Goal: Use online tool/utility: Utilize a website feature to perform a specific function

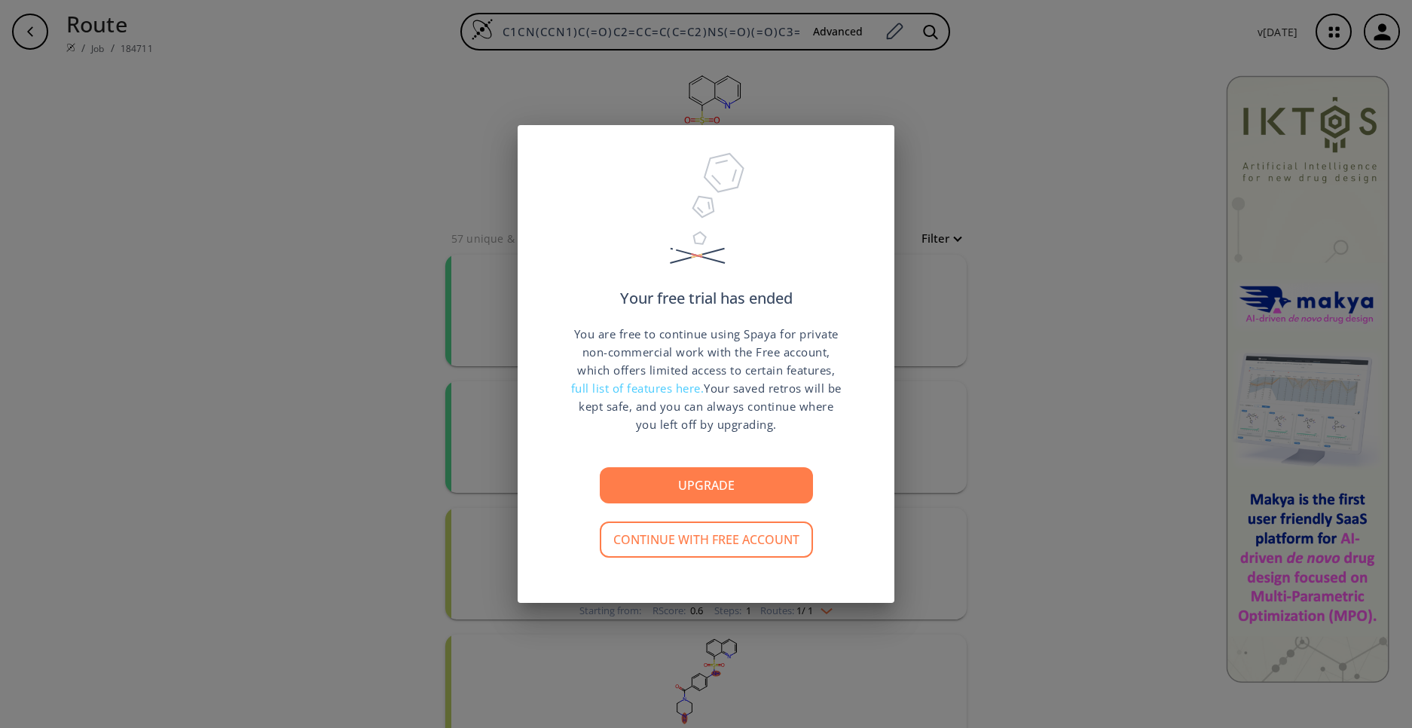
click at [996, 529] on div "Your free trial has ended You are free to continue using Spaya for private non-…" at bounding box center [706, 364] width 1412 height 728
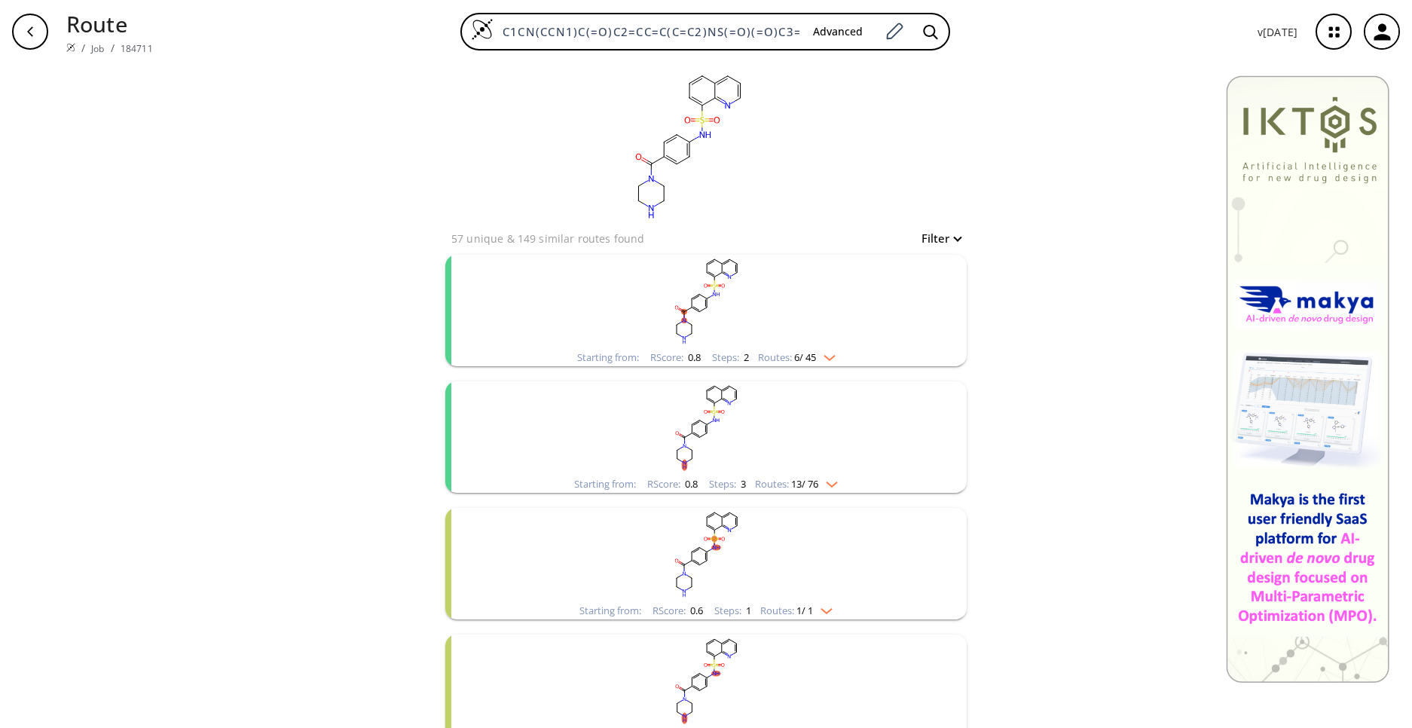
click at [45, 36] on div "button" at bounding box center [30, 32] width 36 height 36
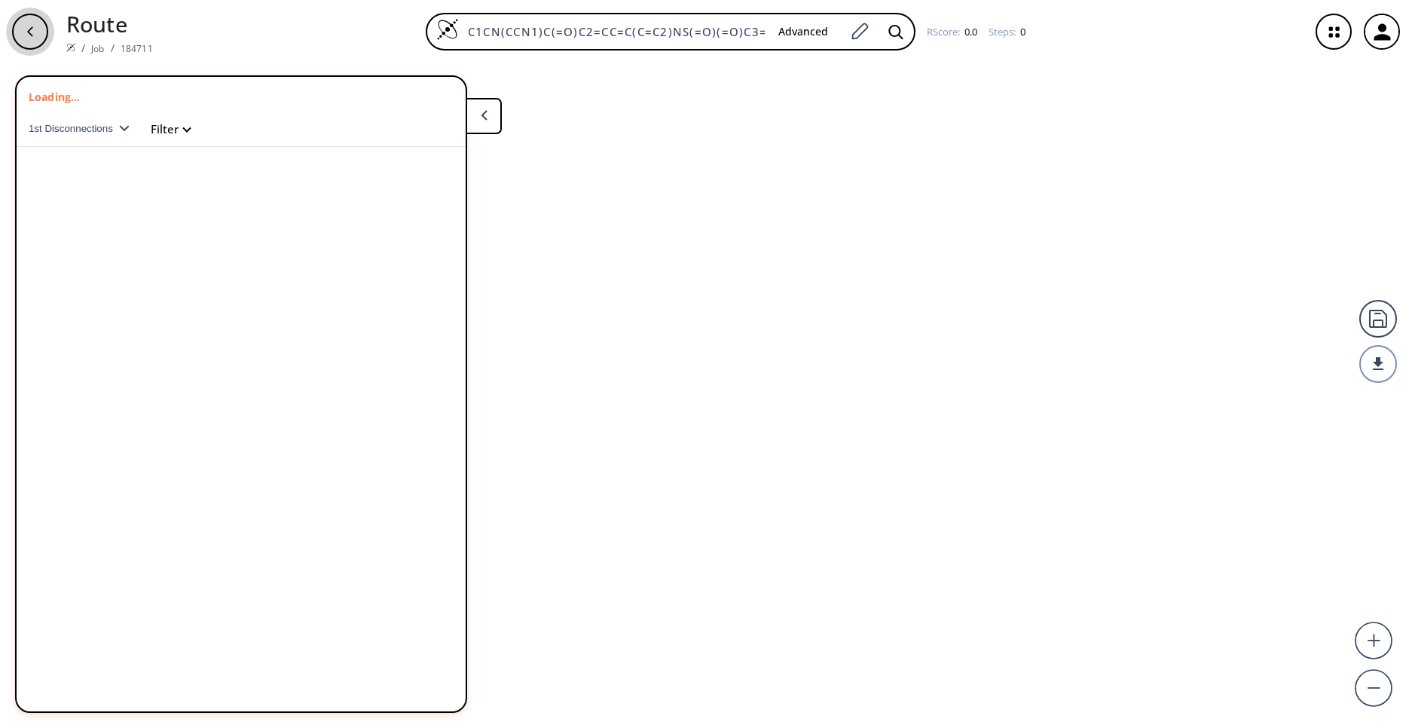
click at [35, 41] on div "button" at bounding box center [30, 32] width 36 height 36
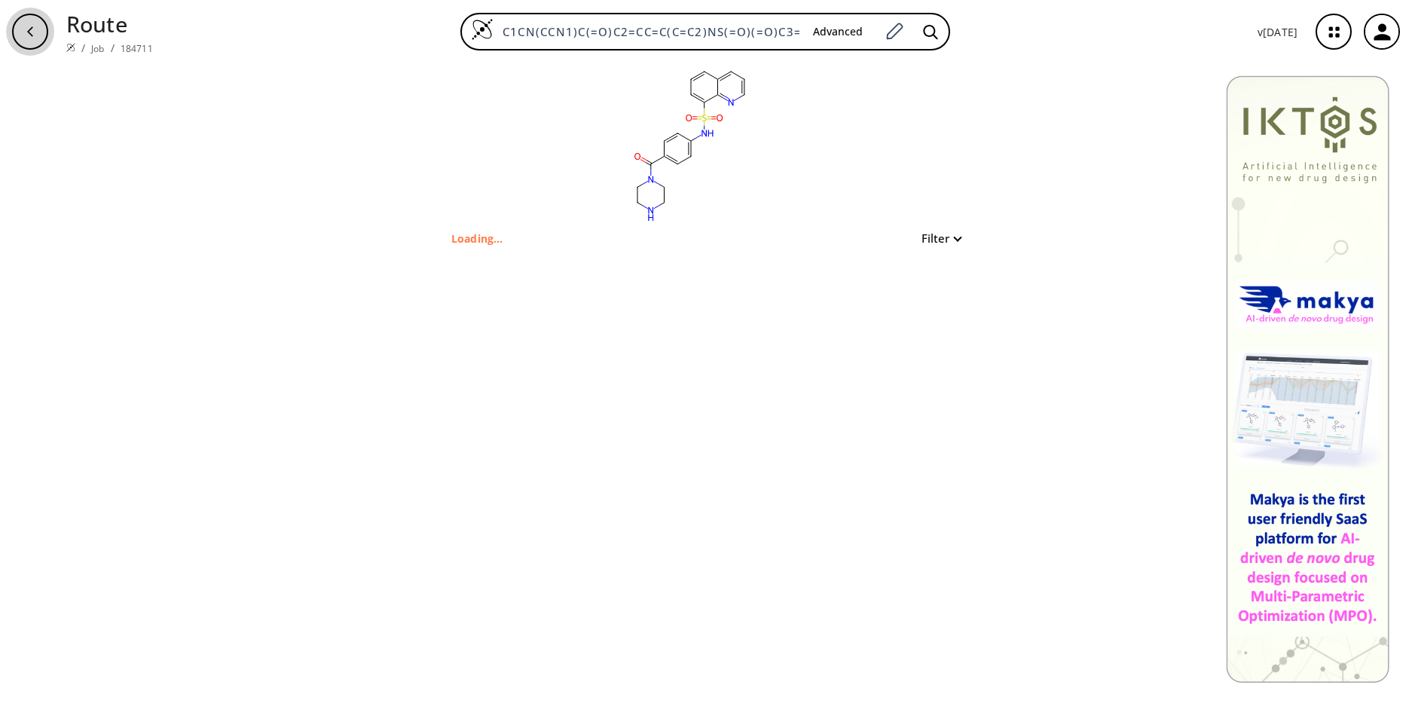
click at [9, 25] on button "button" at bounding box center [30, 32] width 48 height 48
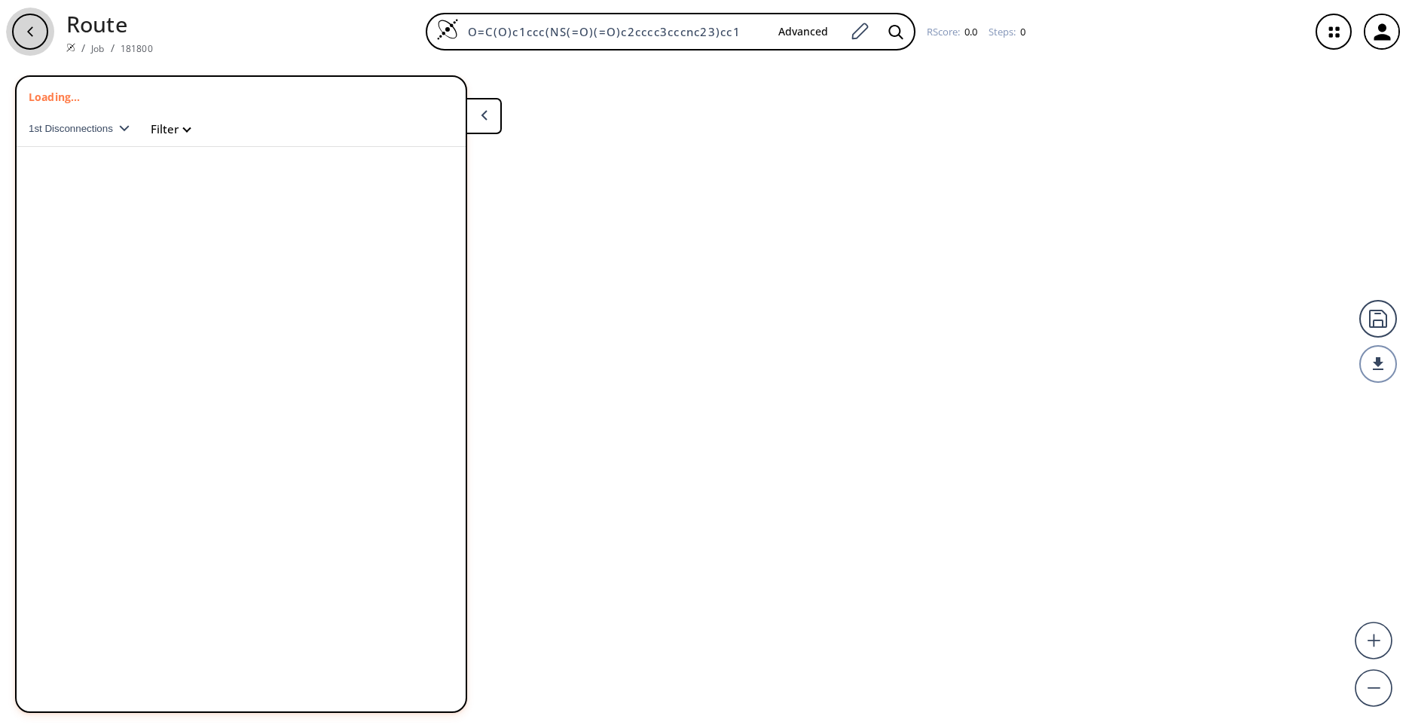
click at [27, 26] on icon "button" at bounding box center [30, 32] width 12 height 12
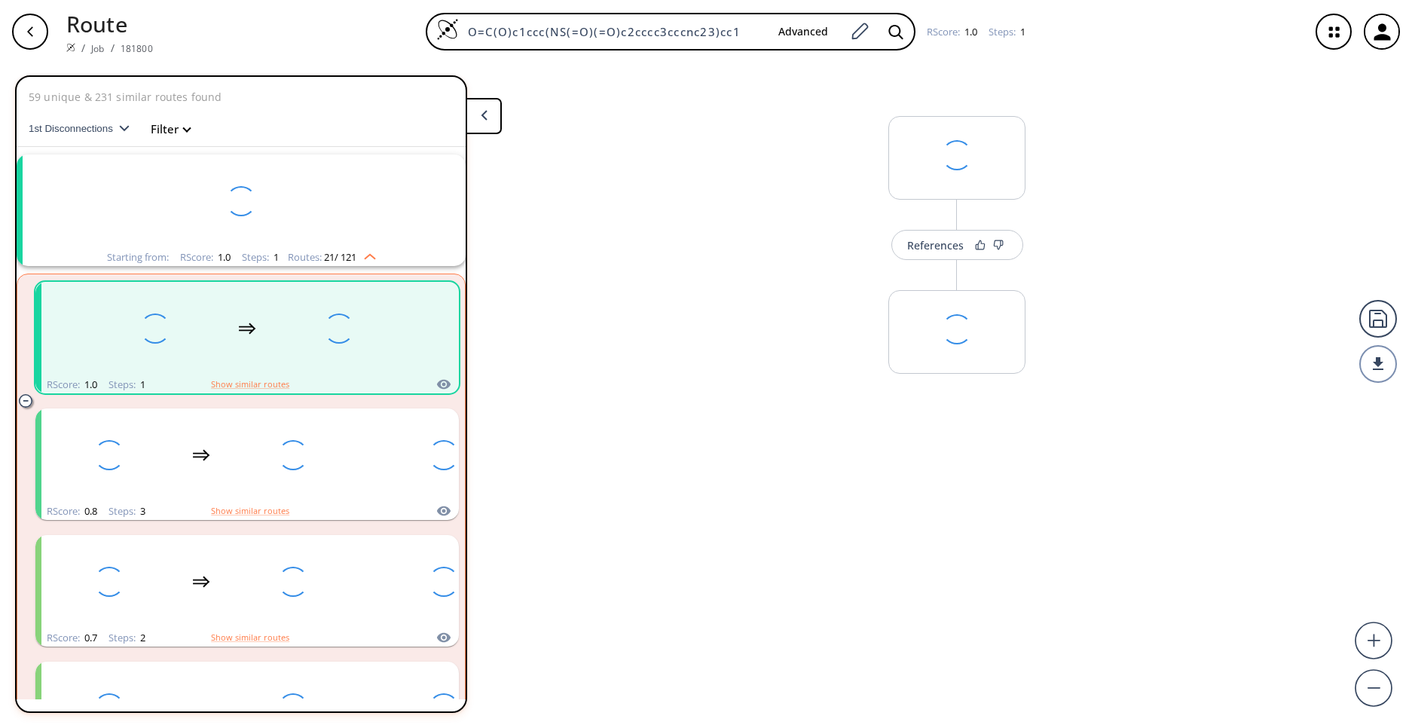
scroll to position [35, 0]
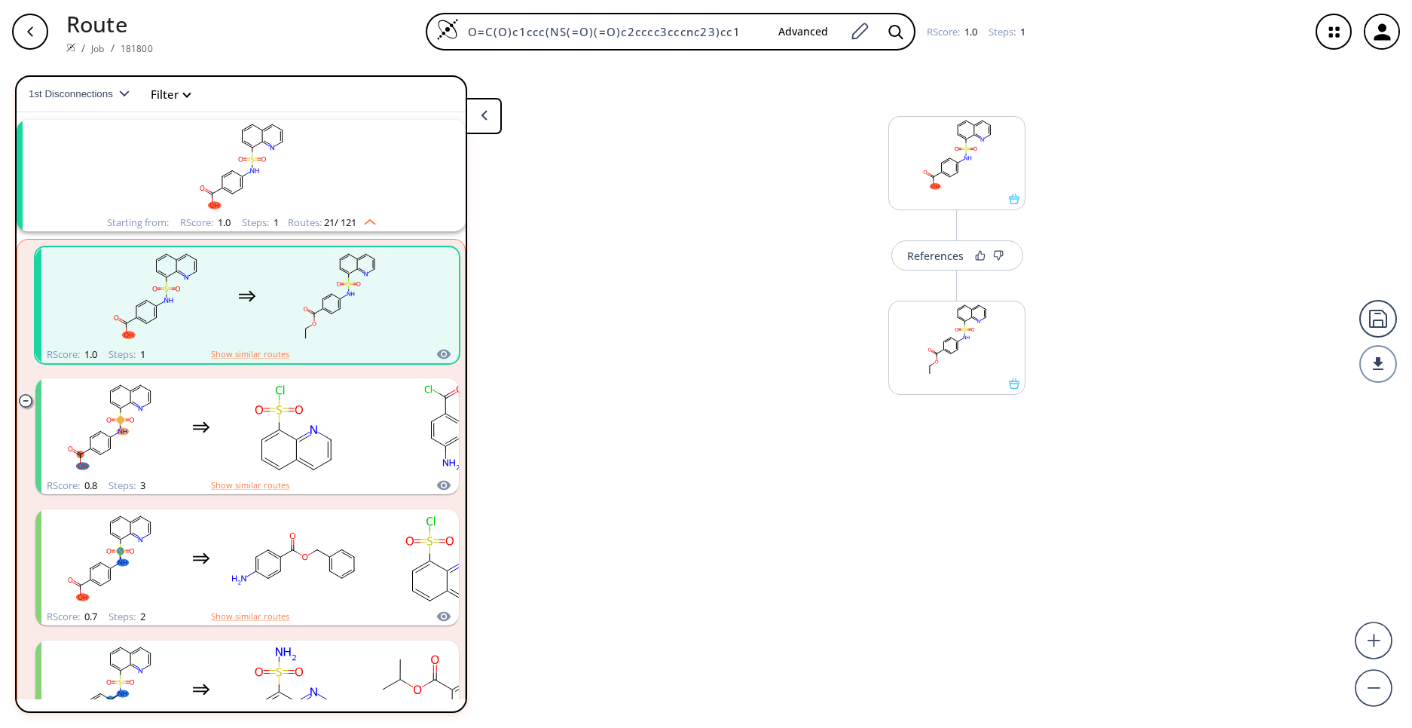
click at [35, 29] on icon "button" at bounding box center [30, 32] width 12 height 12
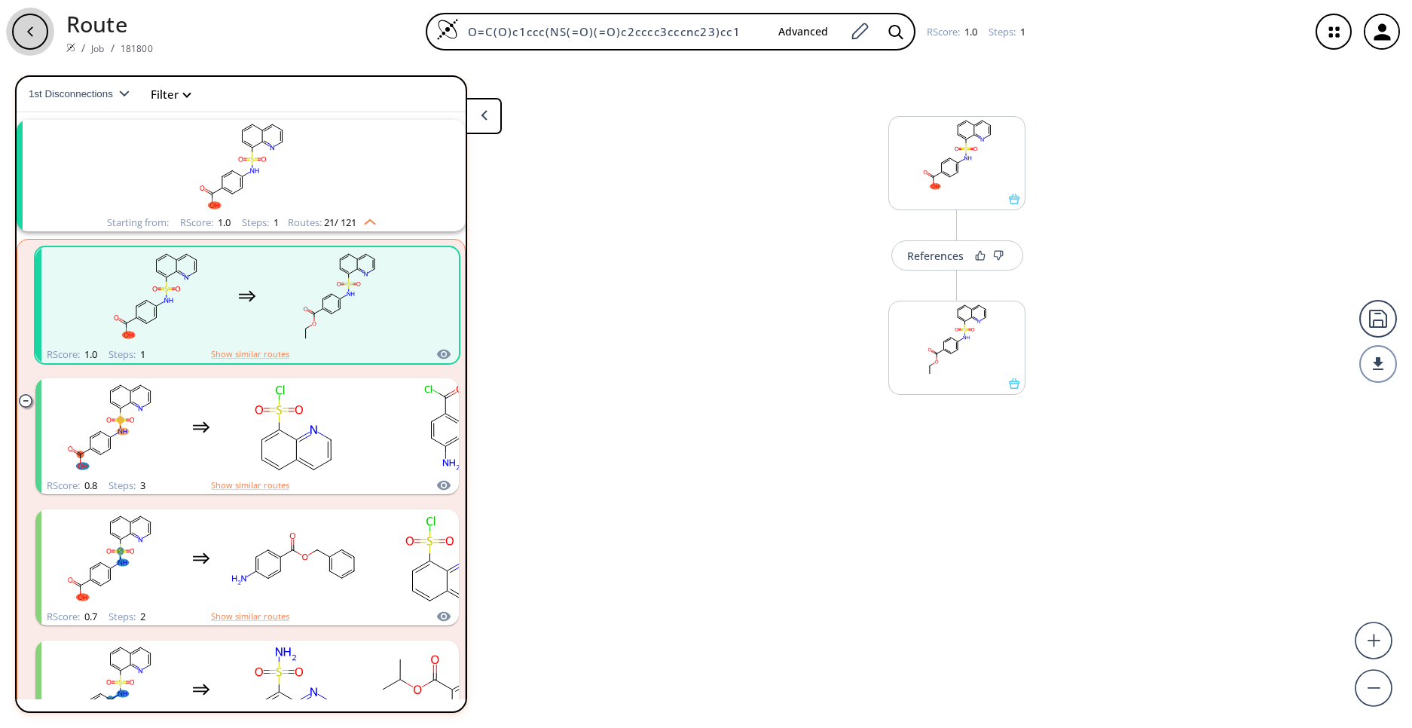
click at [36, 29] on div "button" at bounding box center [30, 32] width 36 height 36
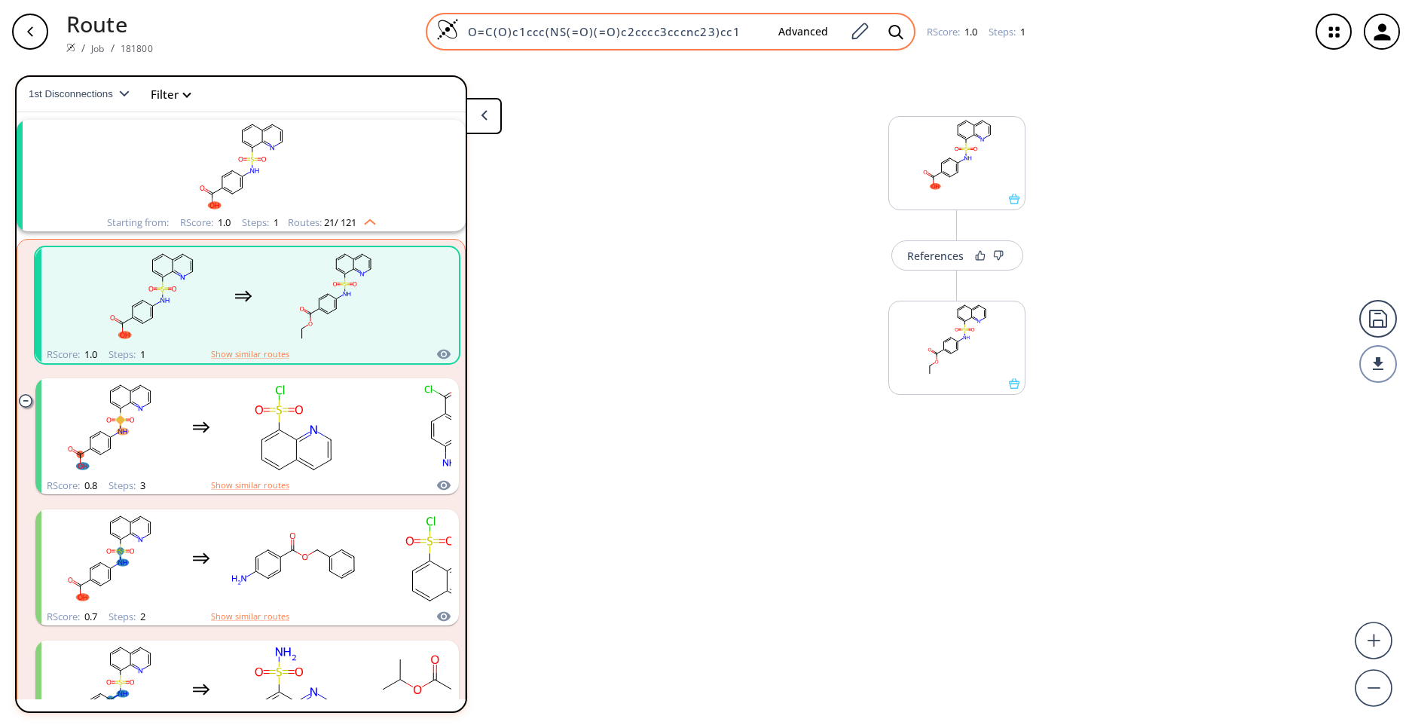
click at [542, 19] on div "O=C(O)c1ccc(NS(=O)(=O)c2cccc3cccnc23)cc1 Advanced" at bounding box center [671, 32] width 490 height 38
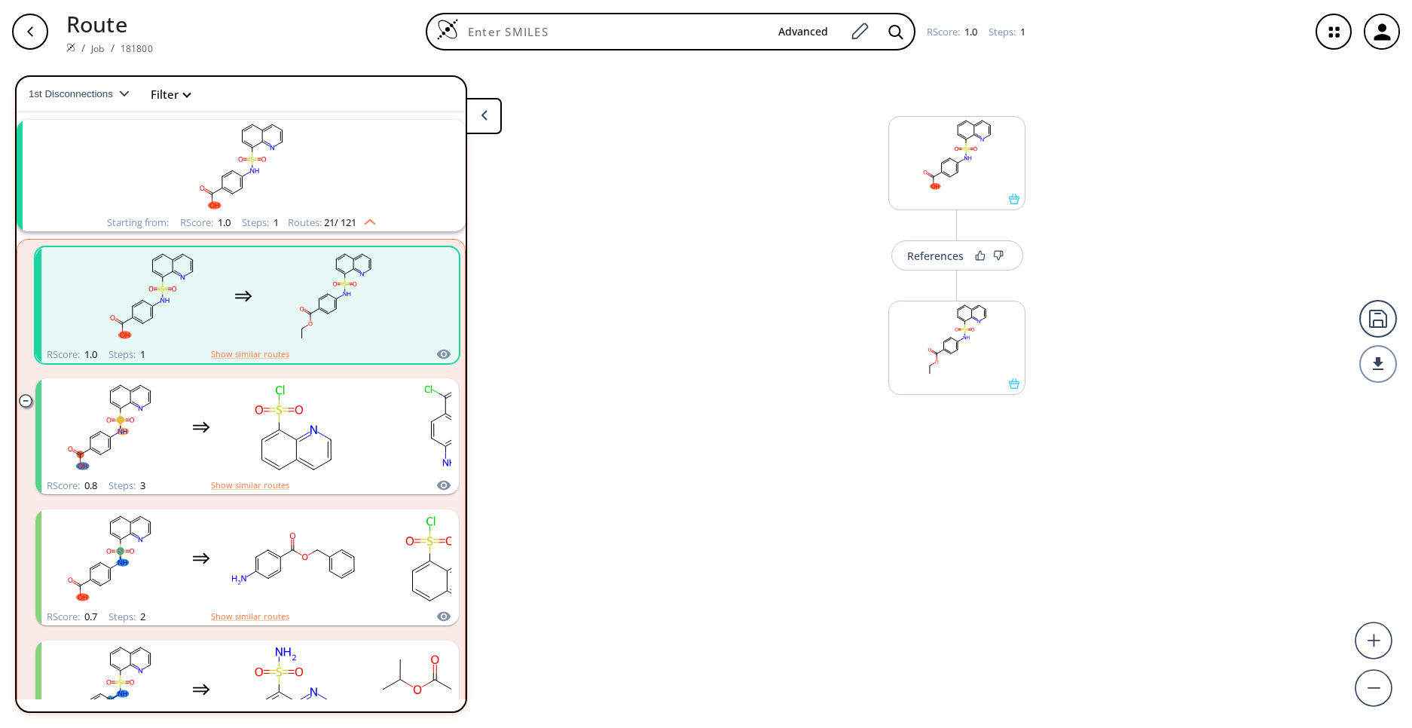
paste input "C1CC1C=O"
type input "C1CC1C=O"
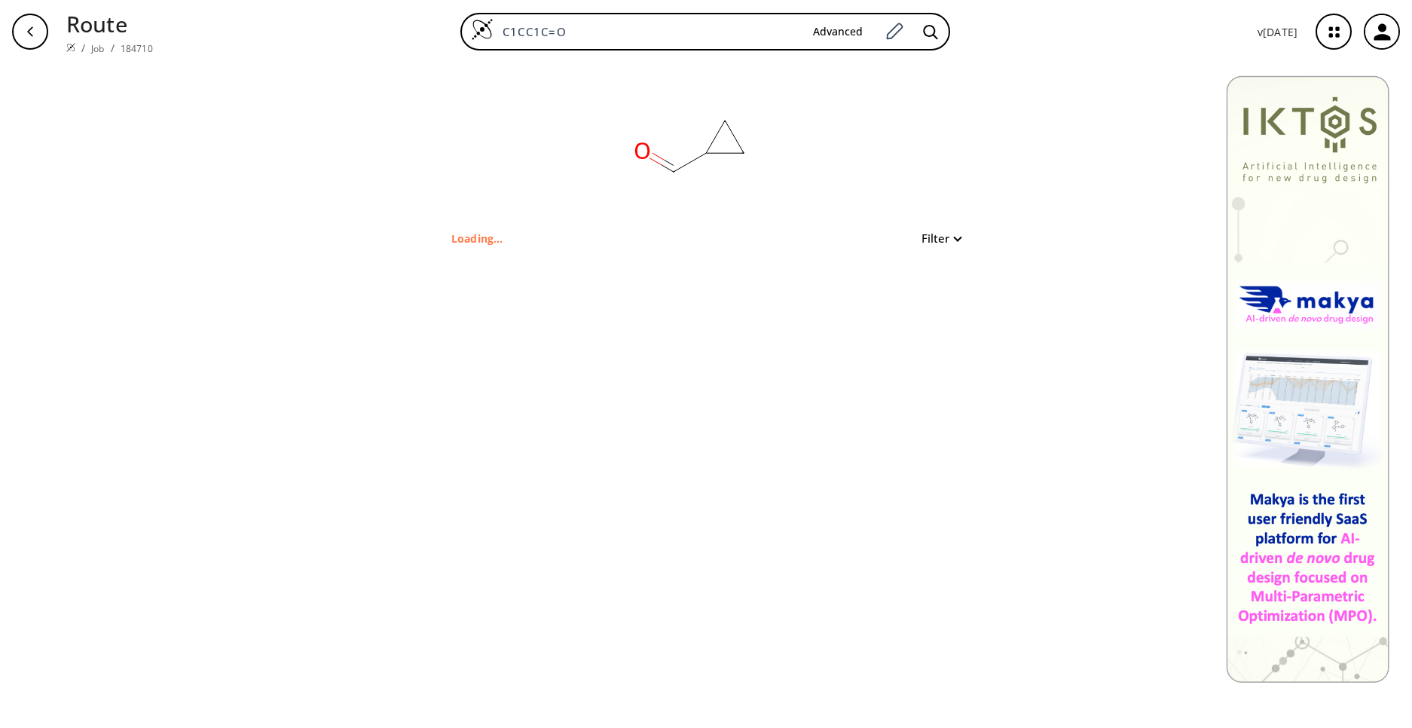
type input "C1CC1C=O"
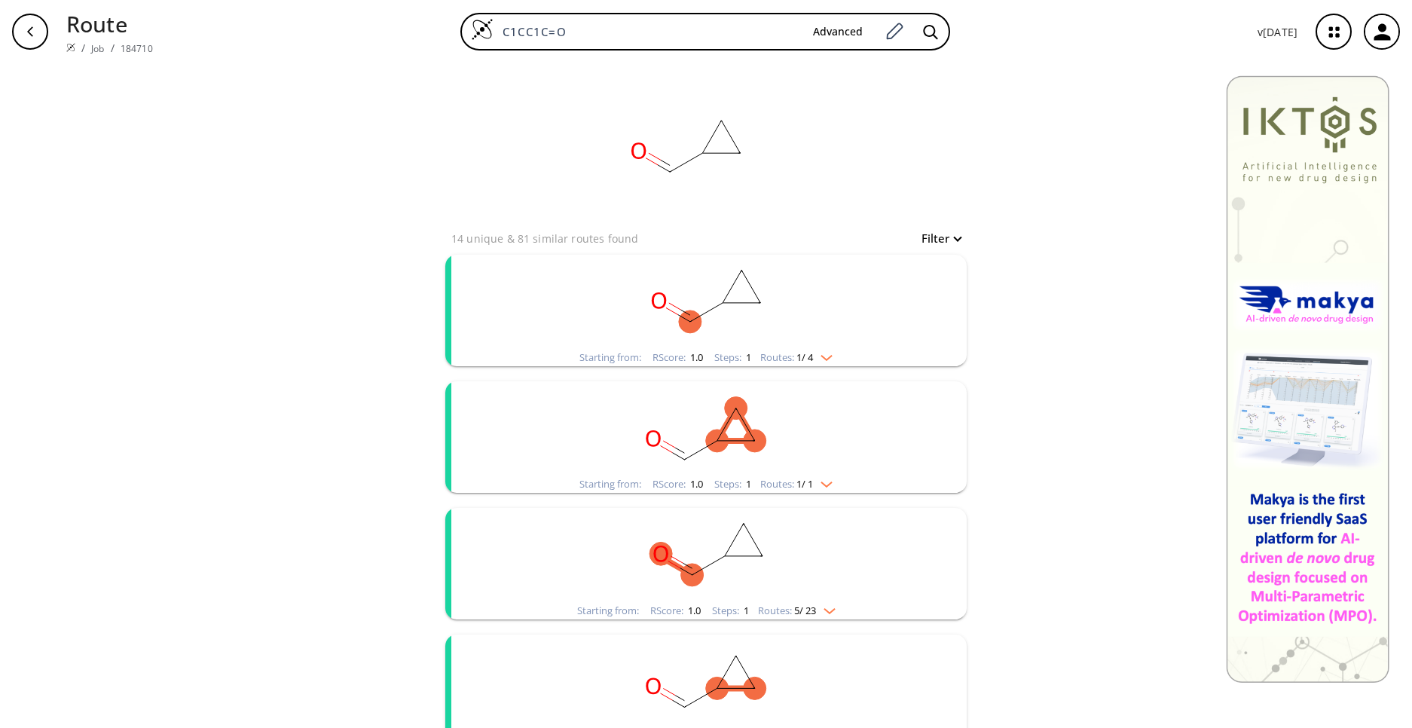
click at [796, 316] on rect "clusters" at bounding box center [706, 302] width 392 height 94
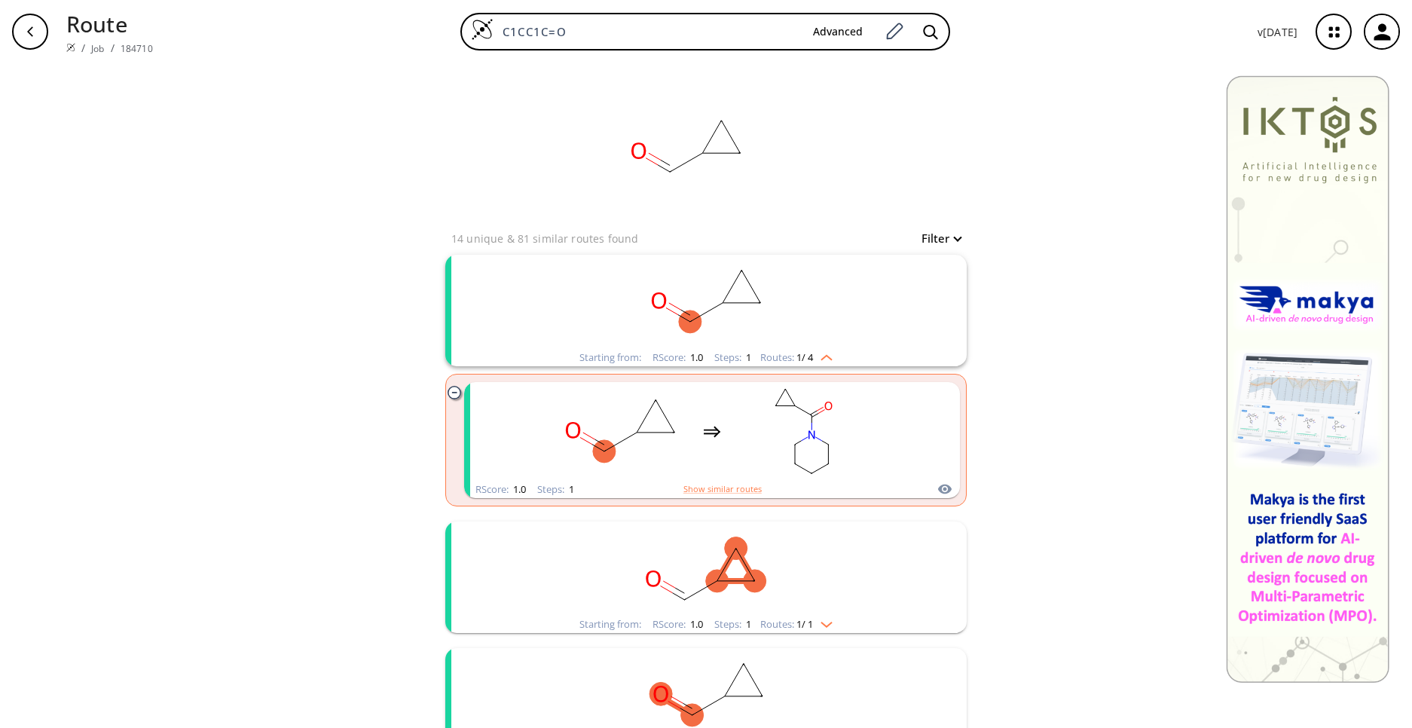
scroll to position [181, 0]
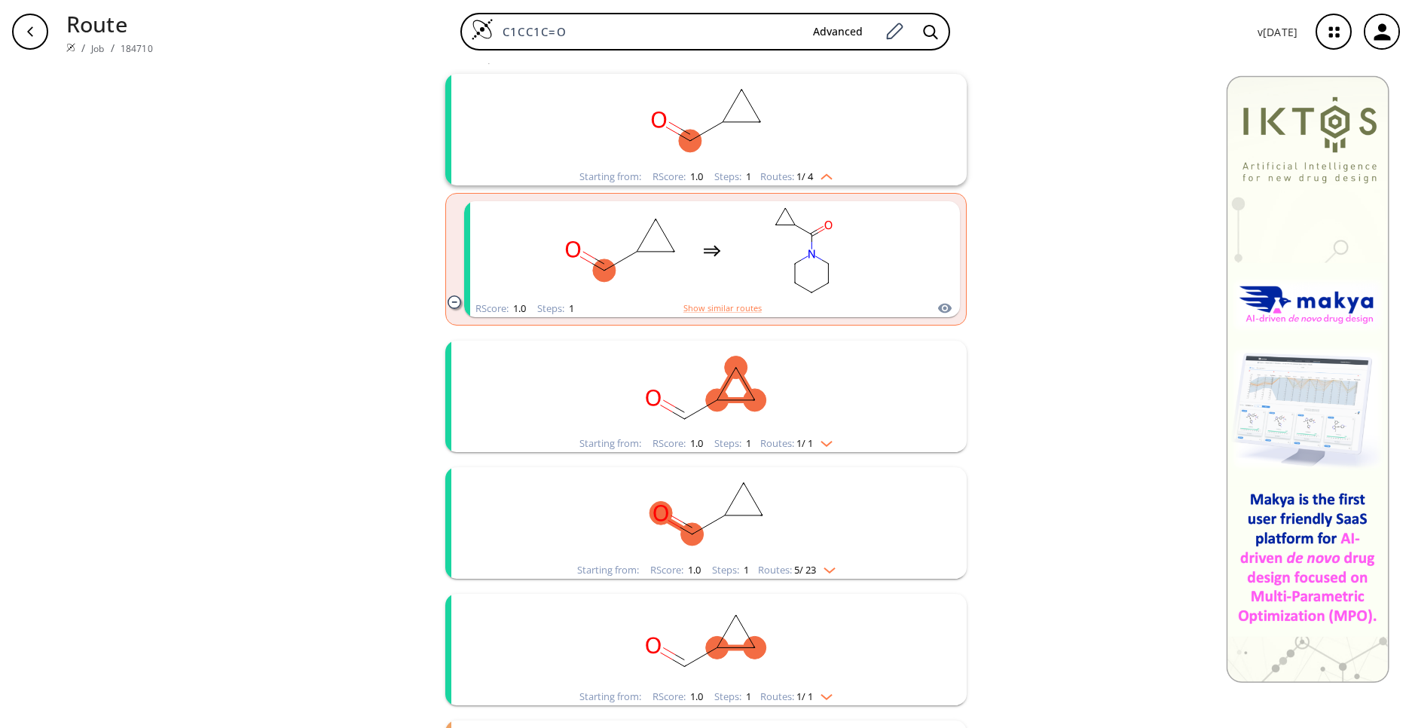
click at [813, 365] on rect "clusters" at bounding box center [706, 388] width 392 height 94
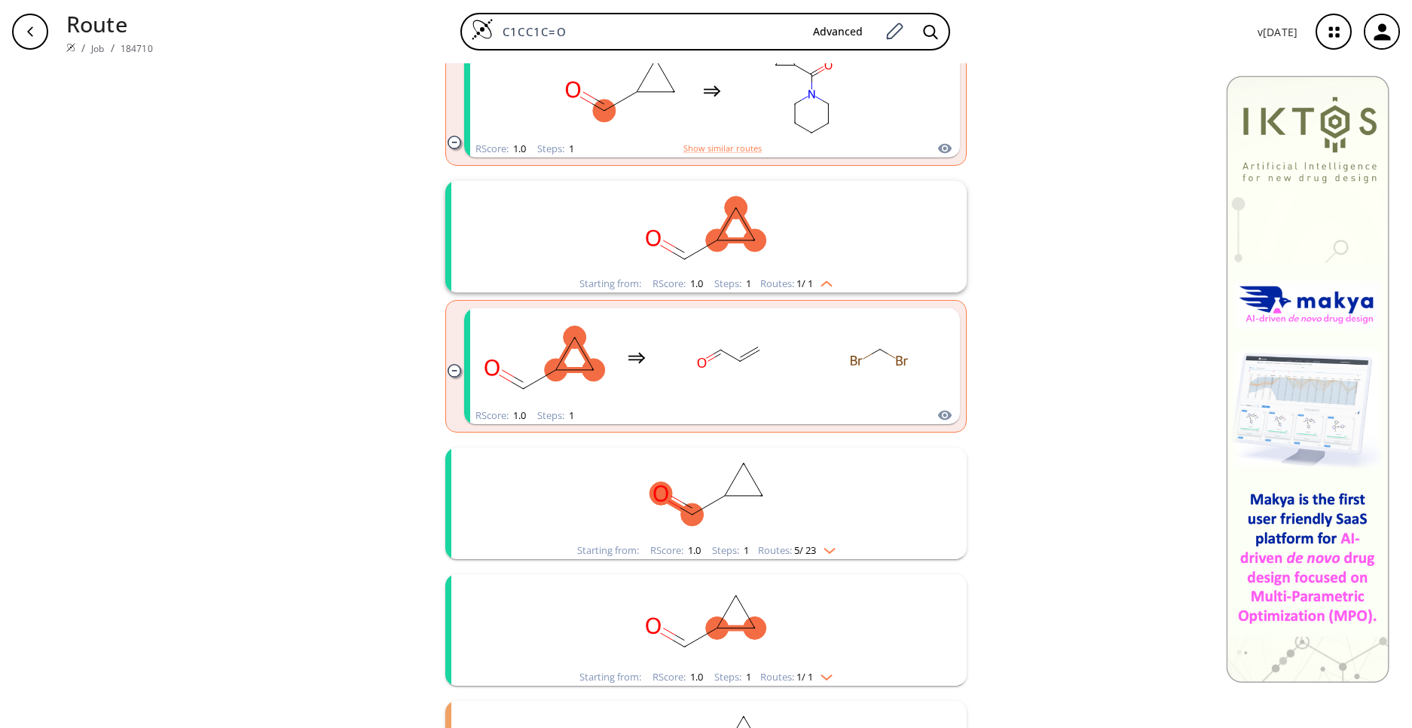
scroll to position [362, 0]
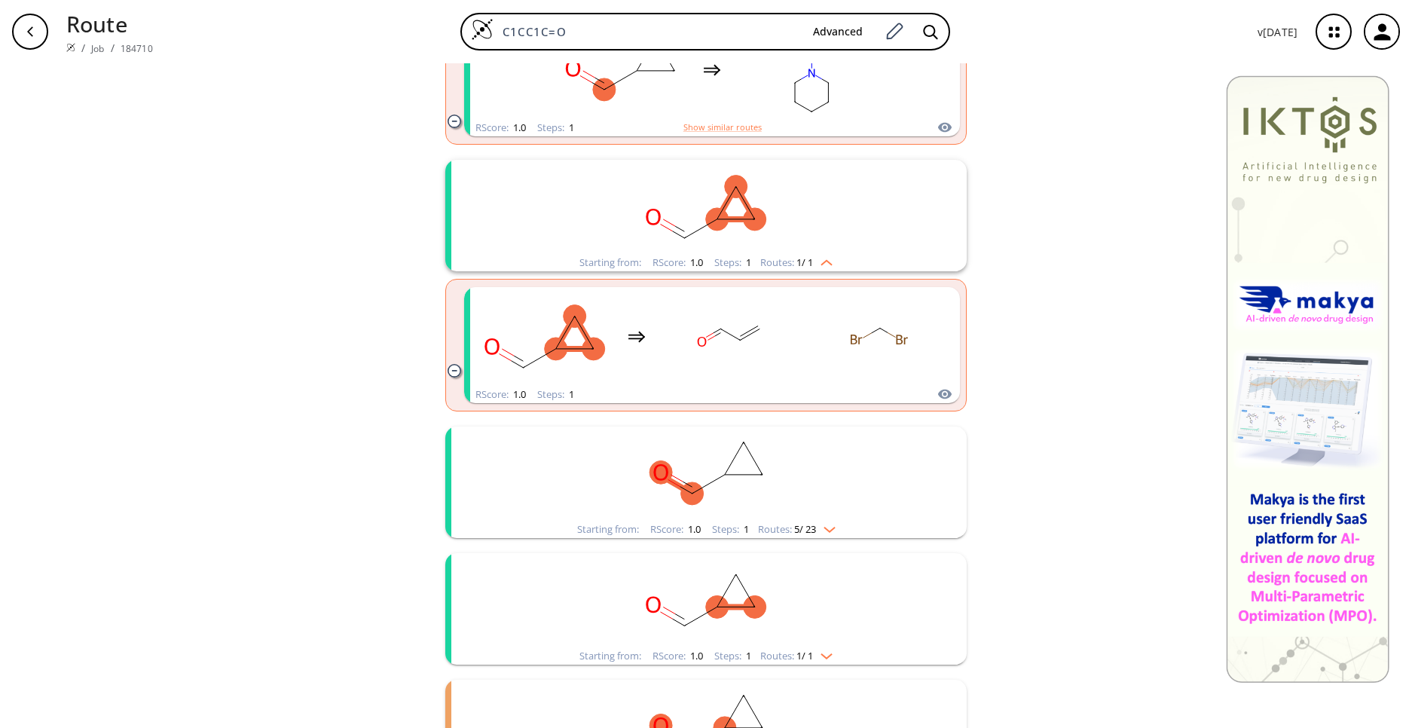
click at [830, 482] on rect "clusters" at bounding box center [706, 474] width 392 height 94
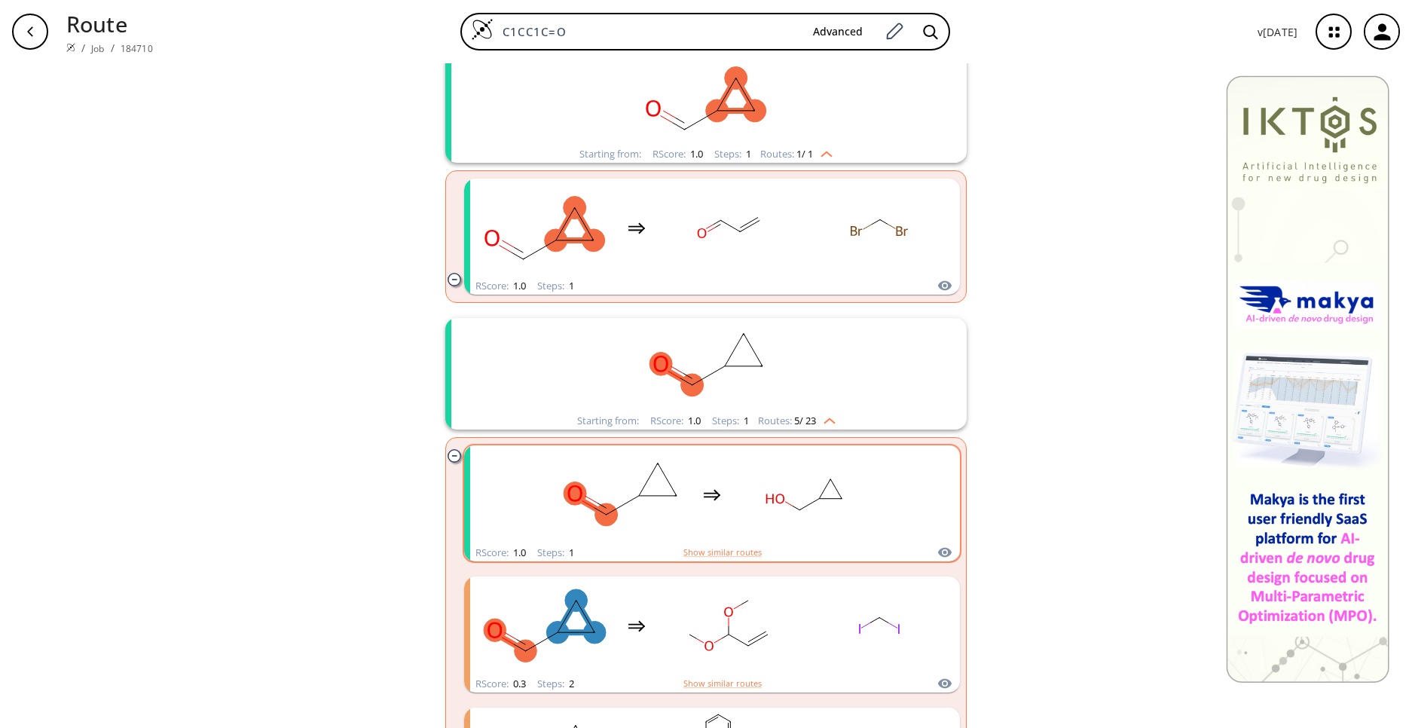
scroll to position [452, 0]
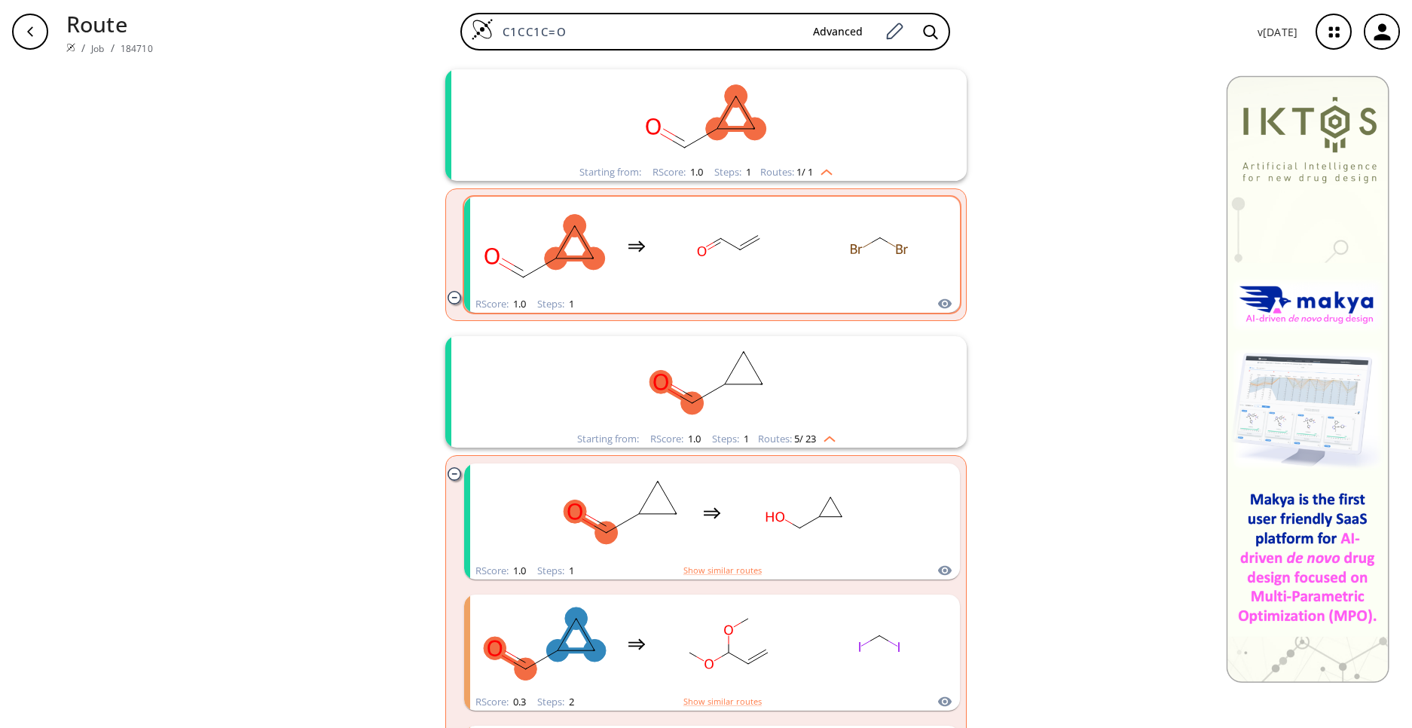
click at [757, 219] on rect "clusters" at bounding box center [729, 246] width 136 height 94
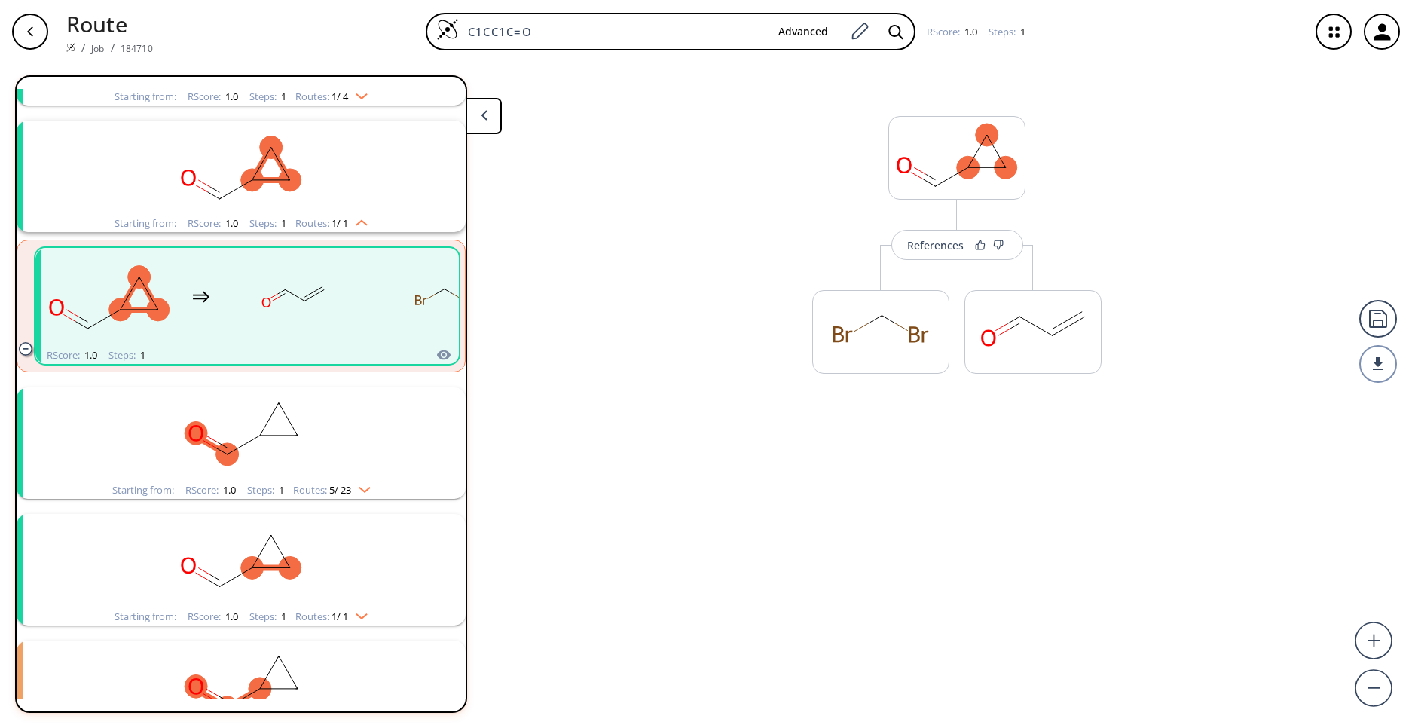
scroll to position [161, 0]
click at [1022, 332] on rect at bounding box center [1033, 339] width 136 height 77
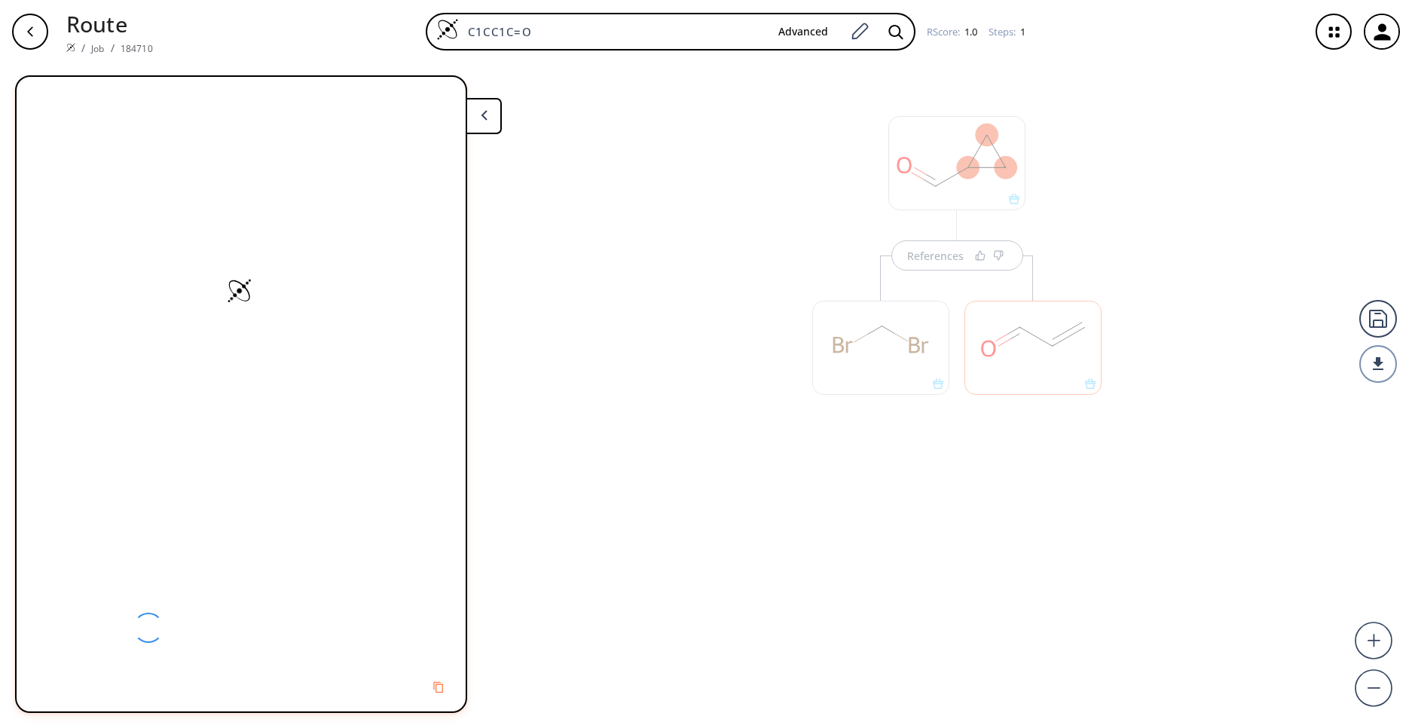
scroll to position [0, 0]
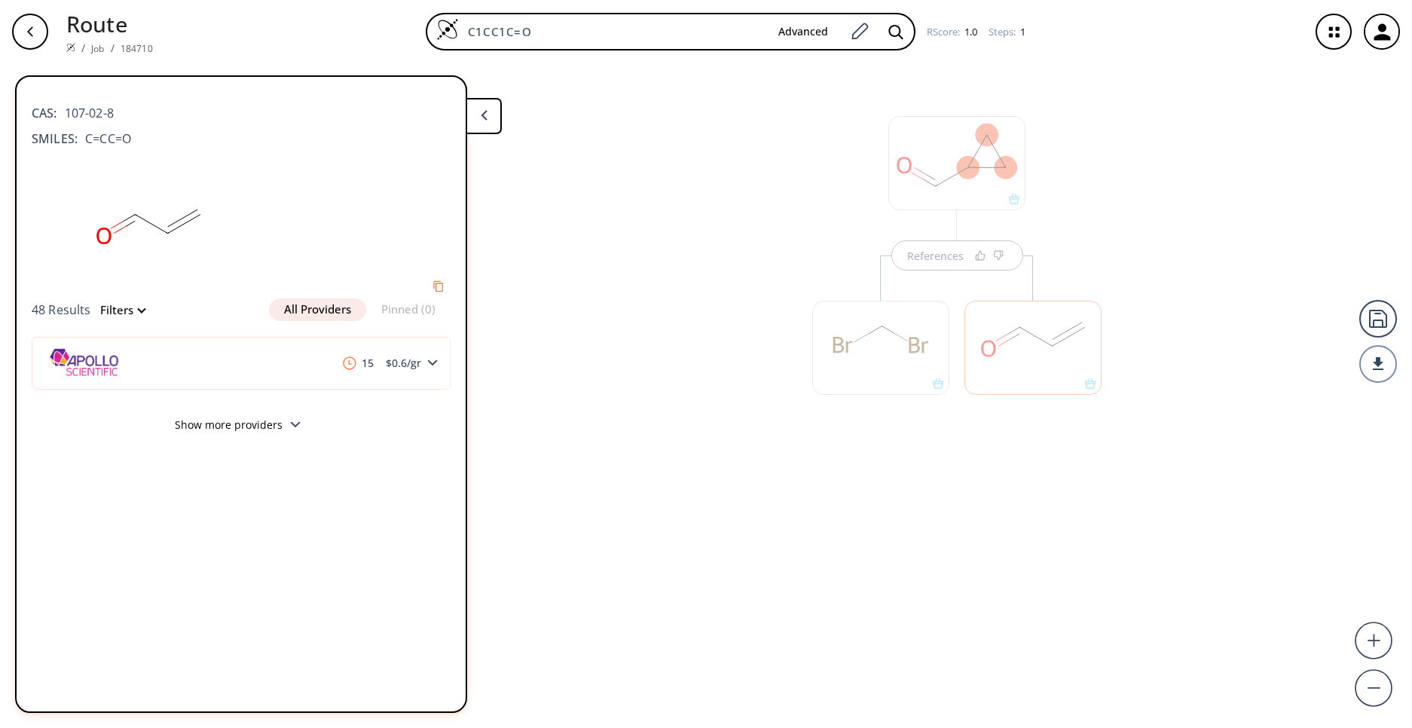
click at [256, 425] on button "Show more providers" at bounding box center [241, 426] width 419 height 35
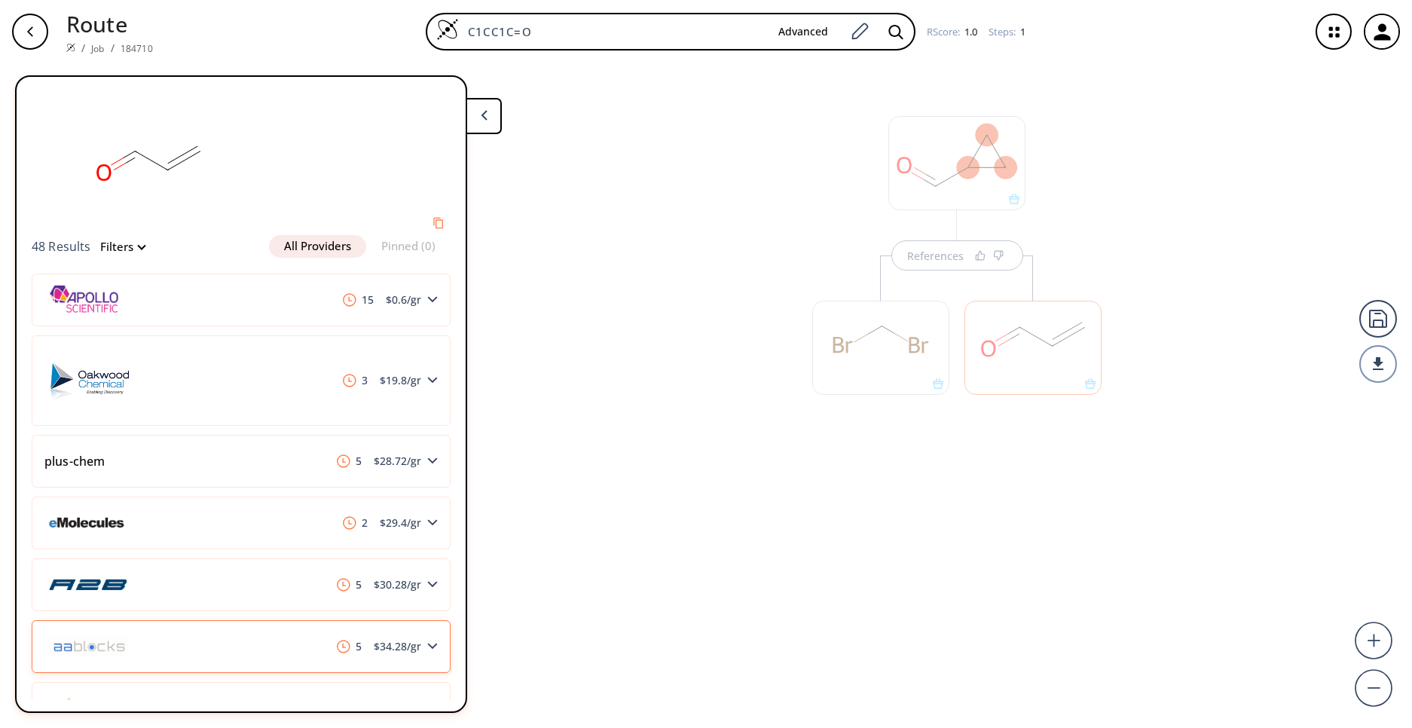
scroll to position [33, 0]
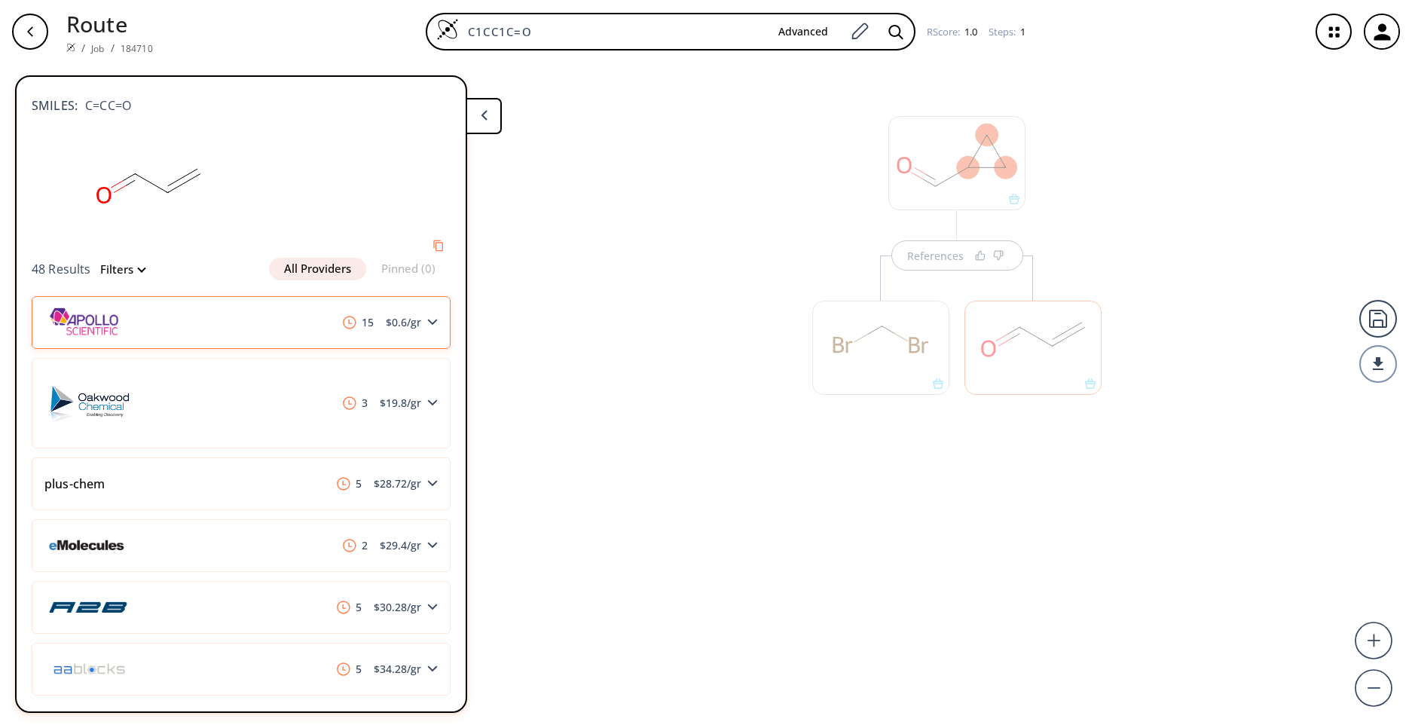
click at [416, 338] on div "15 $ 0.6 /gr" at bounding box center [241, 322] width 419 height 53
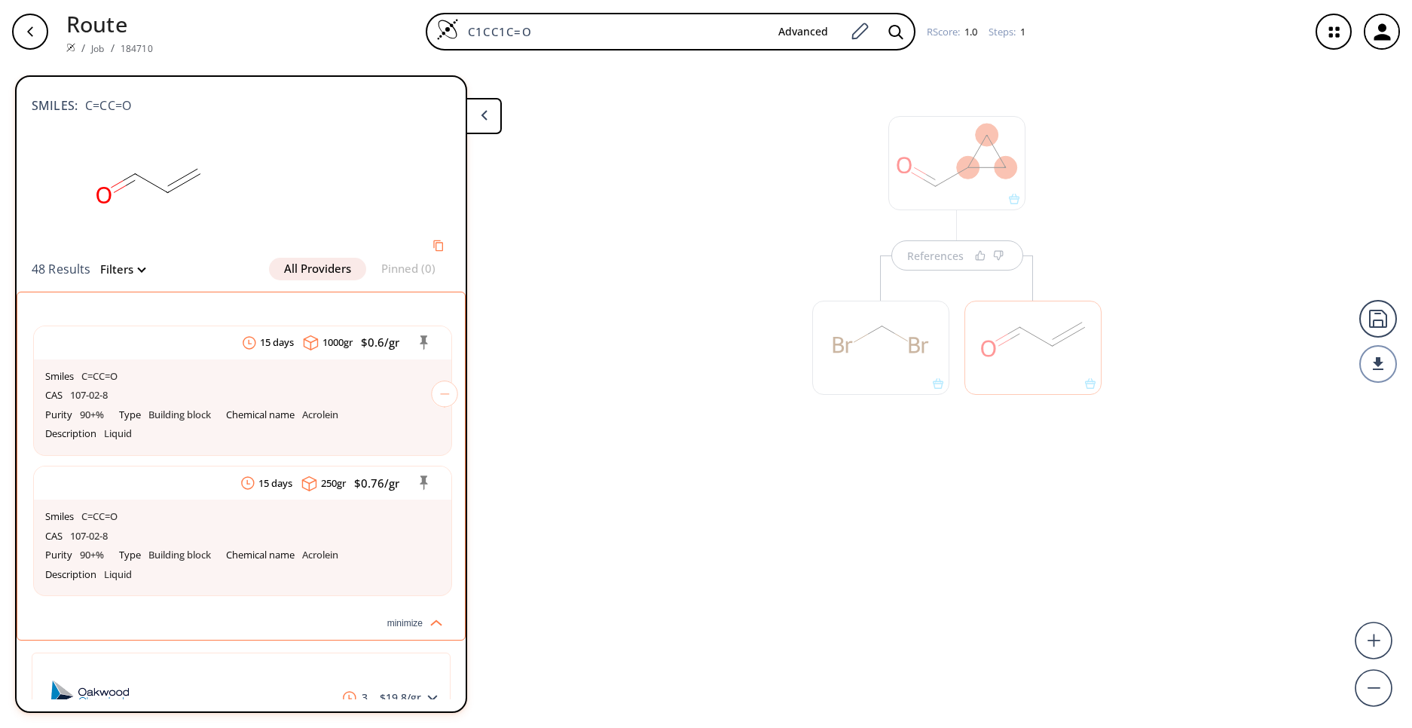
click at [489, 99] on button at bounding box center [484, 116] width 36 height 36
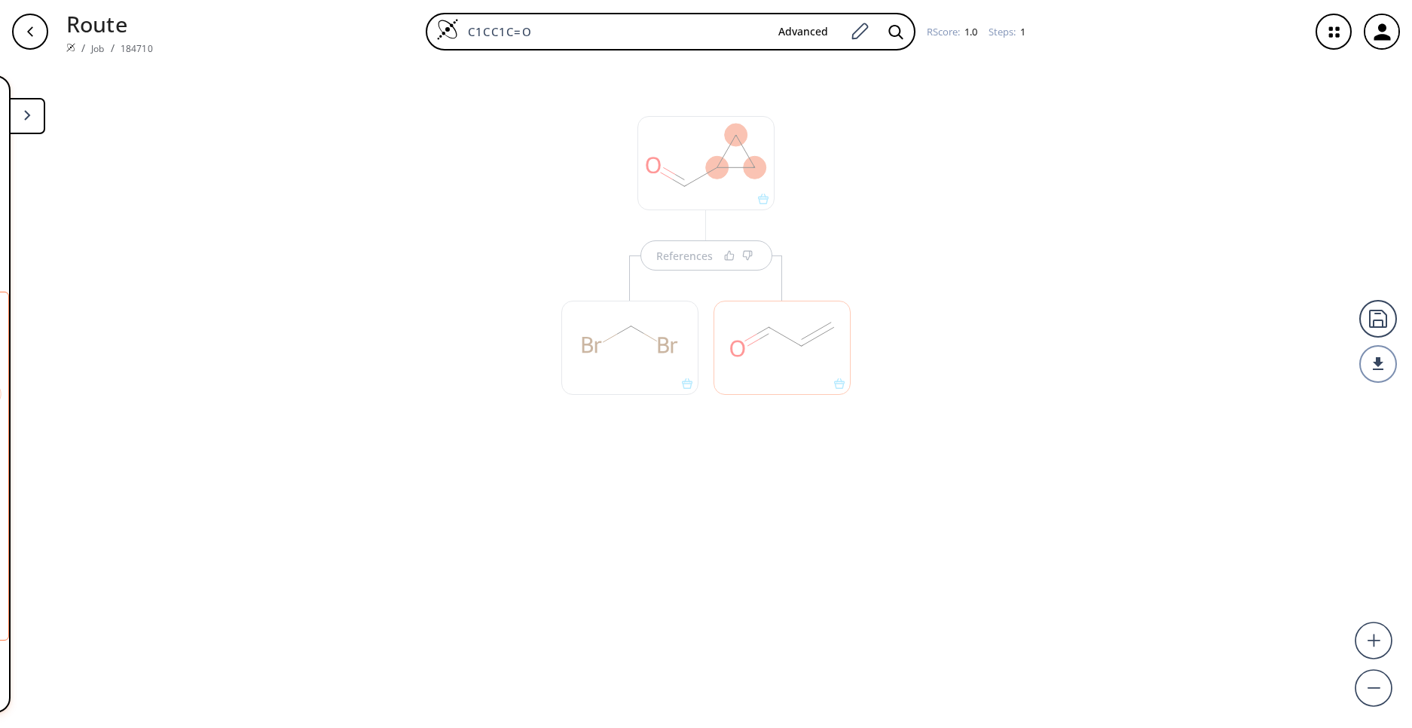
click at [1177, 463] on div "References" at bounding box center [706, 389] width 1412 height 653
click at [29, 116] on polygon at bounding box center [27, 115] width 6 height 10
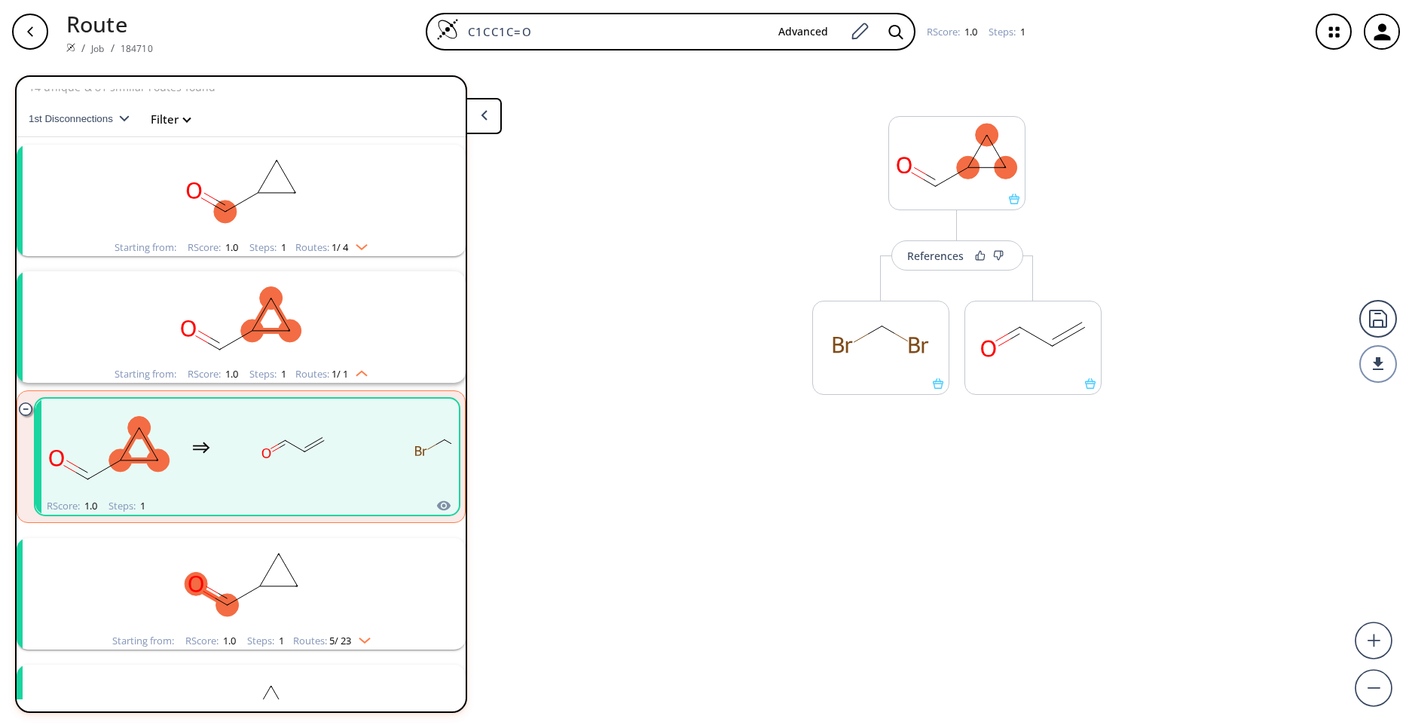
scroll to position [0, 0]
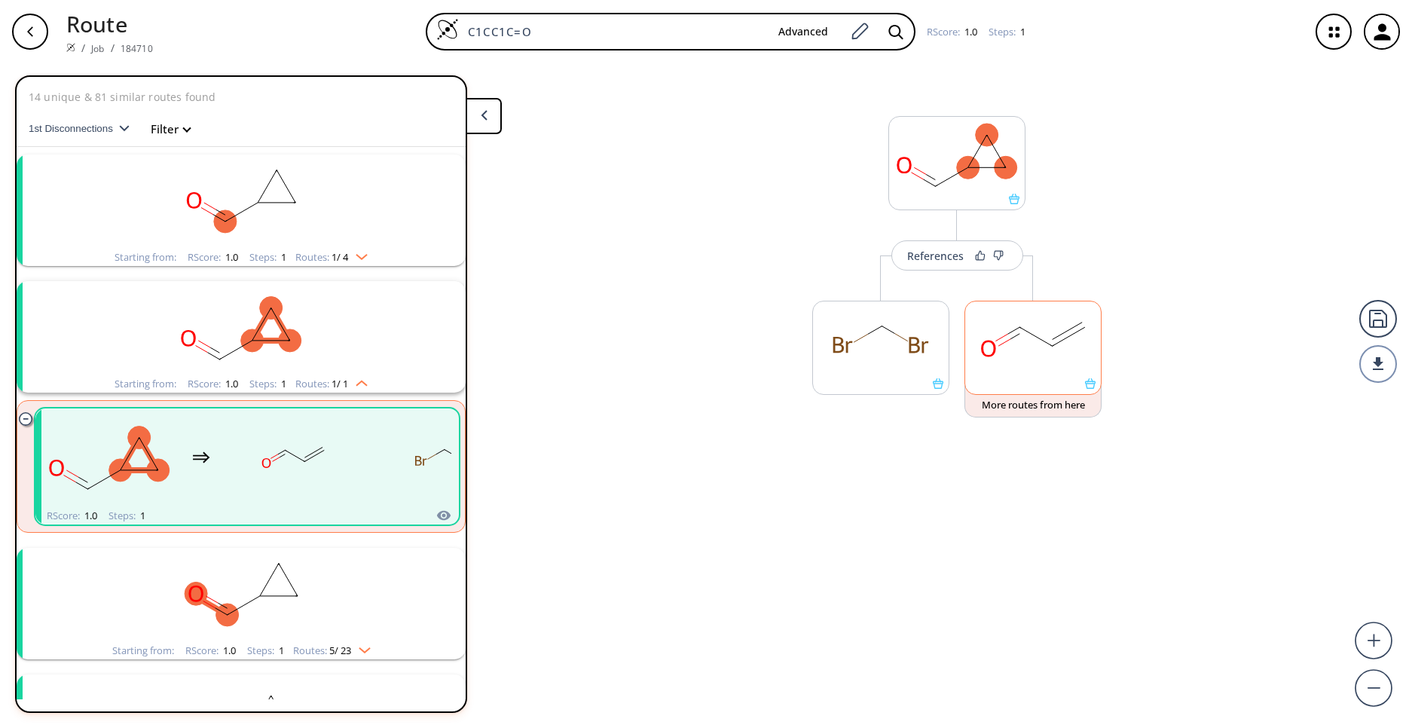
click at [1007, 370] on rect at bounding box center [1033, 339] width 136 height 77
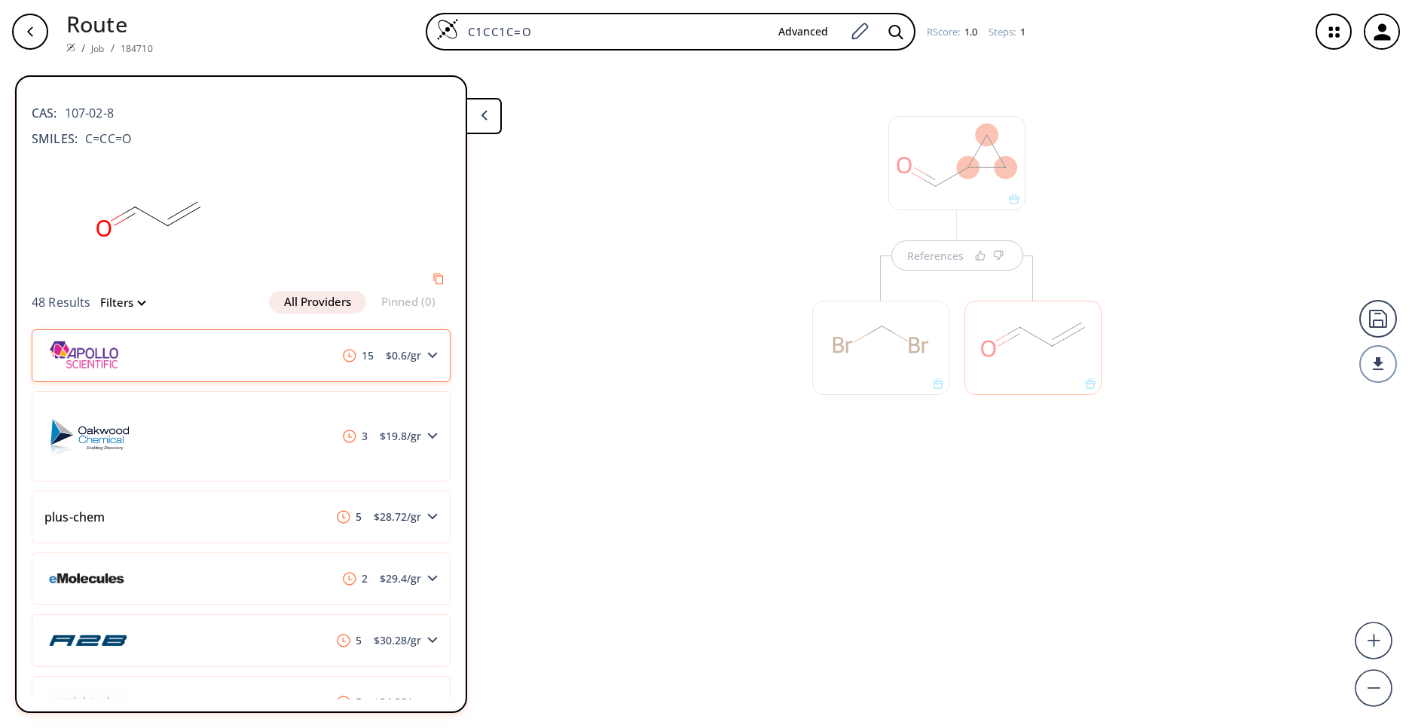
click at [342, 377] on div "15 $ 0.6 /gr" at bounding box center [241, 355] width 419 height 53
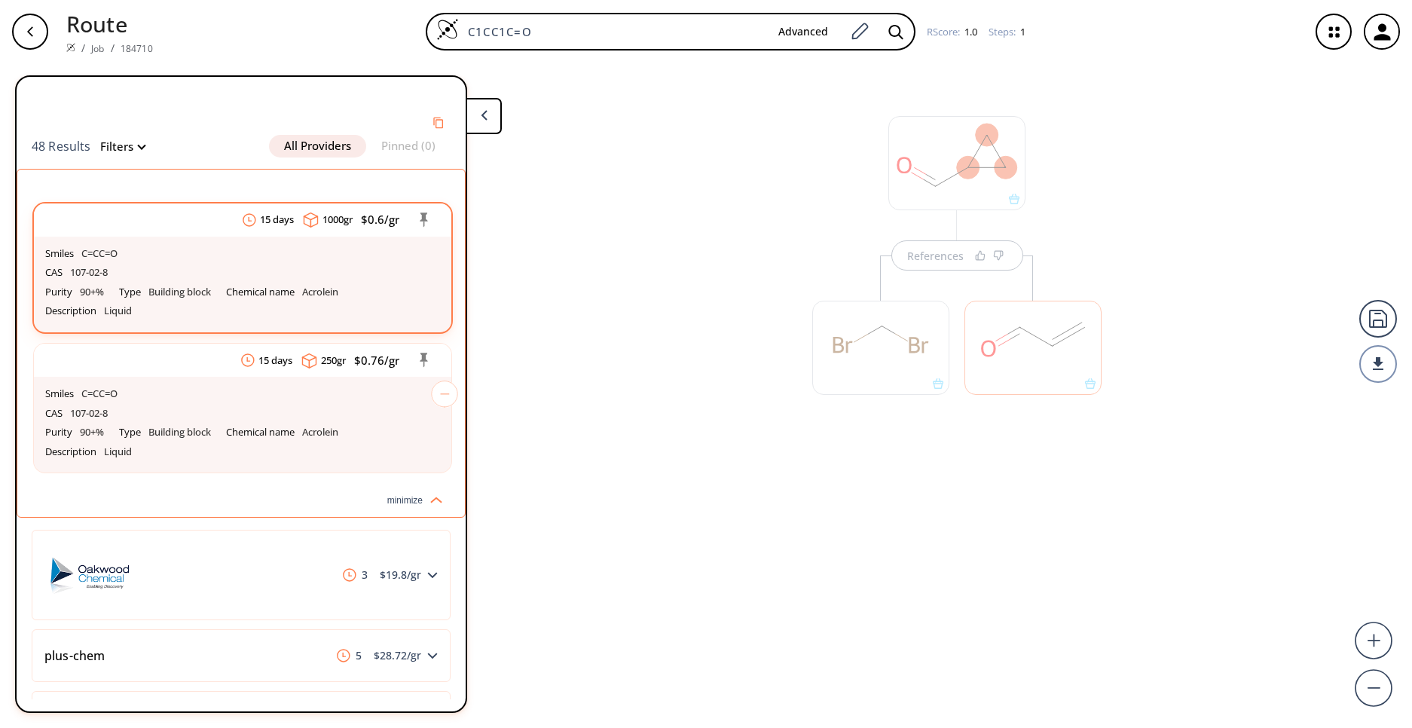
scroll to position [90, 0]
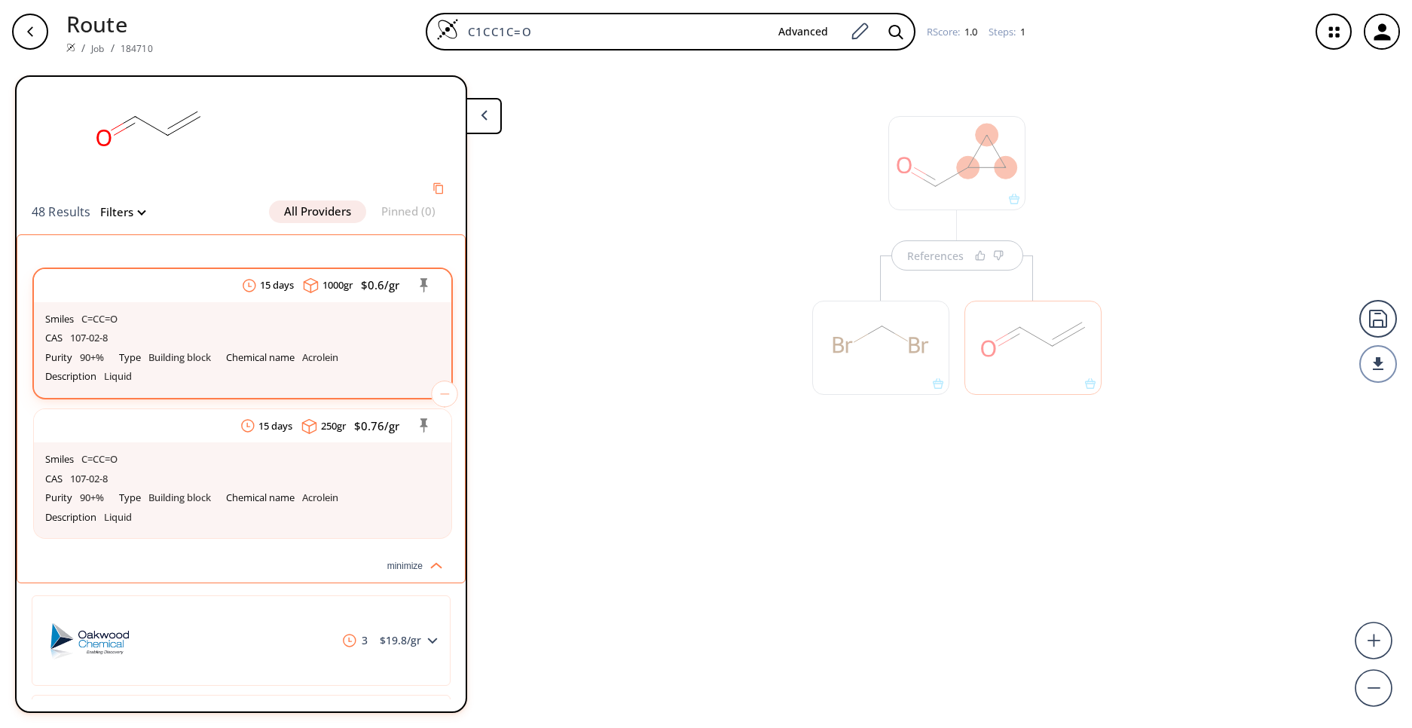
drag, startPoint x: 197, startPoint y: 334, endPoint x: 130, endPoint y: 290, distance: 79.4
click at [130, 290] on link "15 days 1000 gr $ 0.6 /gr Smiles C=CC=O CAS 107-02-8 Purity 90+% Type Building …" at bounding box center [242, 333] width 417 height 129
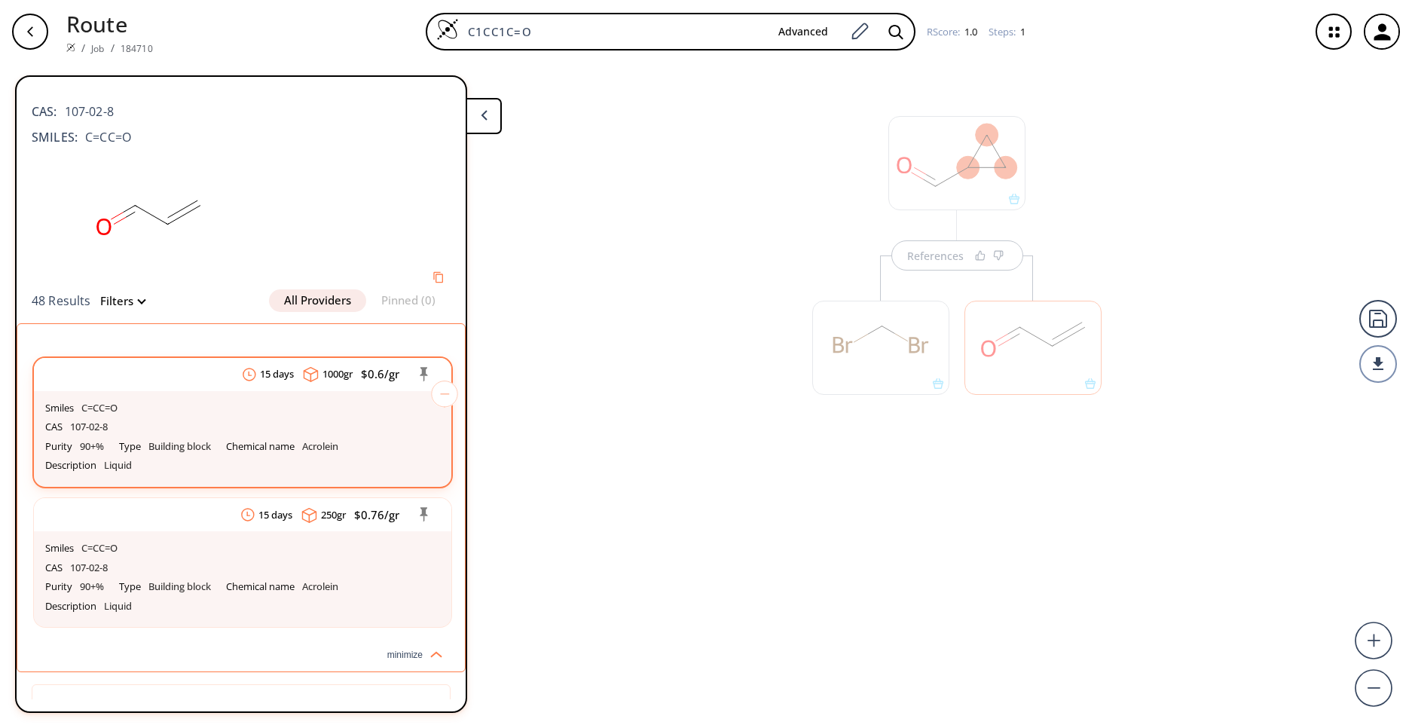
scroll to position [0, 0]
click at [168, 448] on p "Building block" at bounding box center [179, 448] width 63 height 12
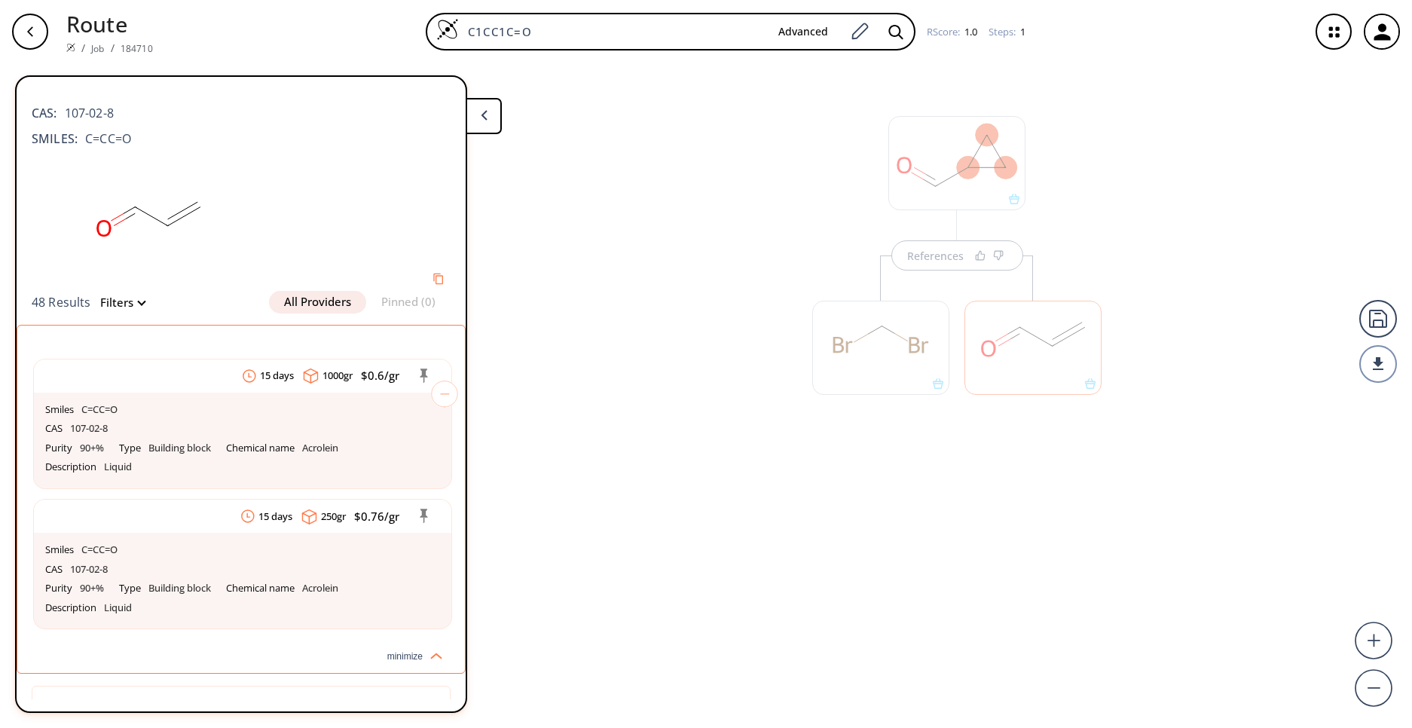
click at [624, 354] on div "References" at bounding box center [706, 389] width 1412 height 653
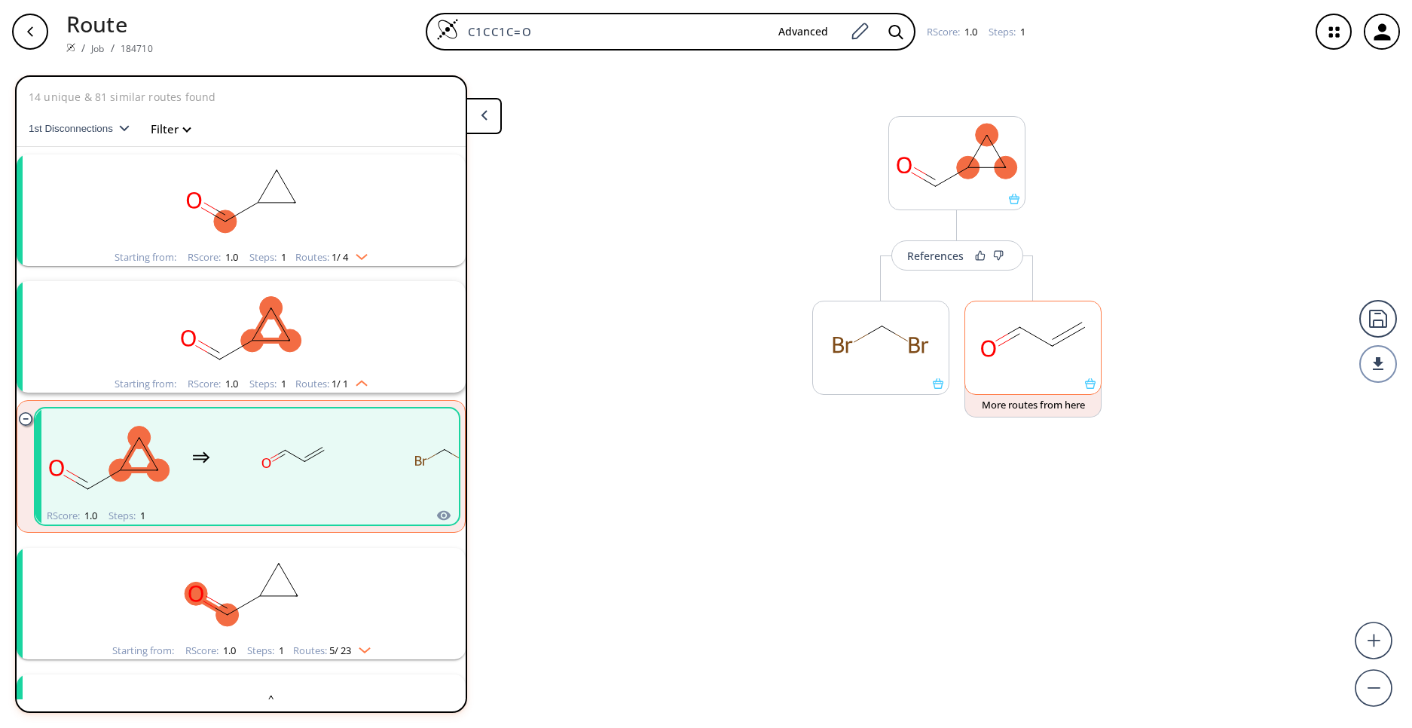
click at [1016, 356] on rect at bounding box center [1033, 339] width 136 height 77
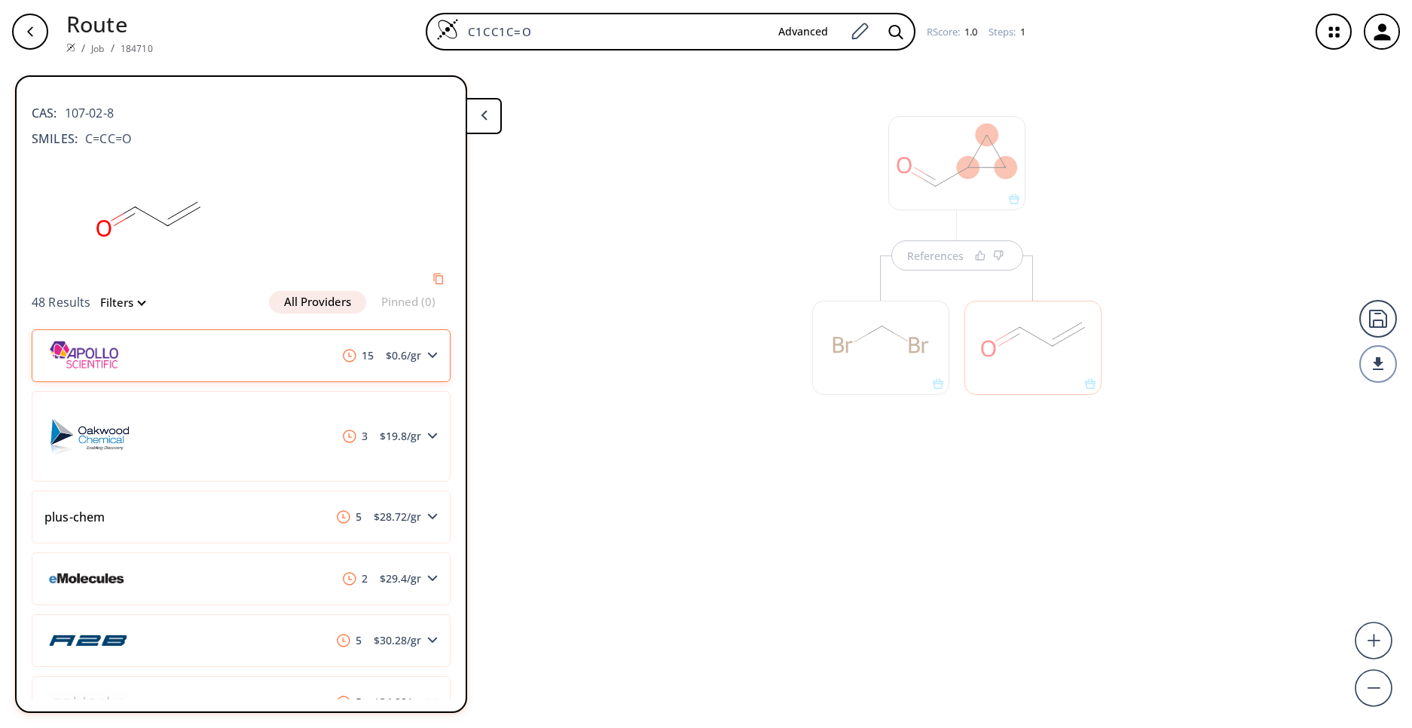
click at [277, 361] on div "15 $ 0.6 /gr" at bounding box center [241, 355] width 419 height 53
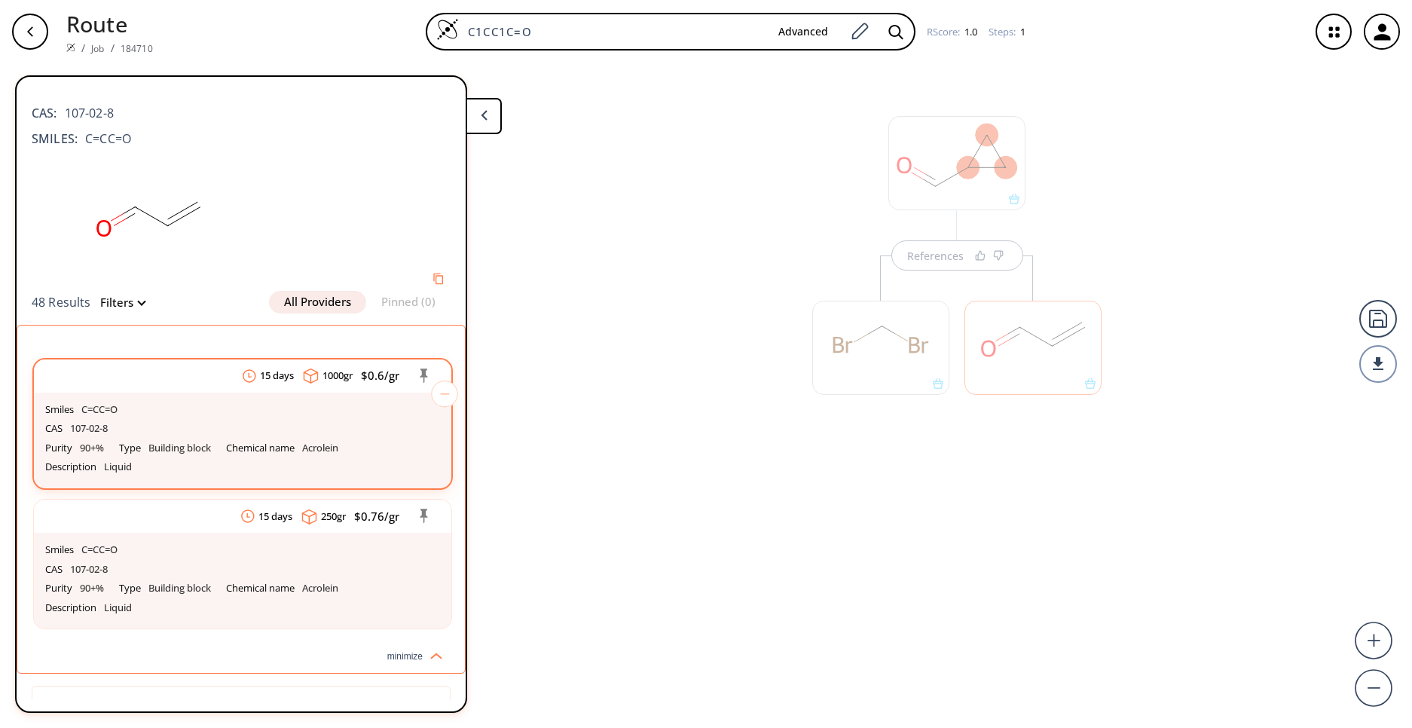
drag, startPoint x: 288, startPoint y: 399, endPoint x: 245, endPoint y: 459, distance: 74.0
click at [245, 459] on div "Smiles C=CC=O CAS 107-02-8 Purity 90+% Type Building block Chemical name Acrole…" at bounding box center [242, 441] width 417 height 96
click at [246, 459] on div "Description Liquid" at bounding box center [242, 467] width 395 height 20
drag, startPoint x: 246, startPoint y: 459, endPoint x: 181, endPoint y: 439, distance: 68.6
click at [181, 439] on div "Smiles C=CC=O CAS 107-02-8 Purity 90+% Type Building block Chemical name Acrole…" at bounding box center [242, 441] width 417 height 96
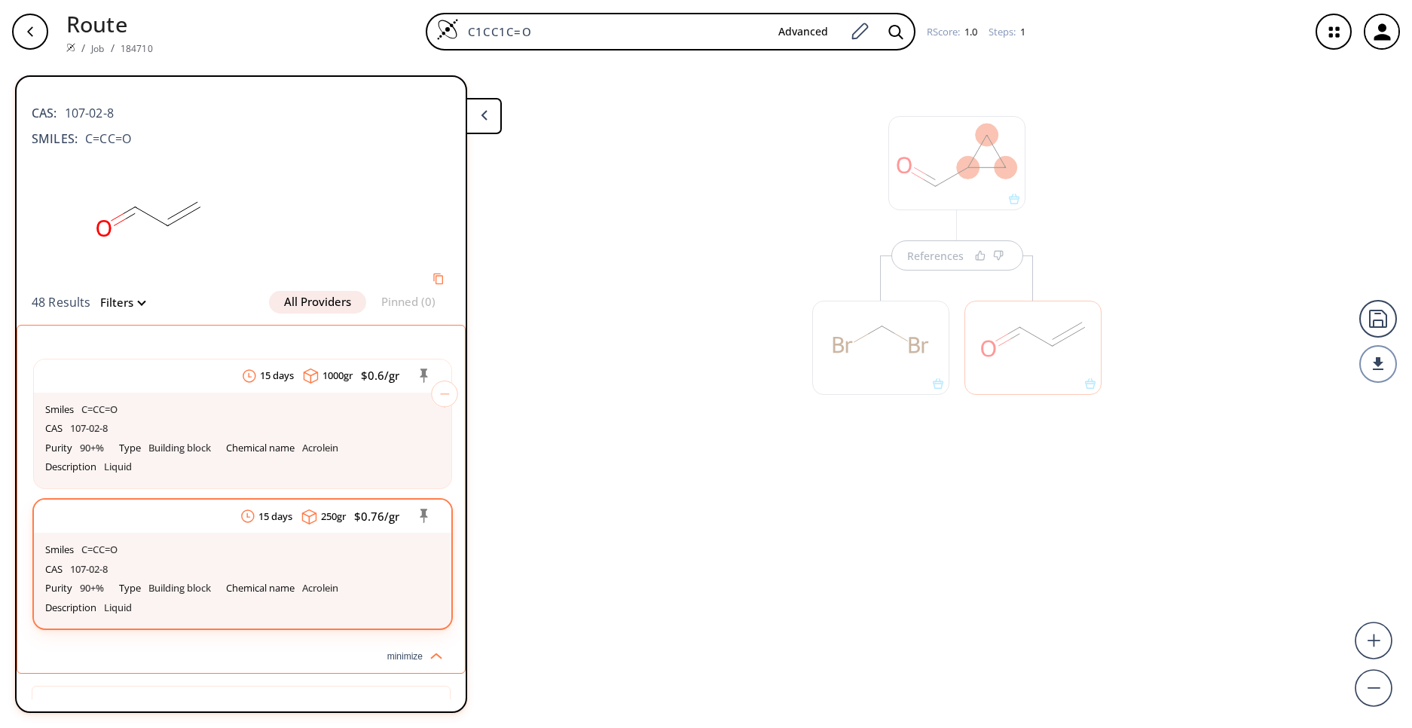
click at [258, 576] on div "CAS 107-02-8" at bounding box center [242, 570] width 395 height 20
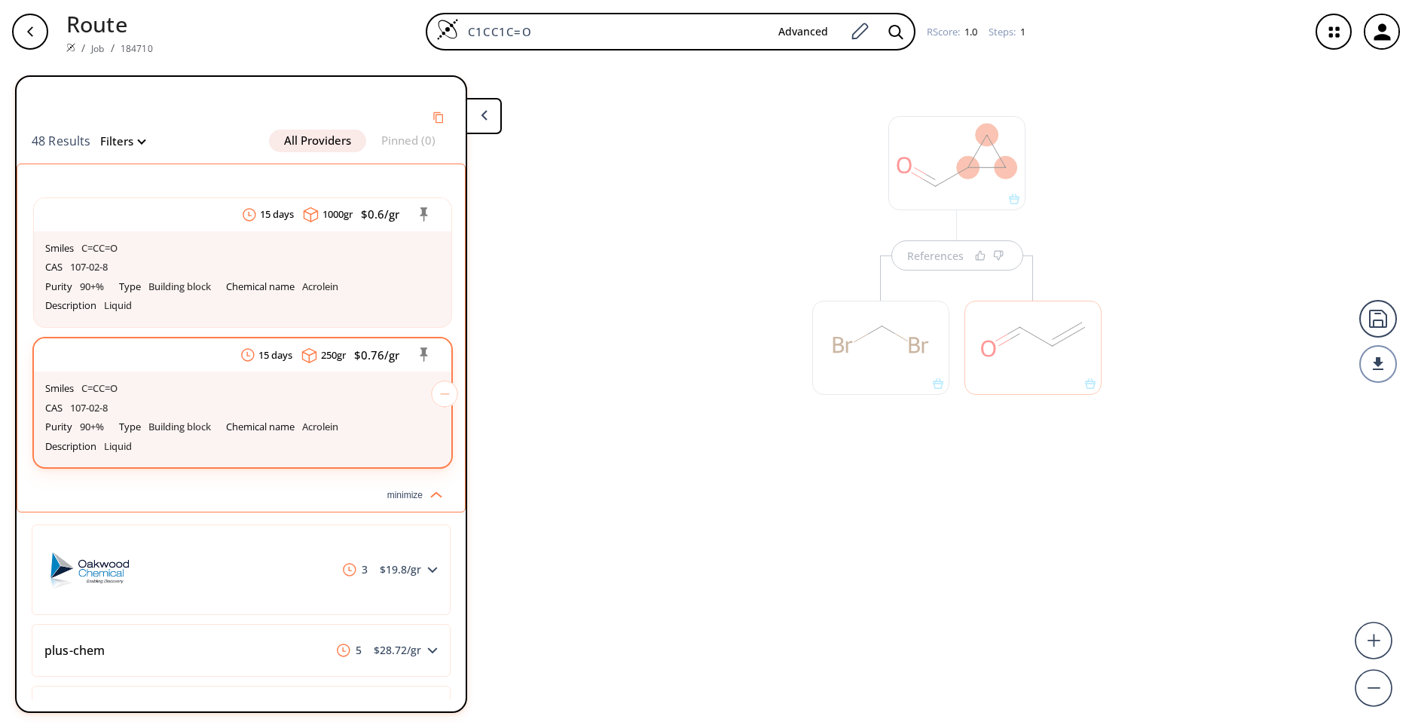
scroll to position [271, 0]
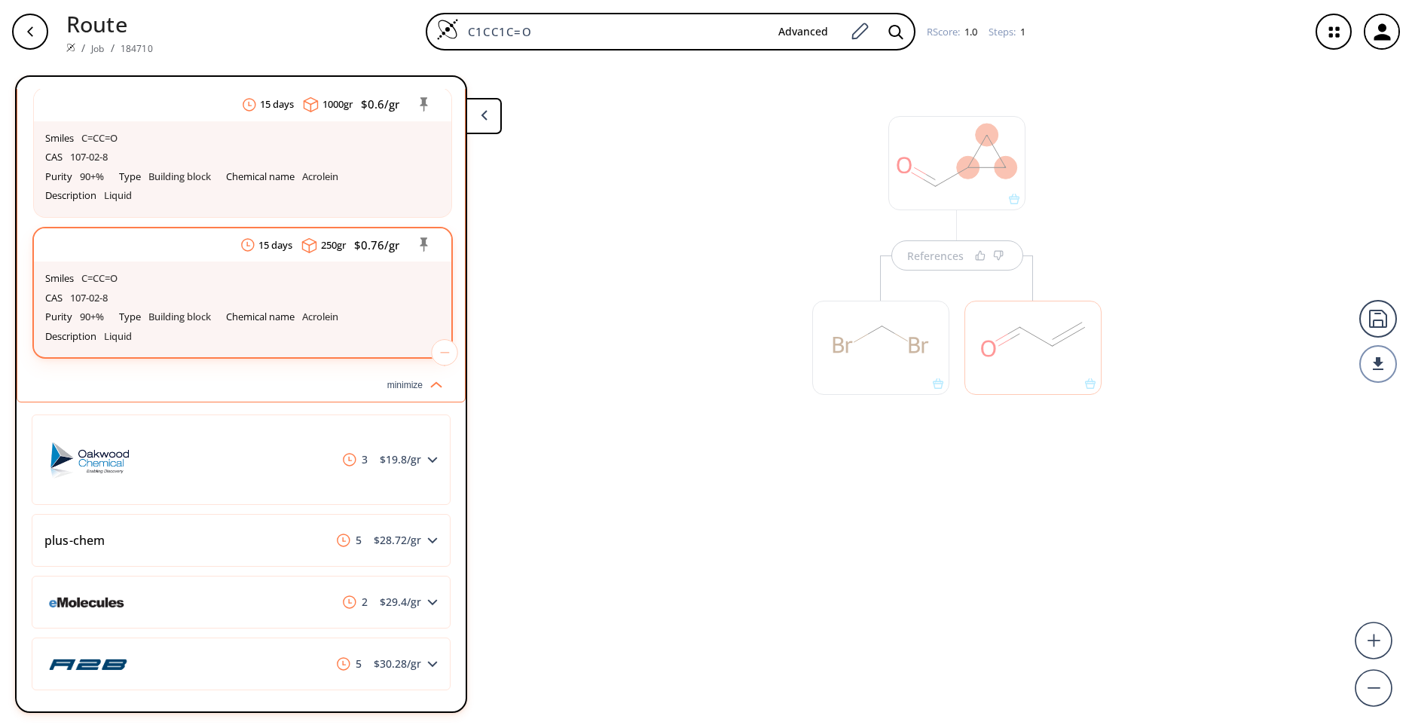
click at [236, 344] on div "Description Liquid" at bounding box center [242, 337] width 395 height 20
drag, startPoint x: 236, startPoint y: 344, endPoint x: 176, endPoint y: 328, distance: 62.5
click at [176, 328] on div "Description Liquid" at bounding box center [242, 337] width 395 height 20
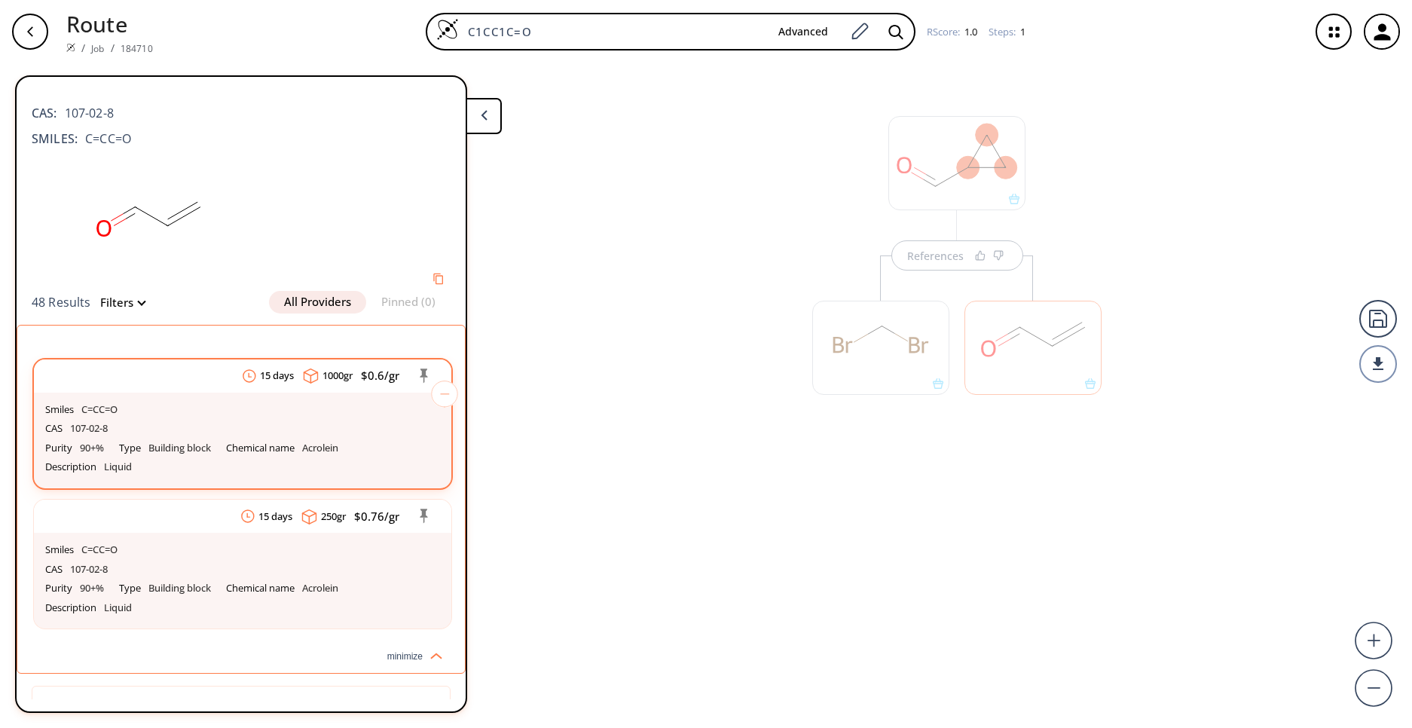
drag, startPoint x: 288, startPoint y: 398, endPoint x: 180, endPoint y: 452, distance: 120.6
click at [179, 451] on div "Smiles C=CC=O CAS 107-02-8 Purity 90+% Type Building block Chemical name Acrole…" at bounding box center [242, 441] width 417 height 96
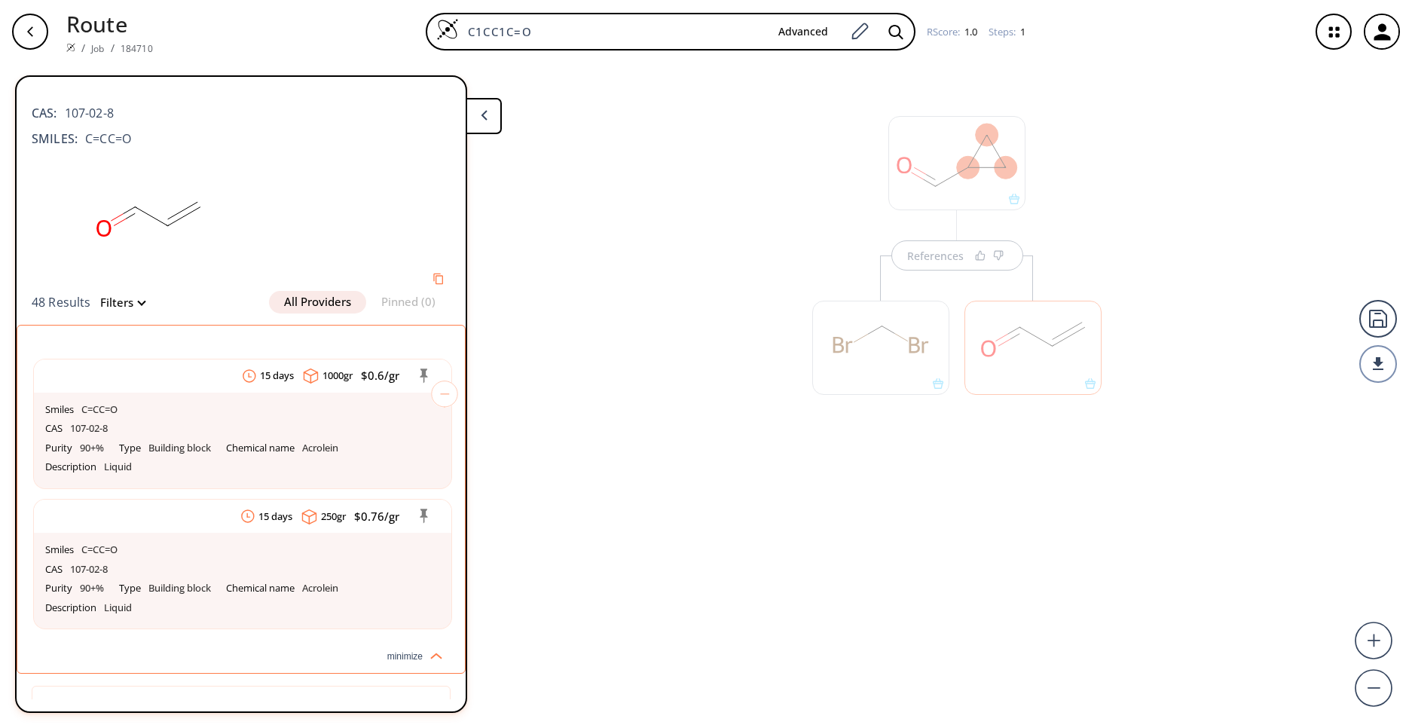
click at [535, 437] on div "References" at bounding box center [706, 389] width 1412 height 653
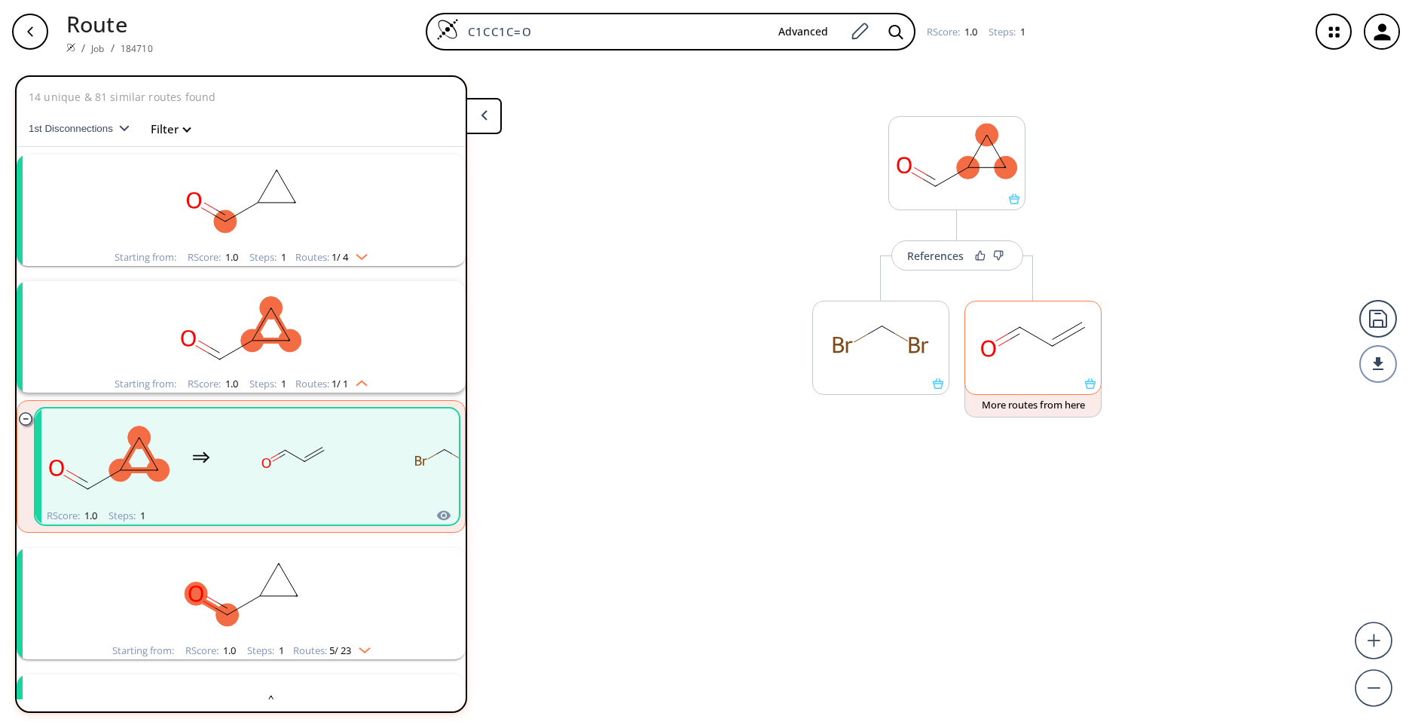
click at [1057, 341] on rect at bounding box center [1033, 339] width 136 height 77
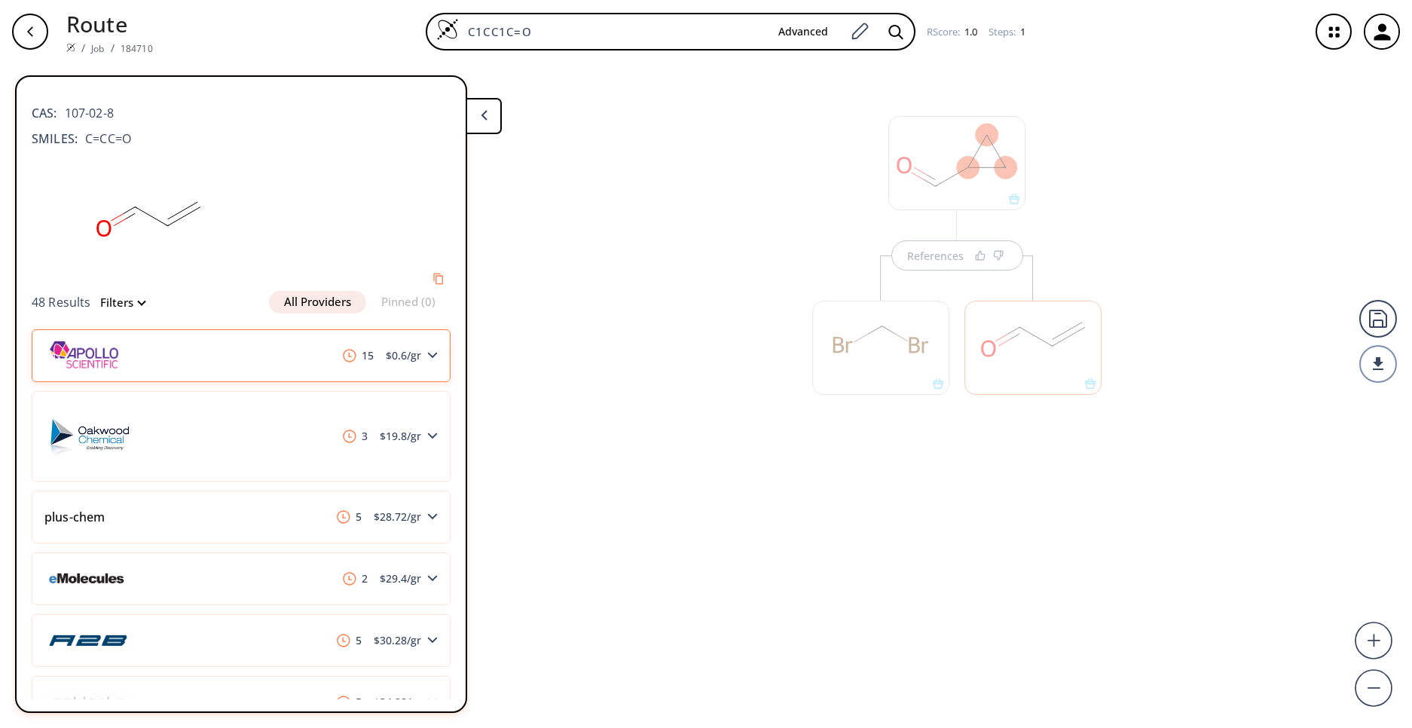
drag, startPoint x: 241, startPoint y: 370, endPoint x: 219, endPoint y: 370, distance: 22.6
click at [219, 370] on div "15 $ 0.6 /gr" at bounding box center [241, 355] width 419 height 53
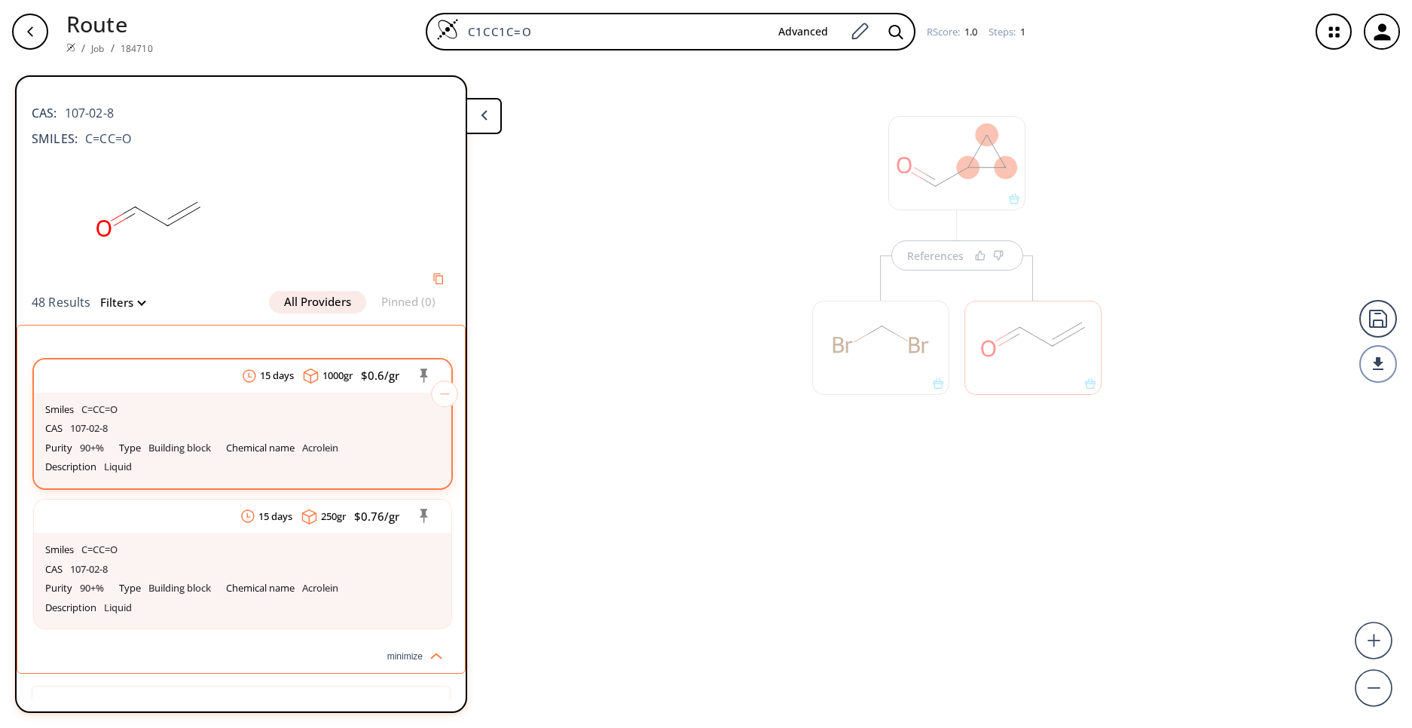
click at [209, 404] on div "Smiles C=CC=O" at bounding box center [242, 410] width 395 height 20
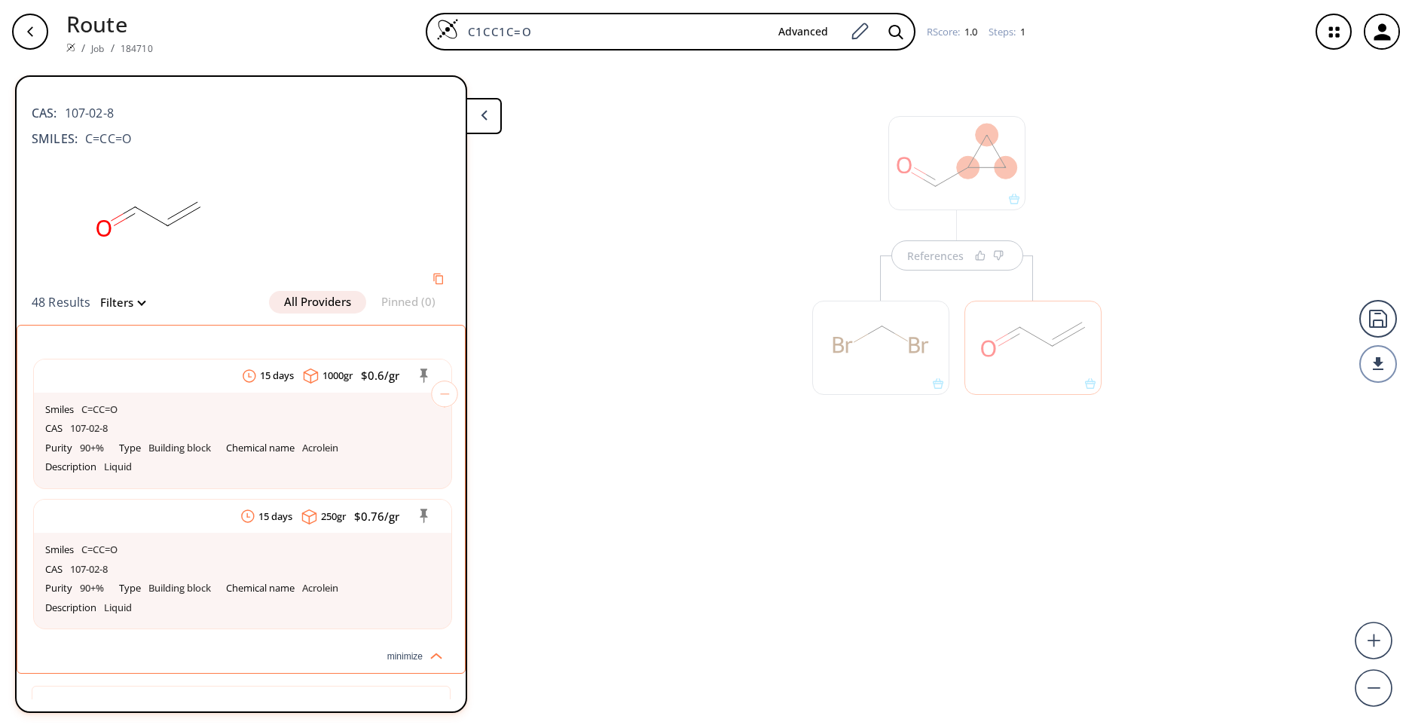
click at [658, 424] on div "References" at bounding box center [706, 389] width 1412 height 653
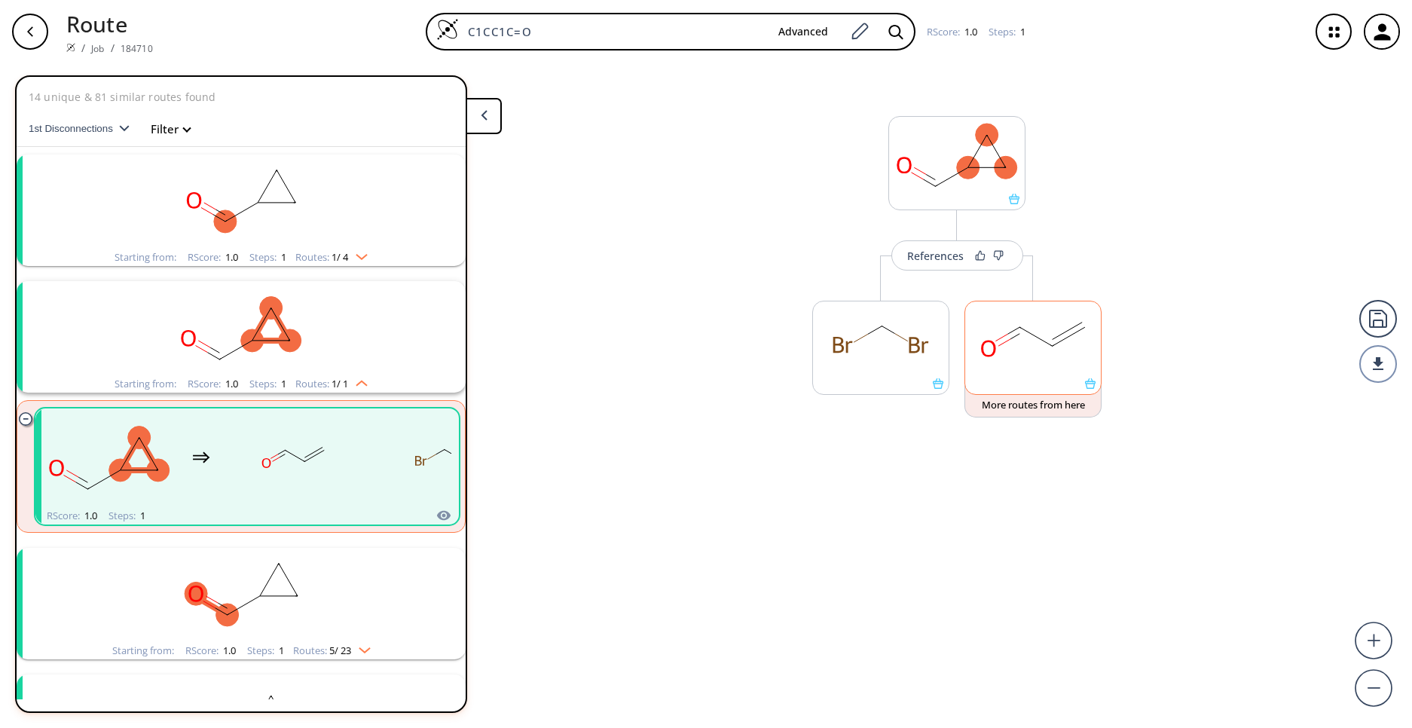
click at [1019, 375] on rect at bounding box center [1033, 339] width 136 height 77
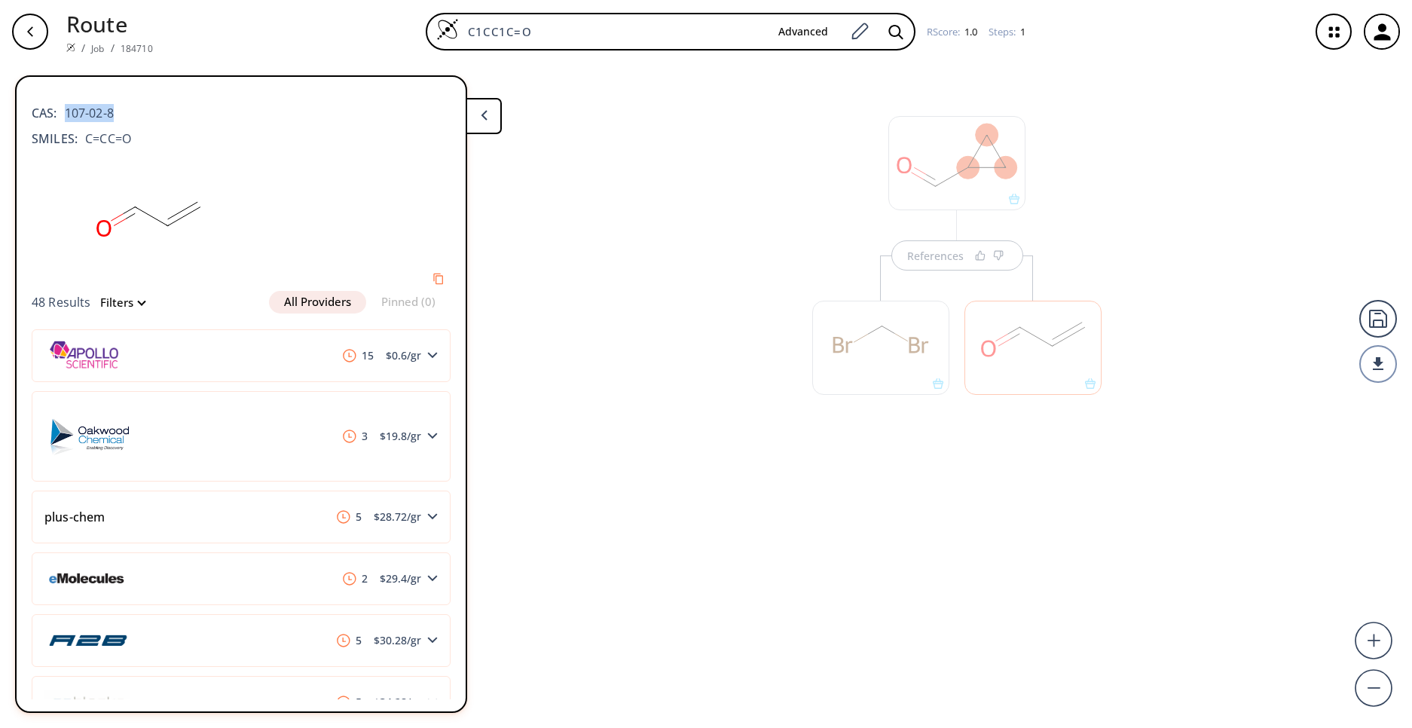
drag, startPoint x: 124, startPoint y: 109, endPoint x: 66, endPoint y: 109, distance: 58.0
click at [66, 109] on div "CAS: 107-02-8" at bounding box center [241, 105] width 419 height 33
copy span "107-02-8"
click at [619, 203] on div "References" at bounding box center [706, 389] width 1412 height 653
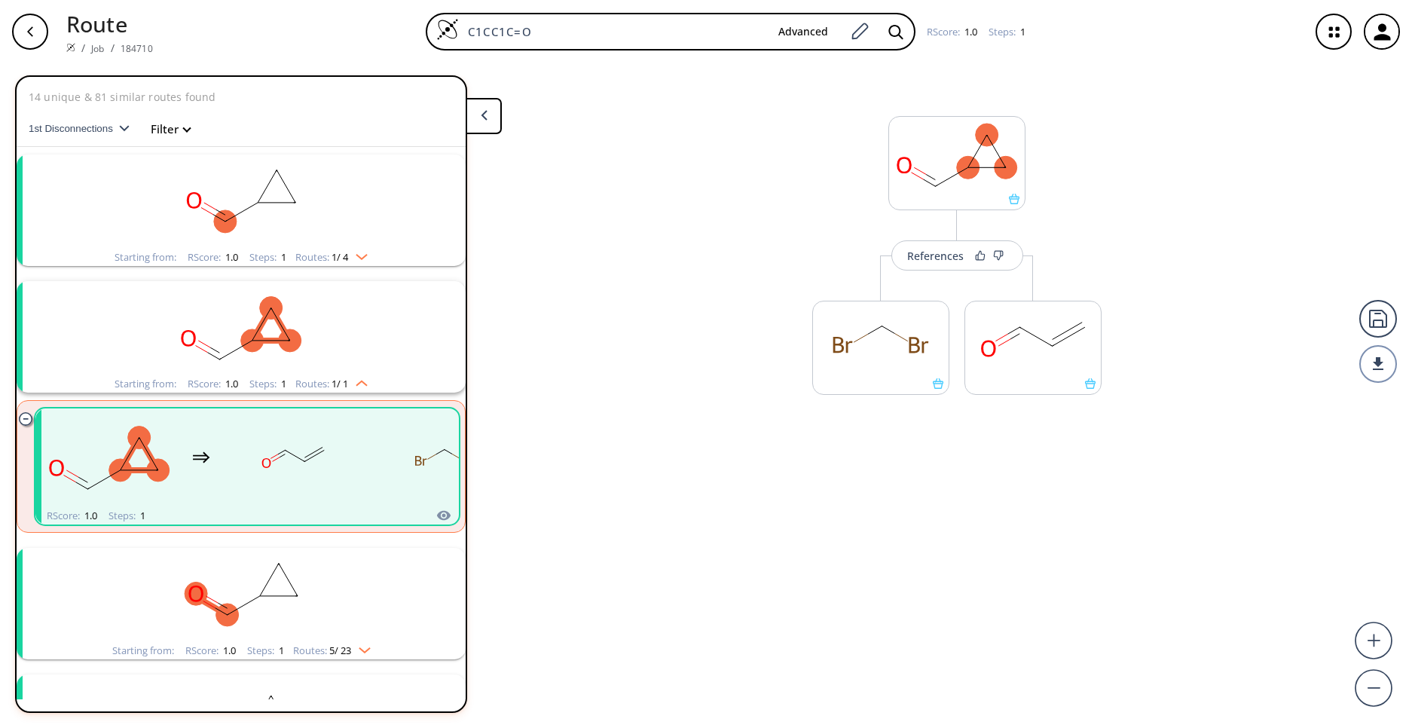
click at [354, 197] on rect "clusters" at bounding box center [241, 201] width 392 height 94
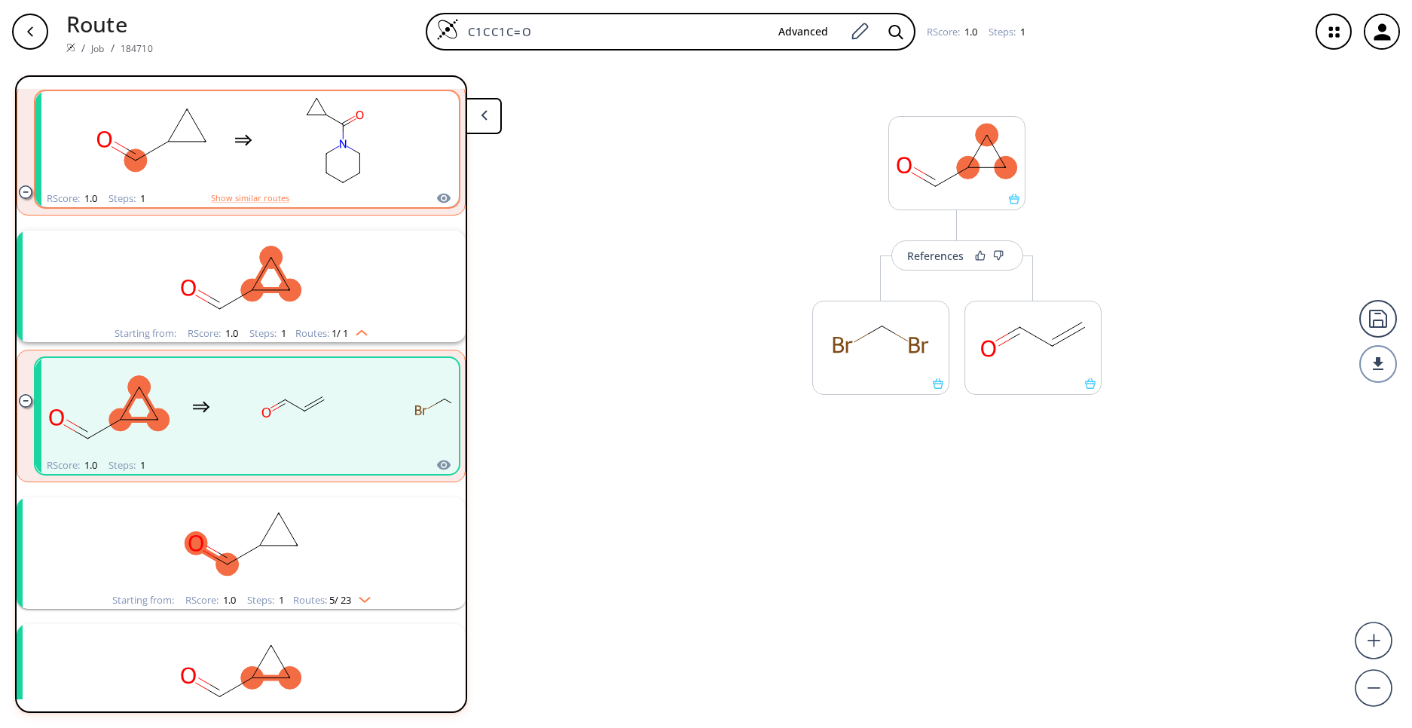
scroll to position [452, 0]
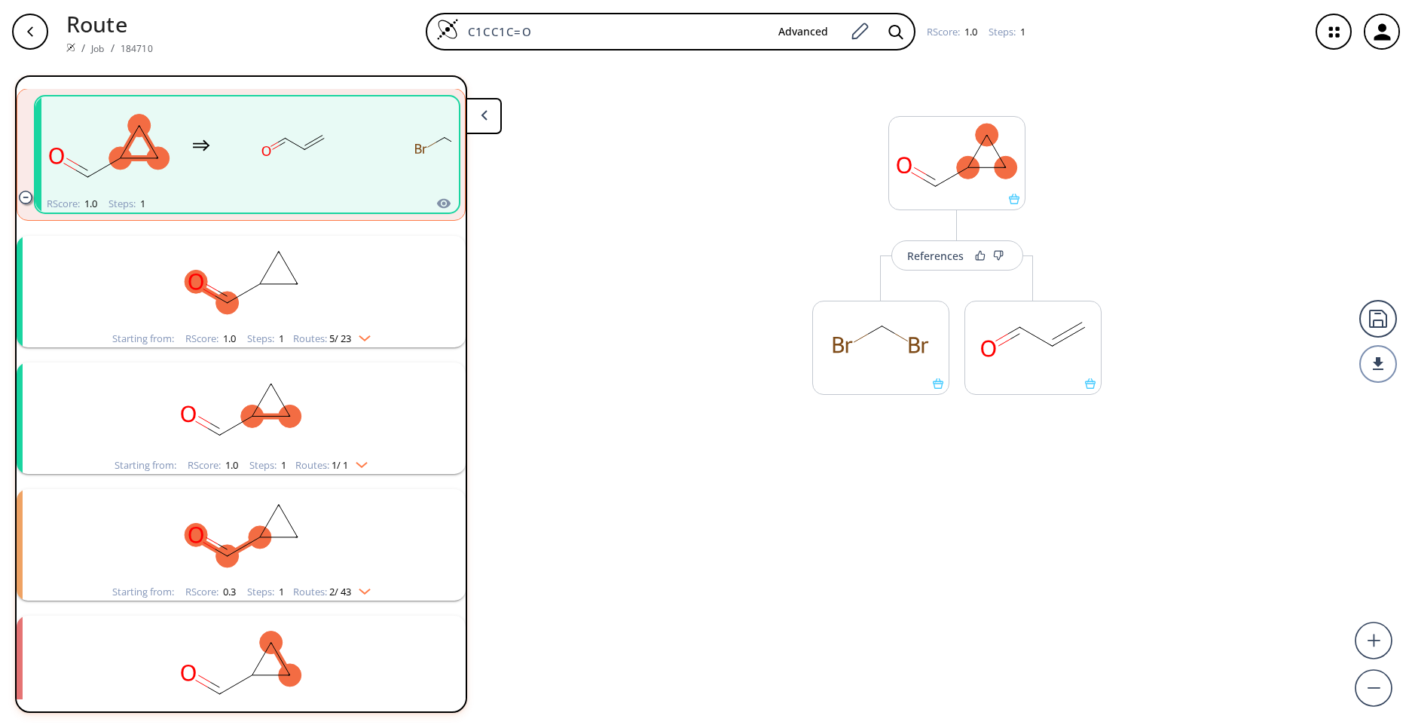
click at [332, 408] on rect "clusters" at bounding box center [241, 409] width 392 height 94
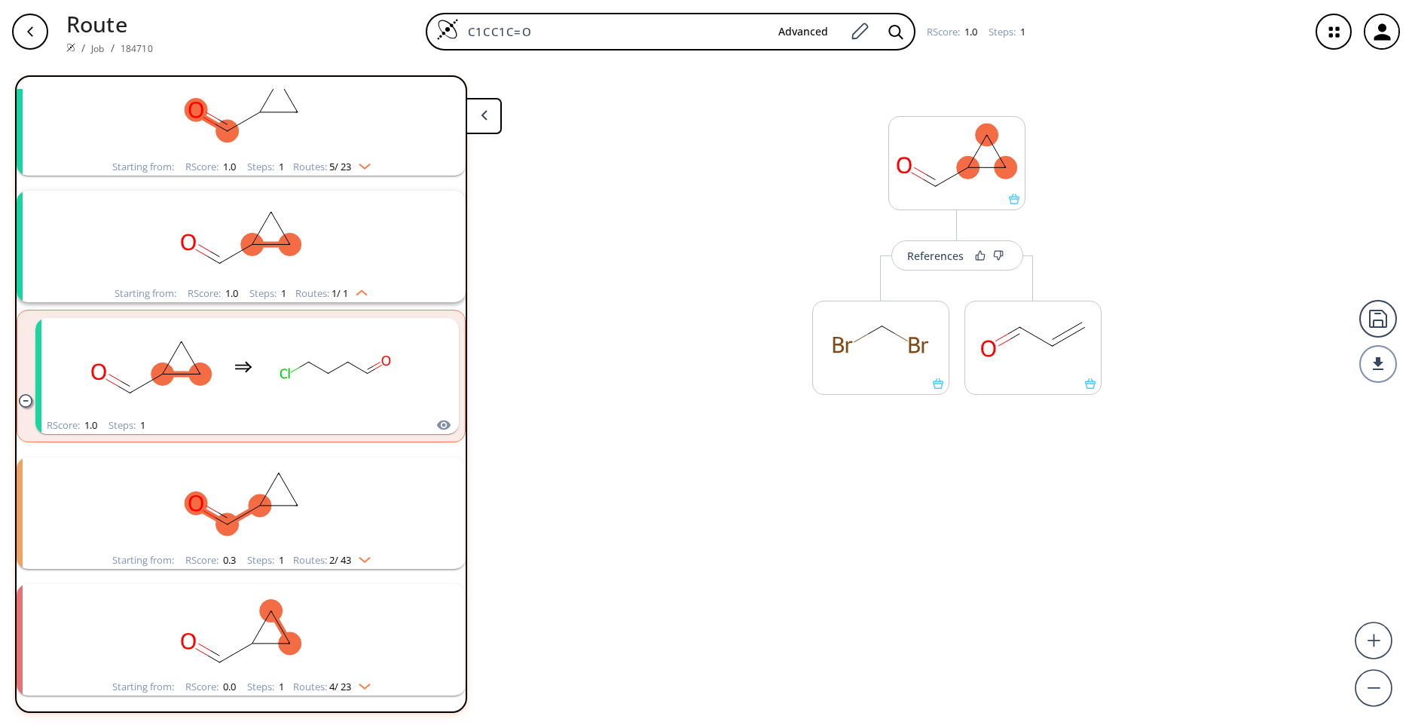
scroll to position [628, 0]
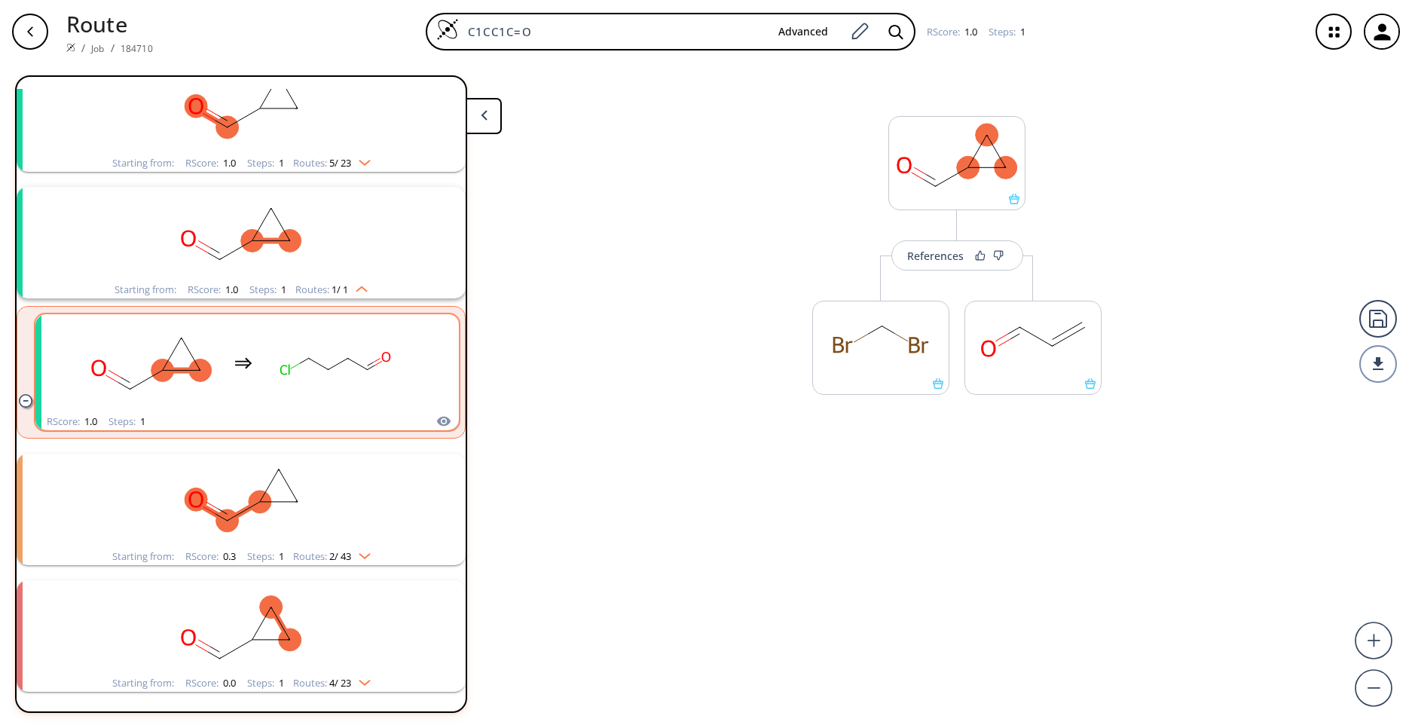
click at [313, 363] on rect "clusters" at bounding box center [336, 363] width 136 height 94
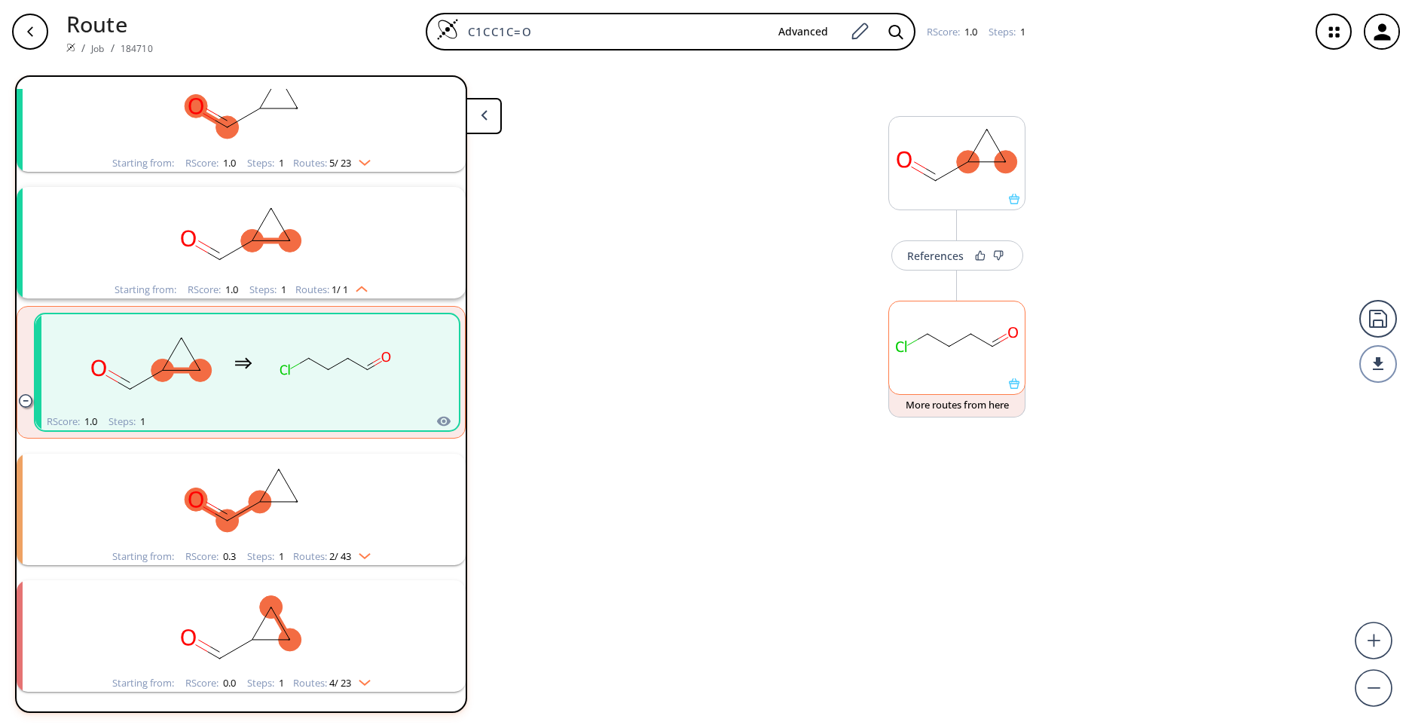
click at [942, 327] on rect at bounding box center [957, 339] width 136 height 77
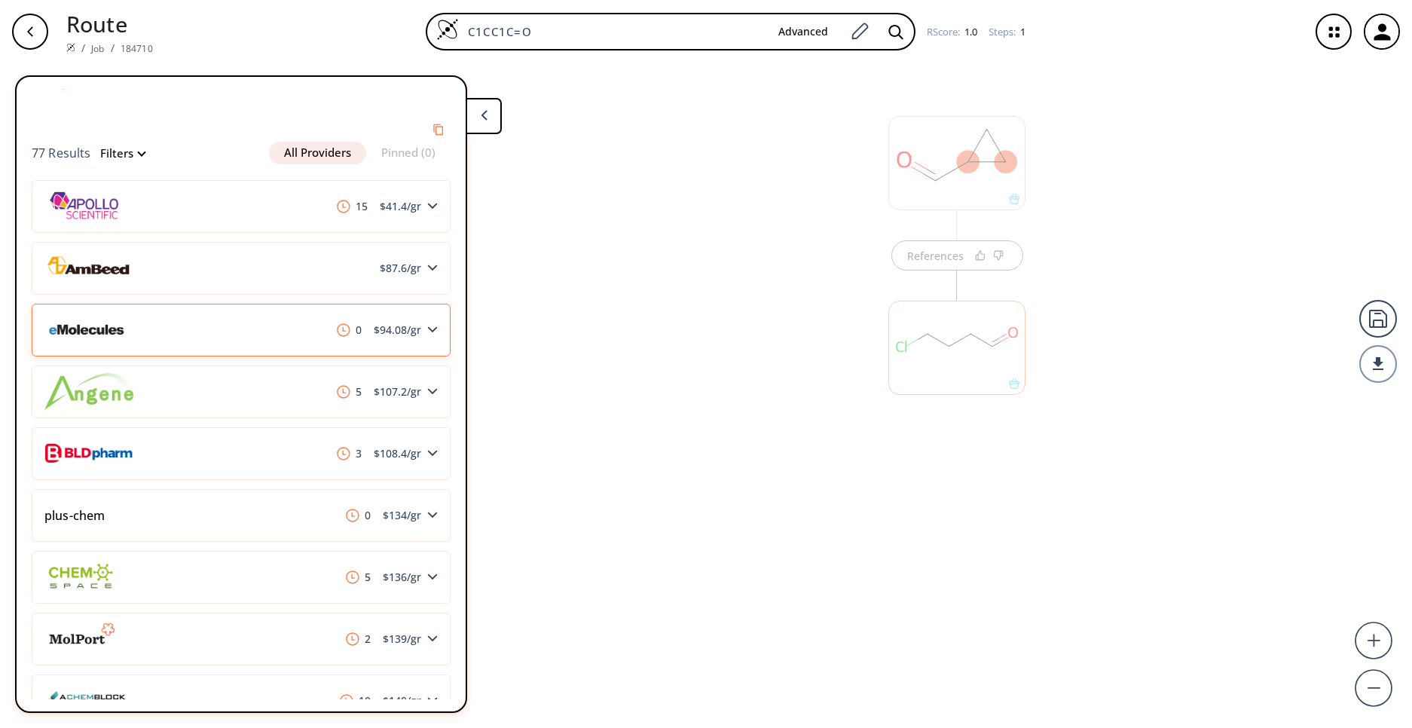
scroll to position [362, 0]
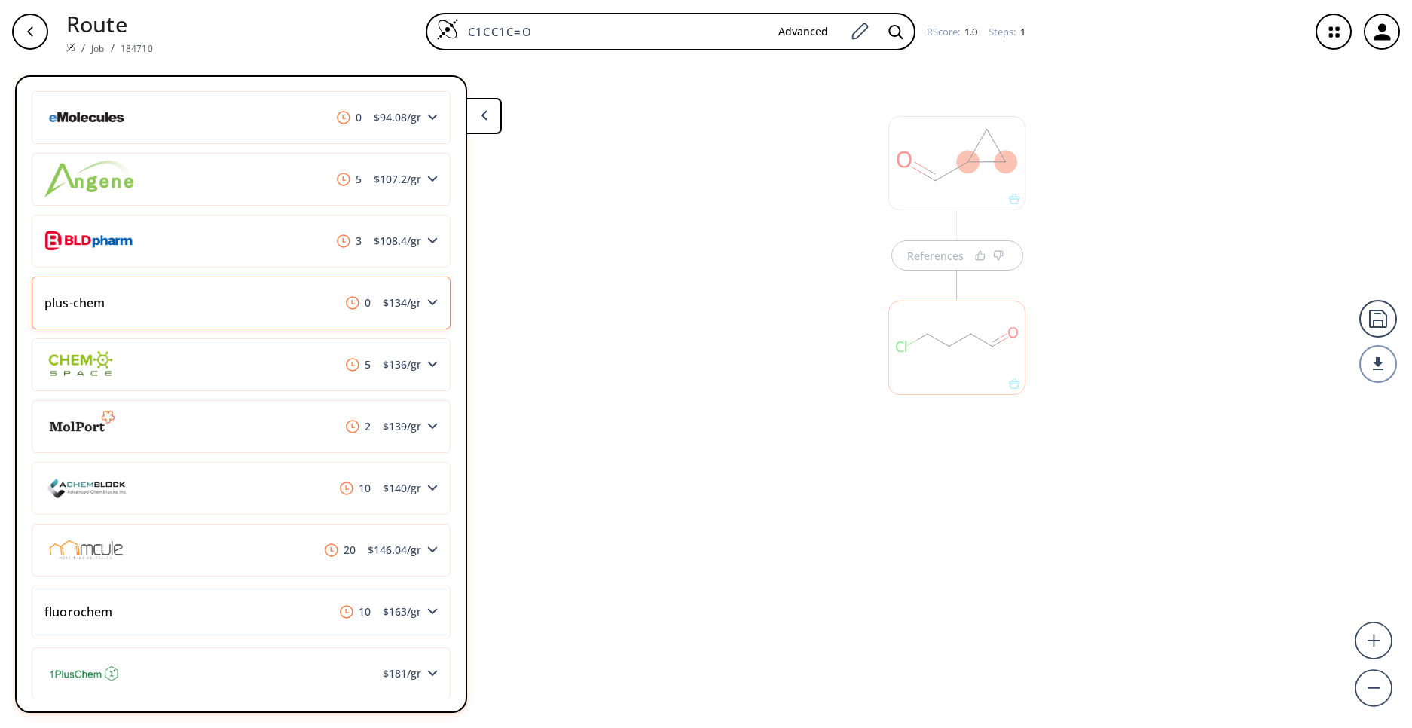
click at [405, 306] on span "$ 134 /gr" at bounding box center [402, 303] width 50 height 11
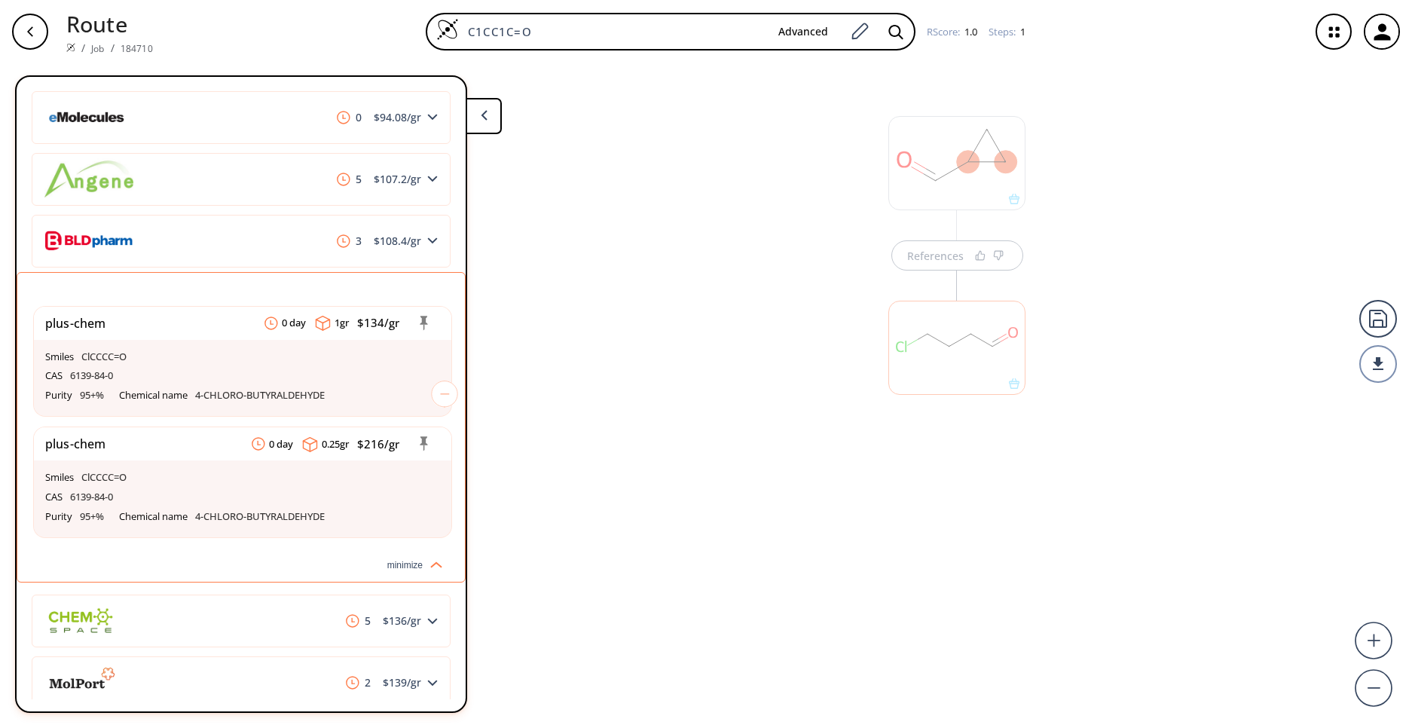
click at [630, 377] on div "References" at bounding box center [706, 389] width 1412 height 653
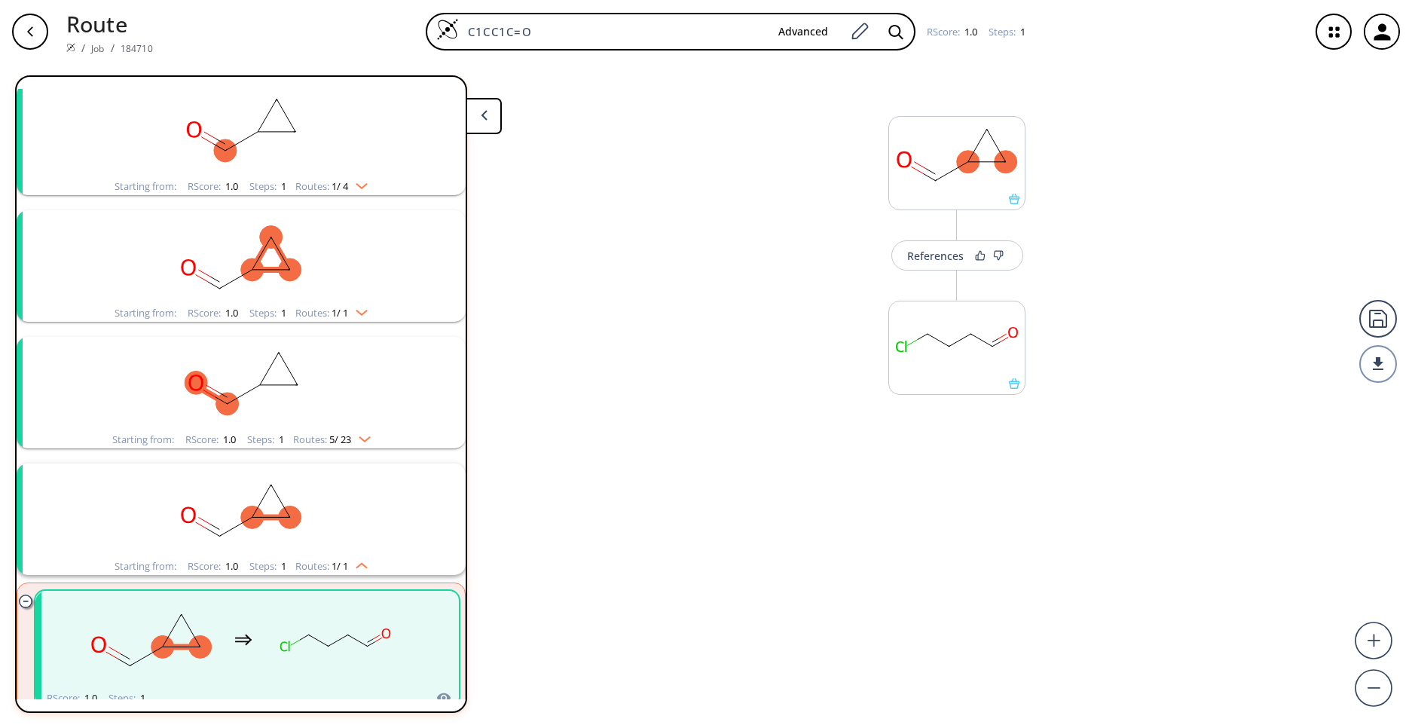
scroll to position [0, 0]
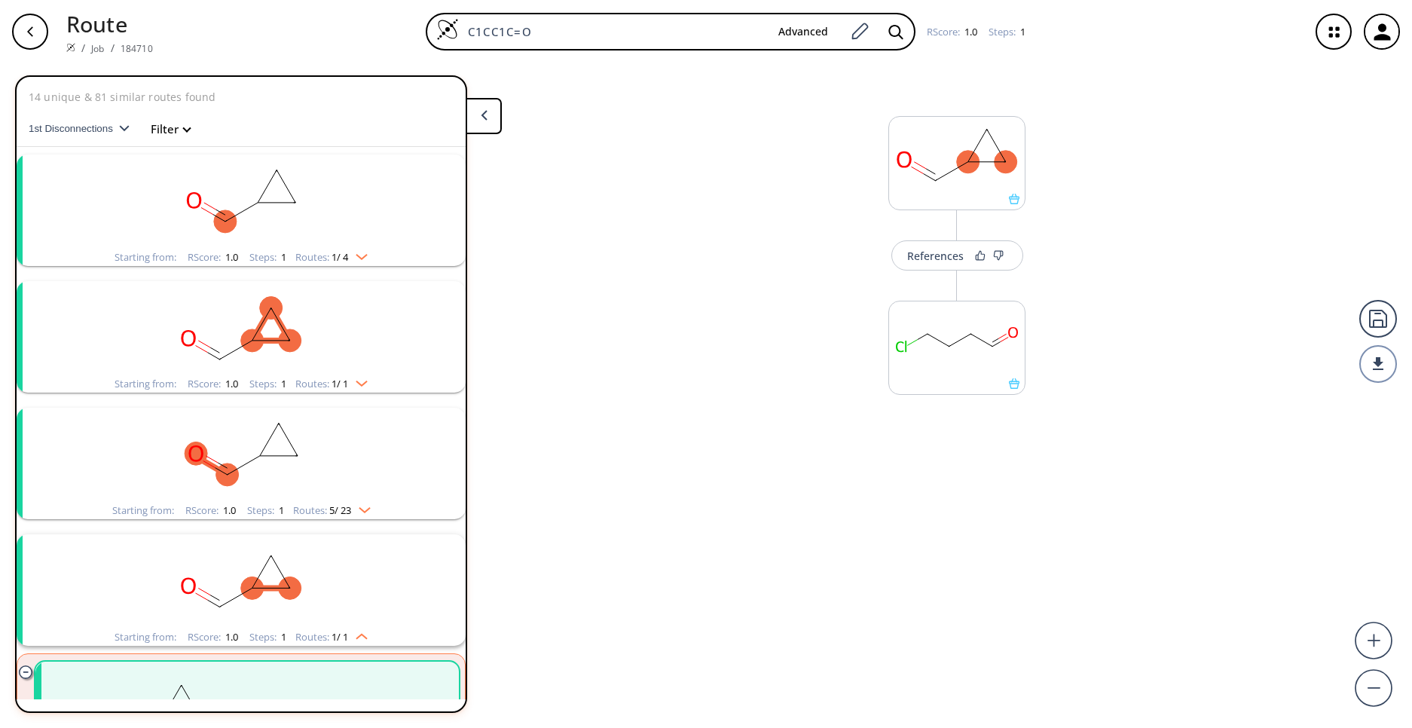
click at [249, 209] on rect "clusters" at bounding box center [241, 201] width 392 height 94
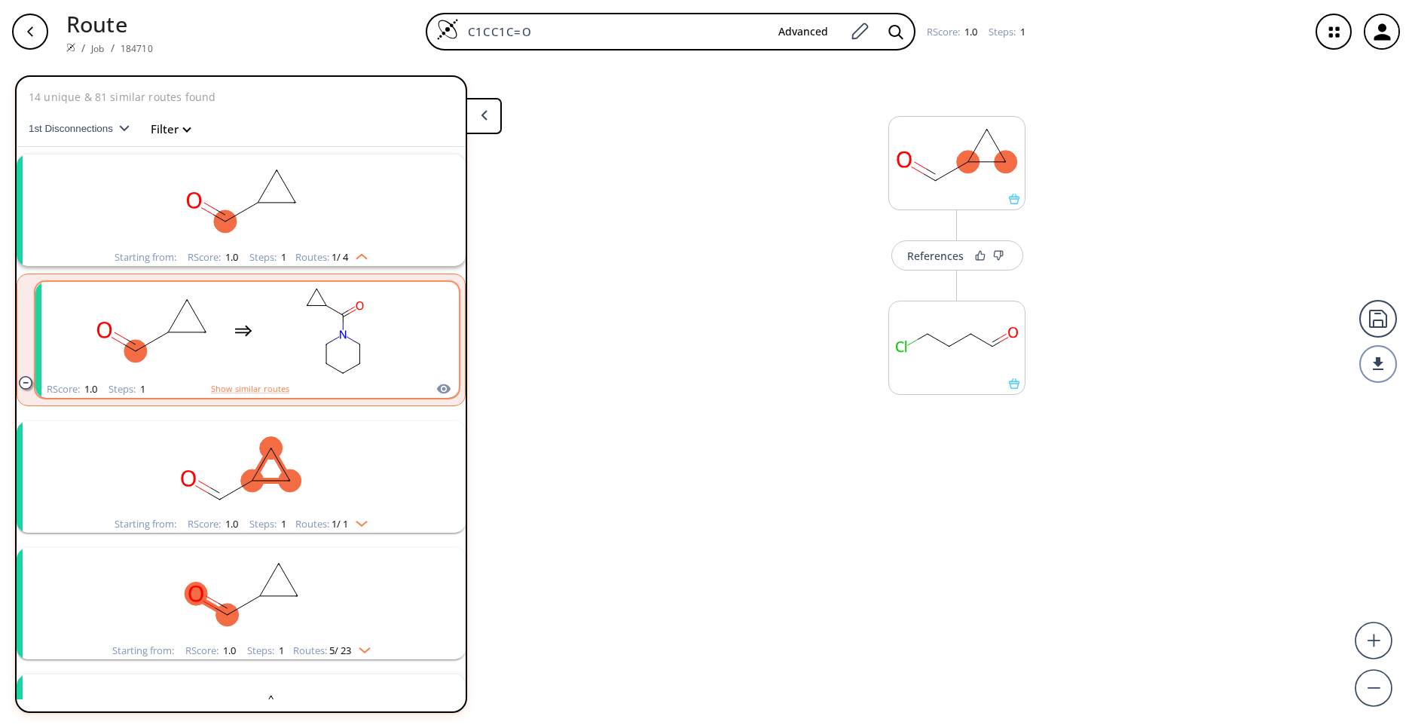
click at [310, 347] on rect "clusters" at bounding box center [336, 331] width 136 height 94
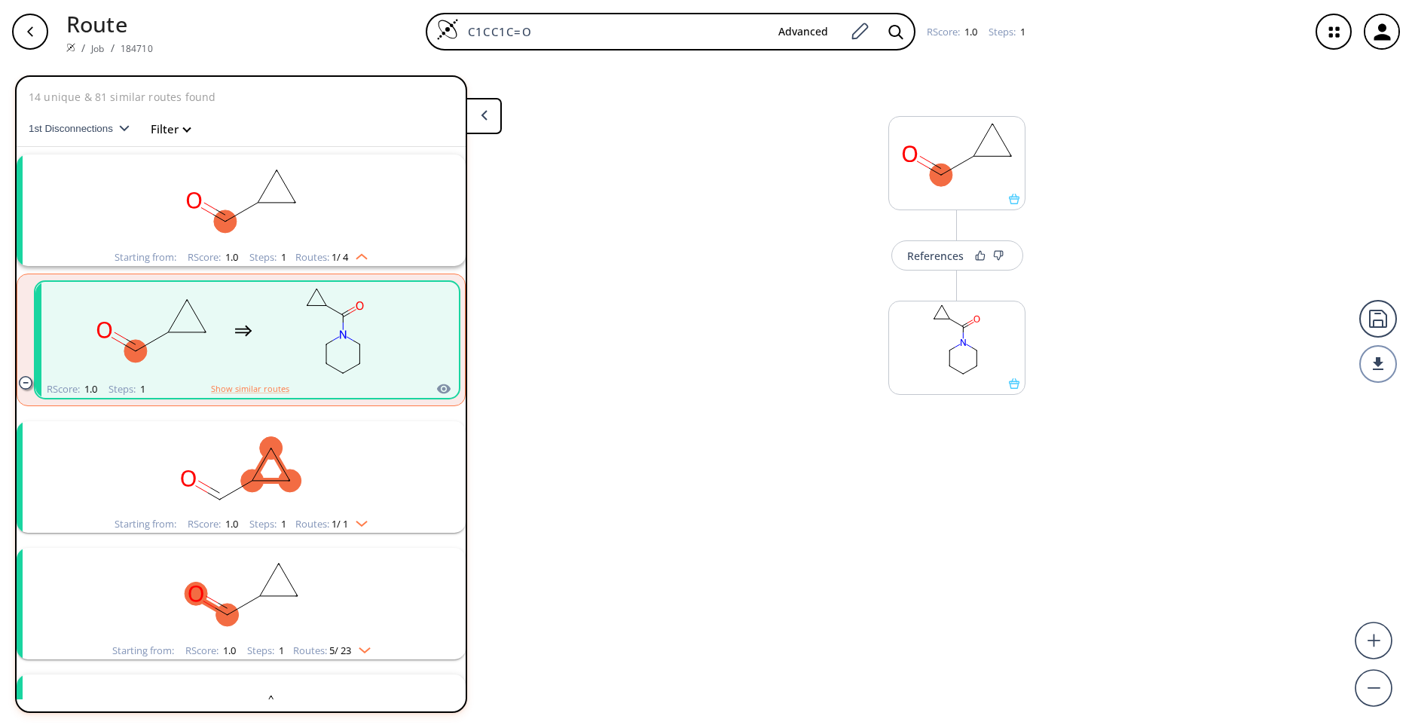
click at [301, 444] on rect "clusters" at bounding box center [241, 468] width 392 height 94
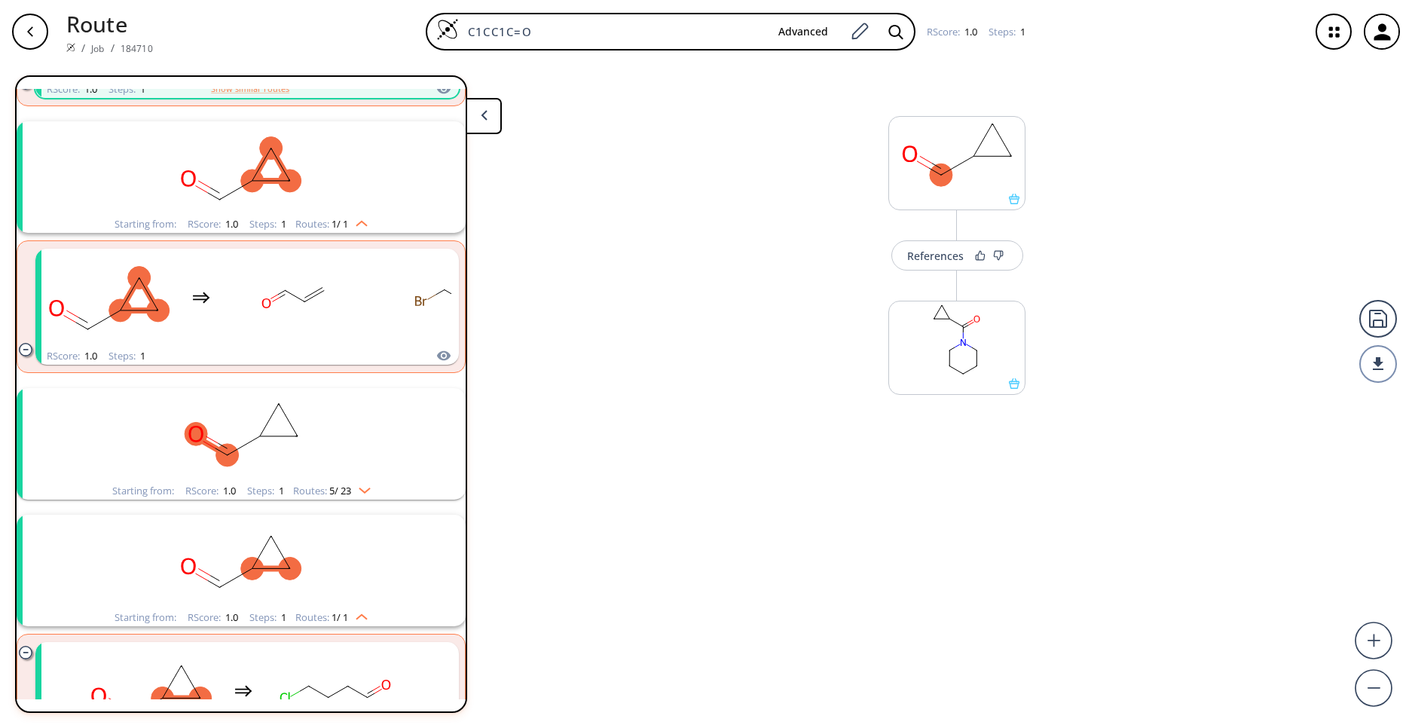
scroll to position [362, 0]
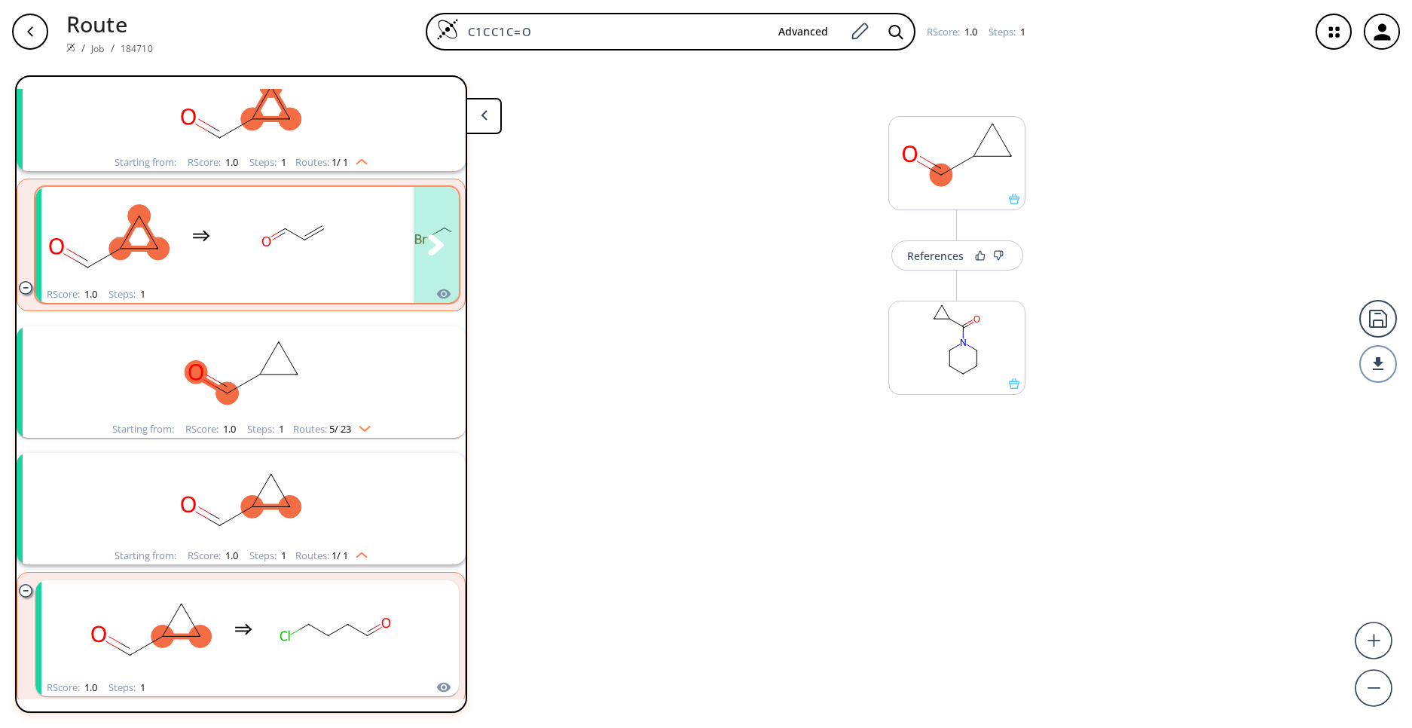
click at [273, 283] on div "clusters" at bounding box center [293, 236] width 136 height 94
click at [313, 379] on rect "clusters" at bounding box center [241, 373] width 392 height 94
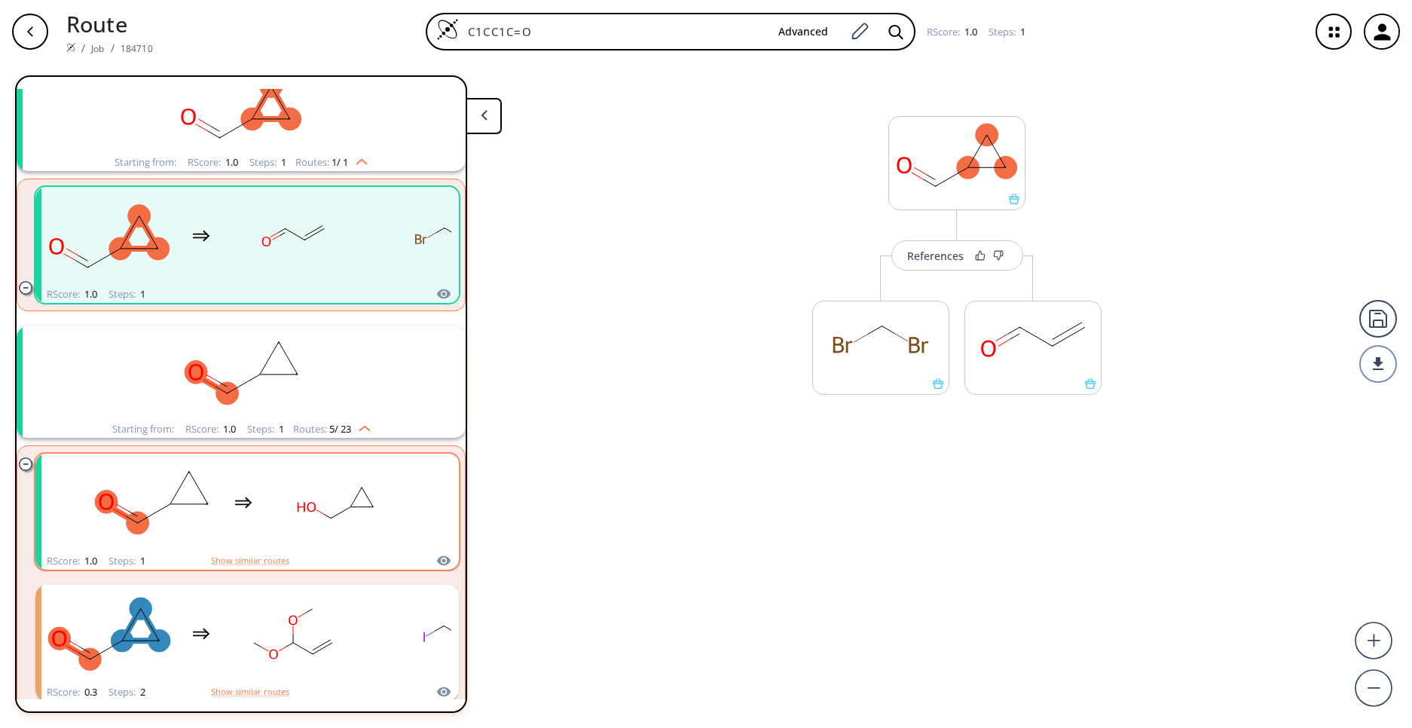
click at [327, 488] on rect "clusters" at bounding box center [336, 503] width 136 height 94
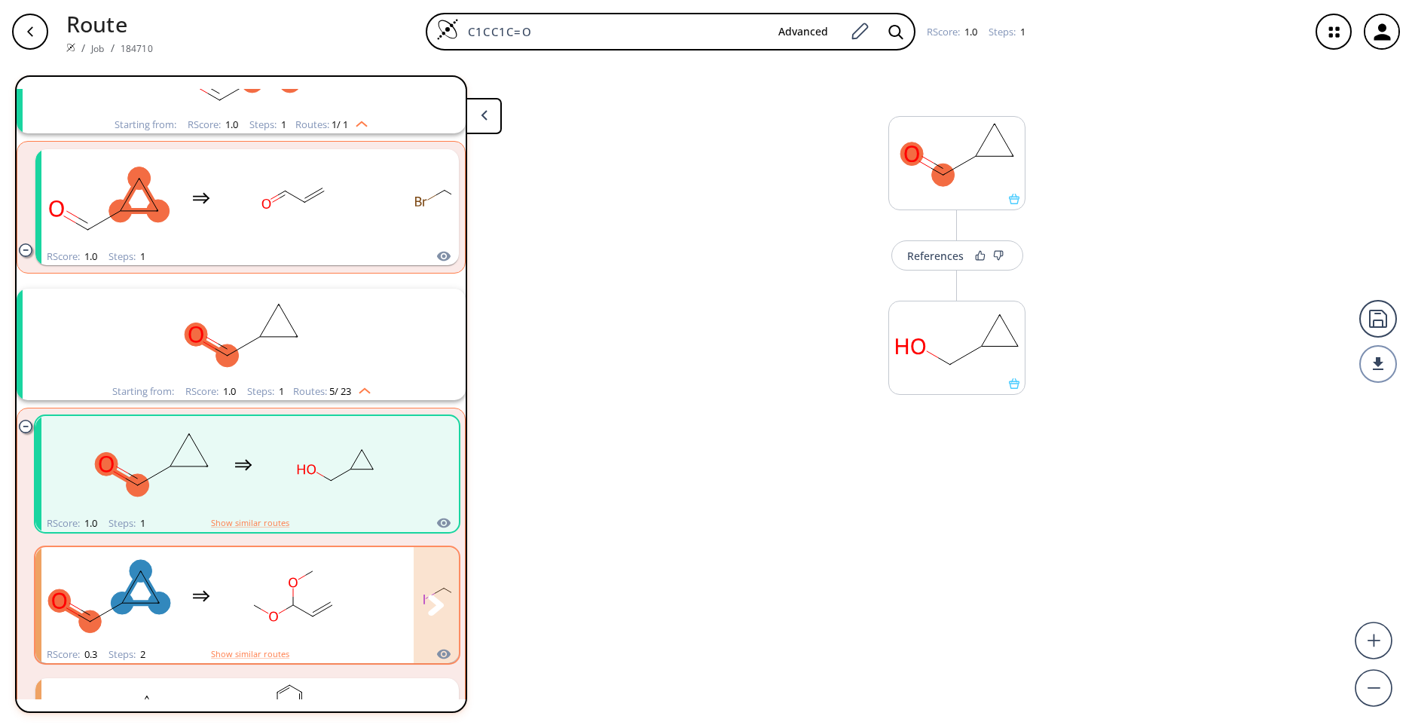
scroll to position [181, 0]
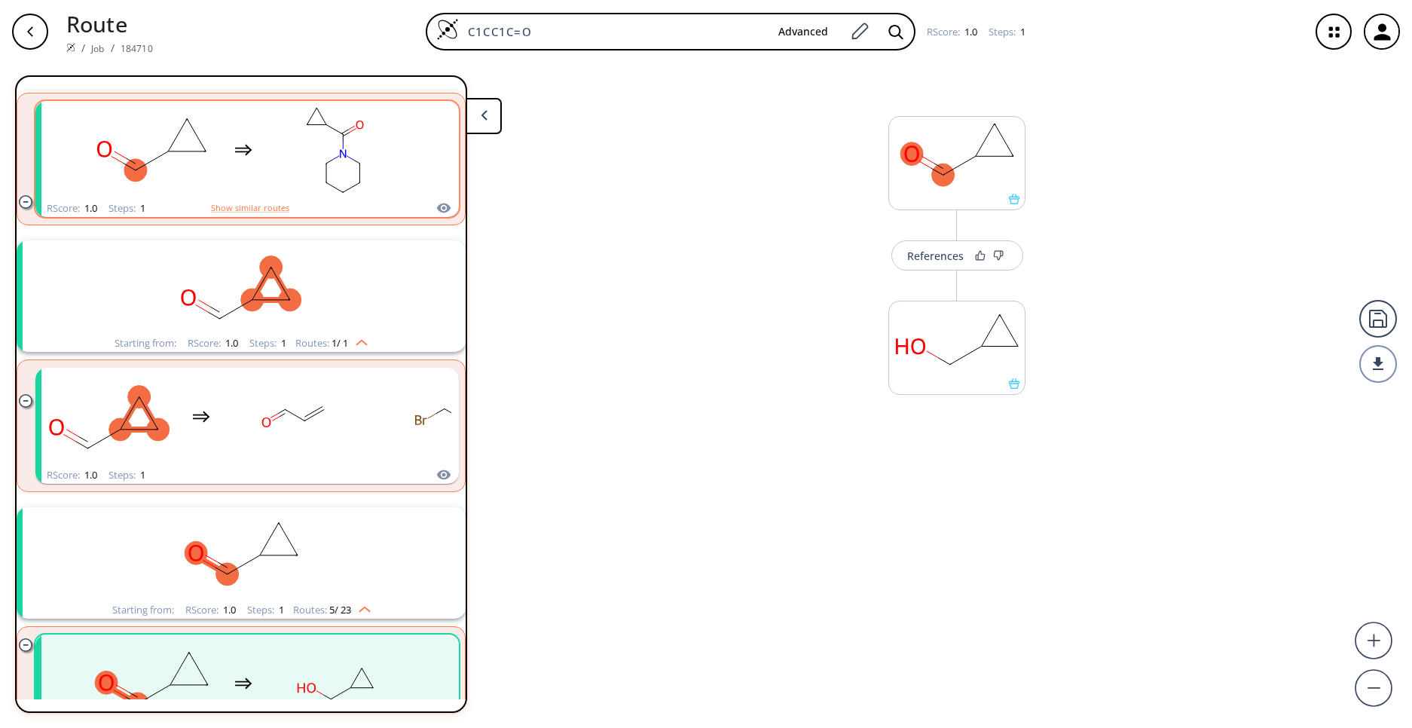
click at [214, 161] on rect "clusters" at bounding box center [152, 150] width 136 height 94
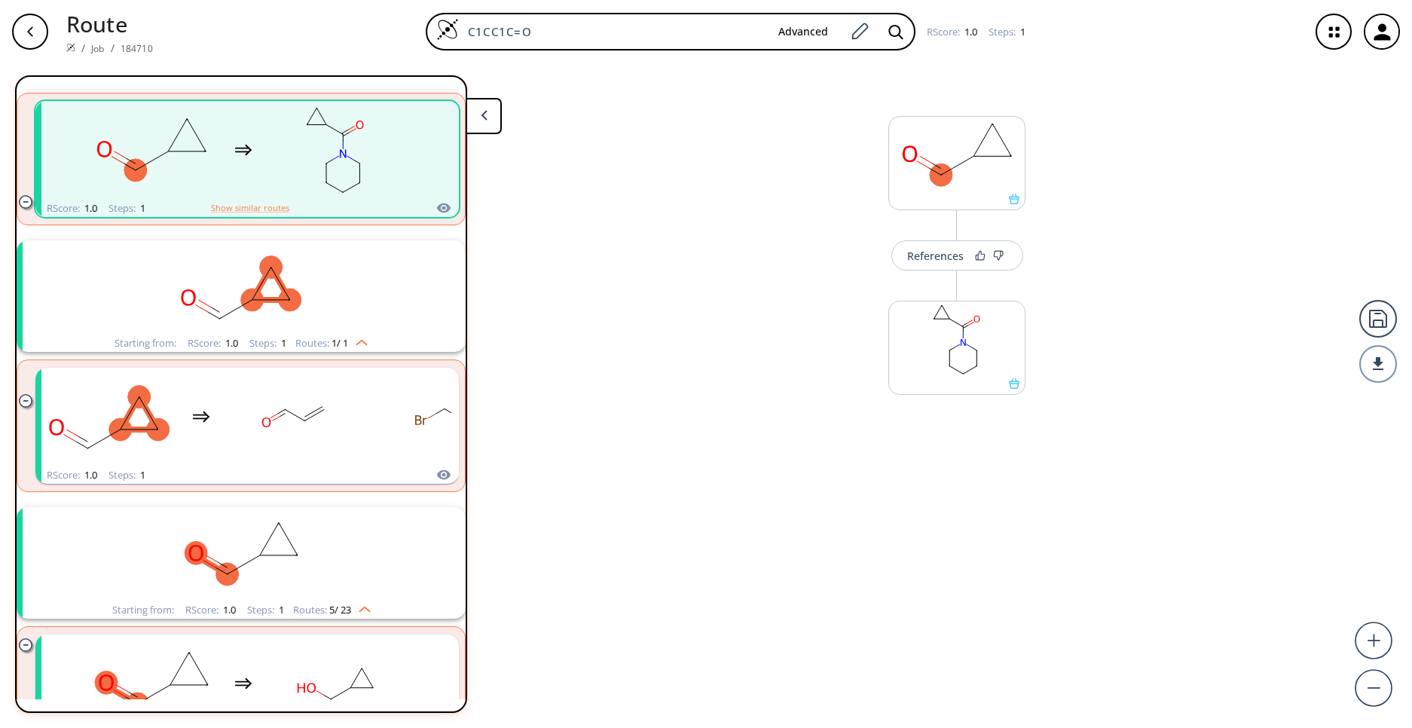
click at [304, 307] on rect "clusters" at bounding box center [241, 287] width 392 height 94
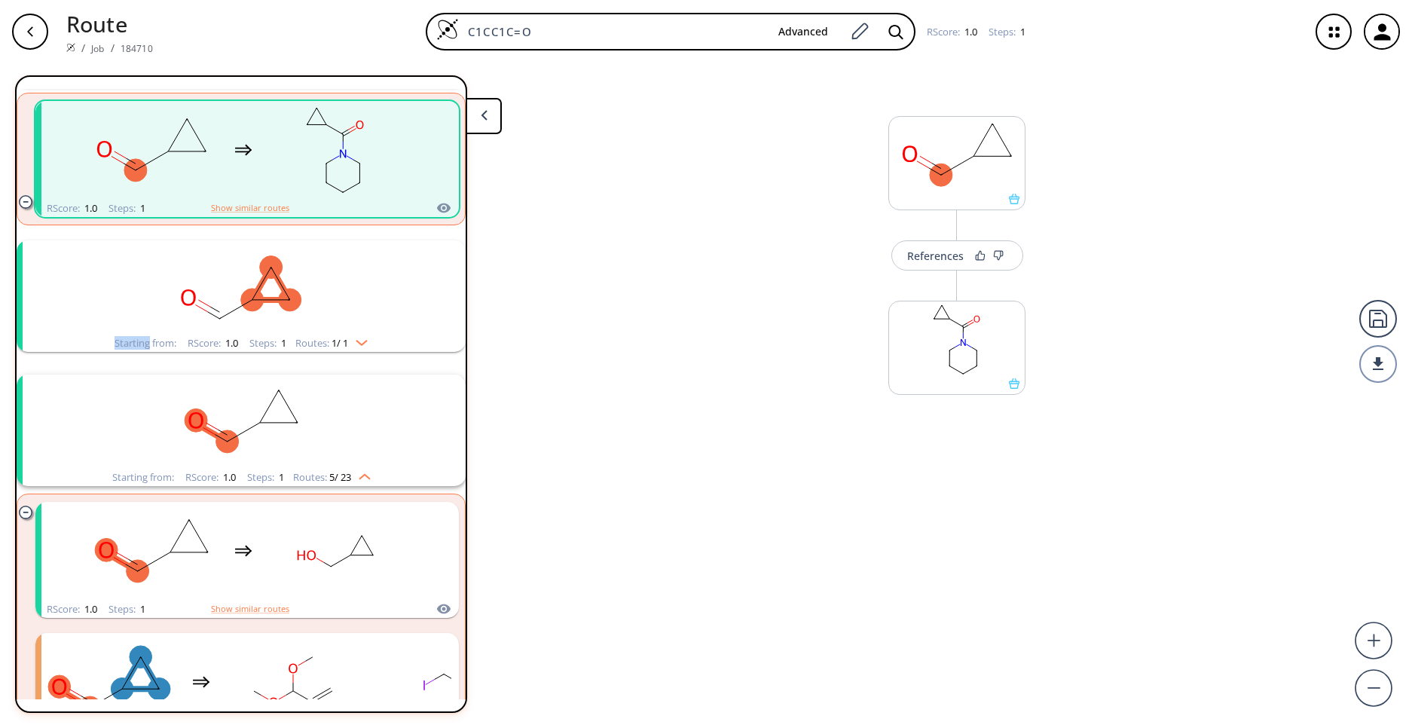
click at [304, 307] on rect "clusters" at bounding box center [241, 287] width 392 height 94
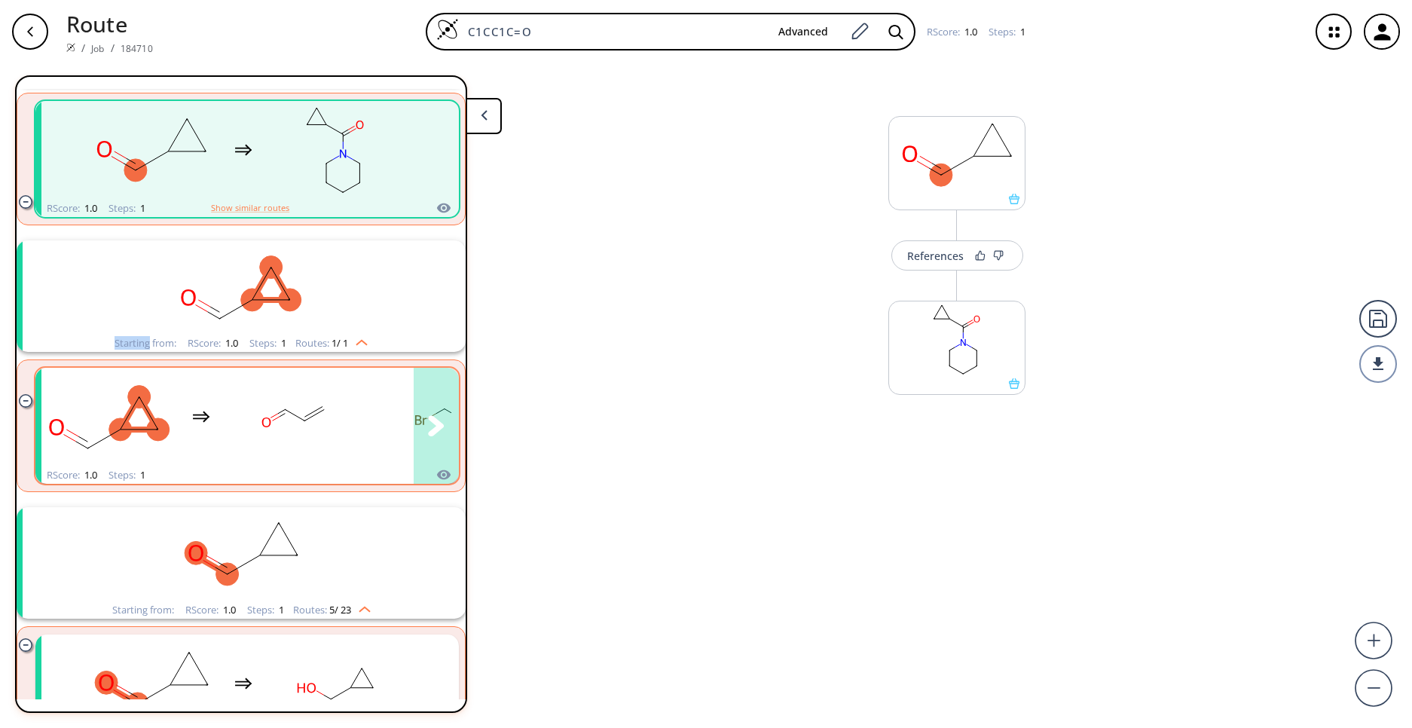
click at [310, 409] on rect "clusters" at bounding box center [293, 417] width 136 height 94
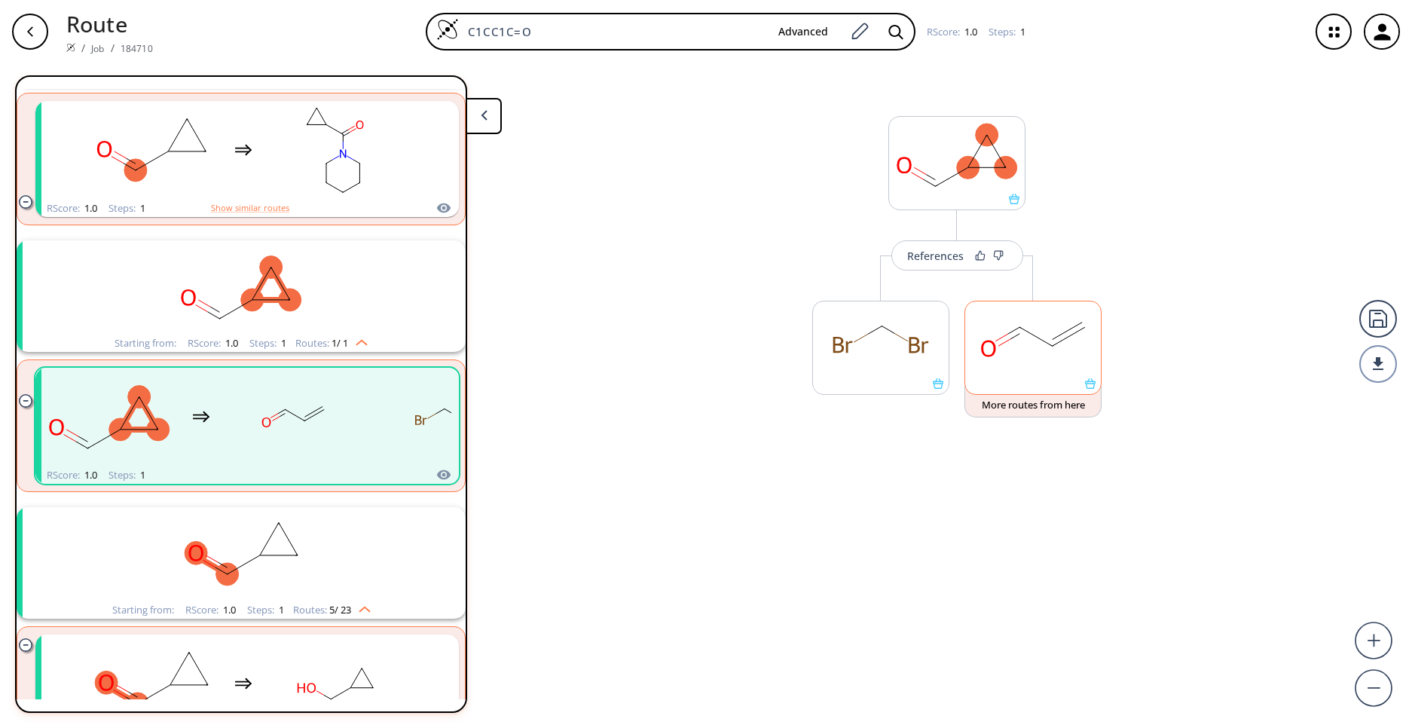
click at [992, 346] on rect at bounding box center [1033, 339] width 136 height 77
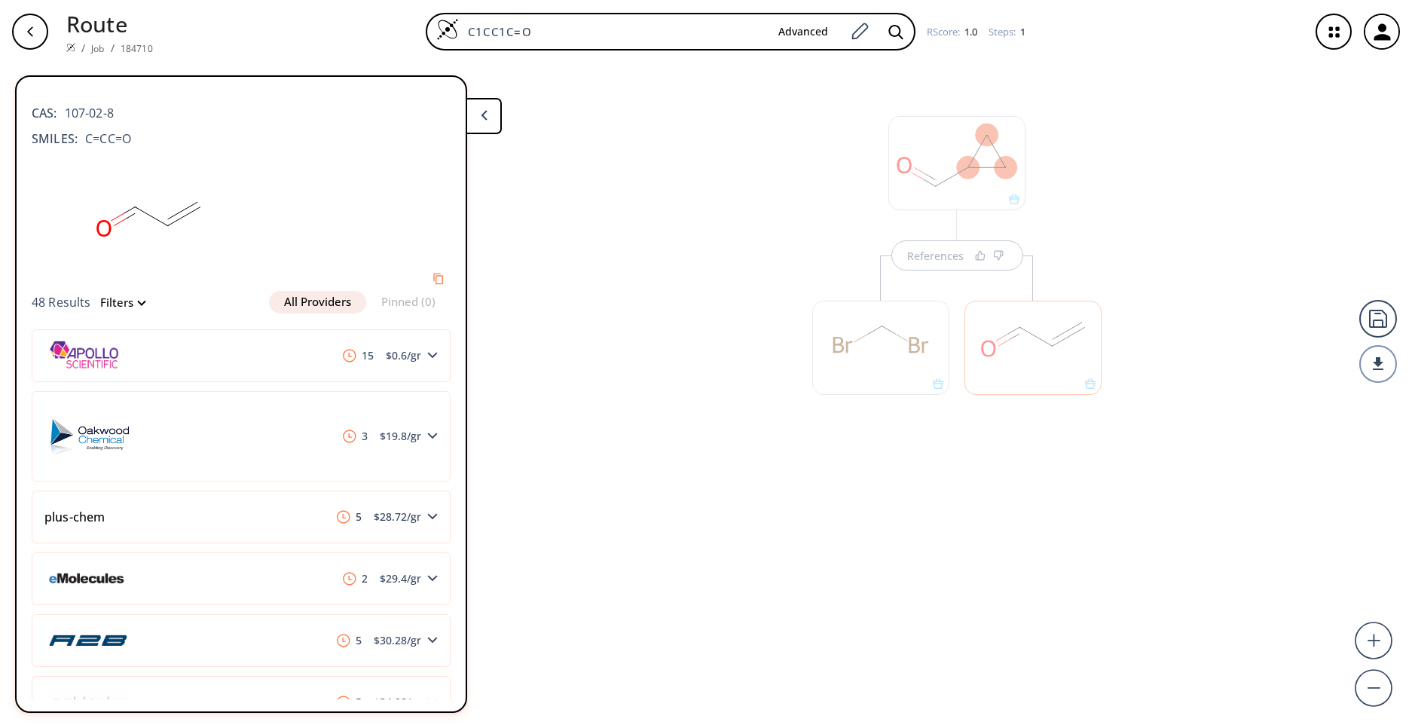
click at [618, 235] on div "References" at bounding box center [706, 389] width 1412 height 653
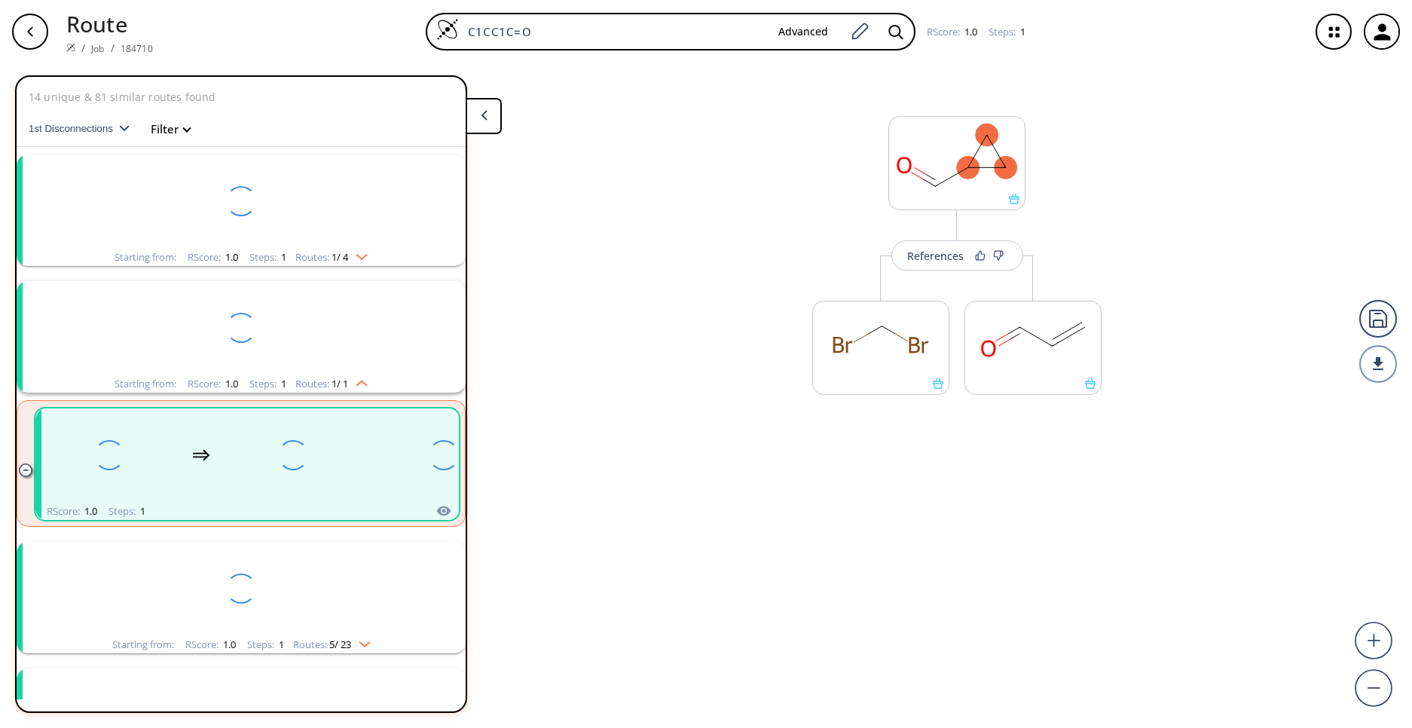
scroll to position [181, 0]
